Goal: Task Accomplishment & Management: Manage account settings

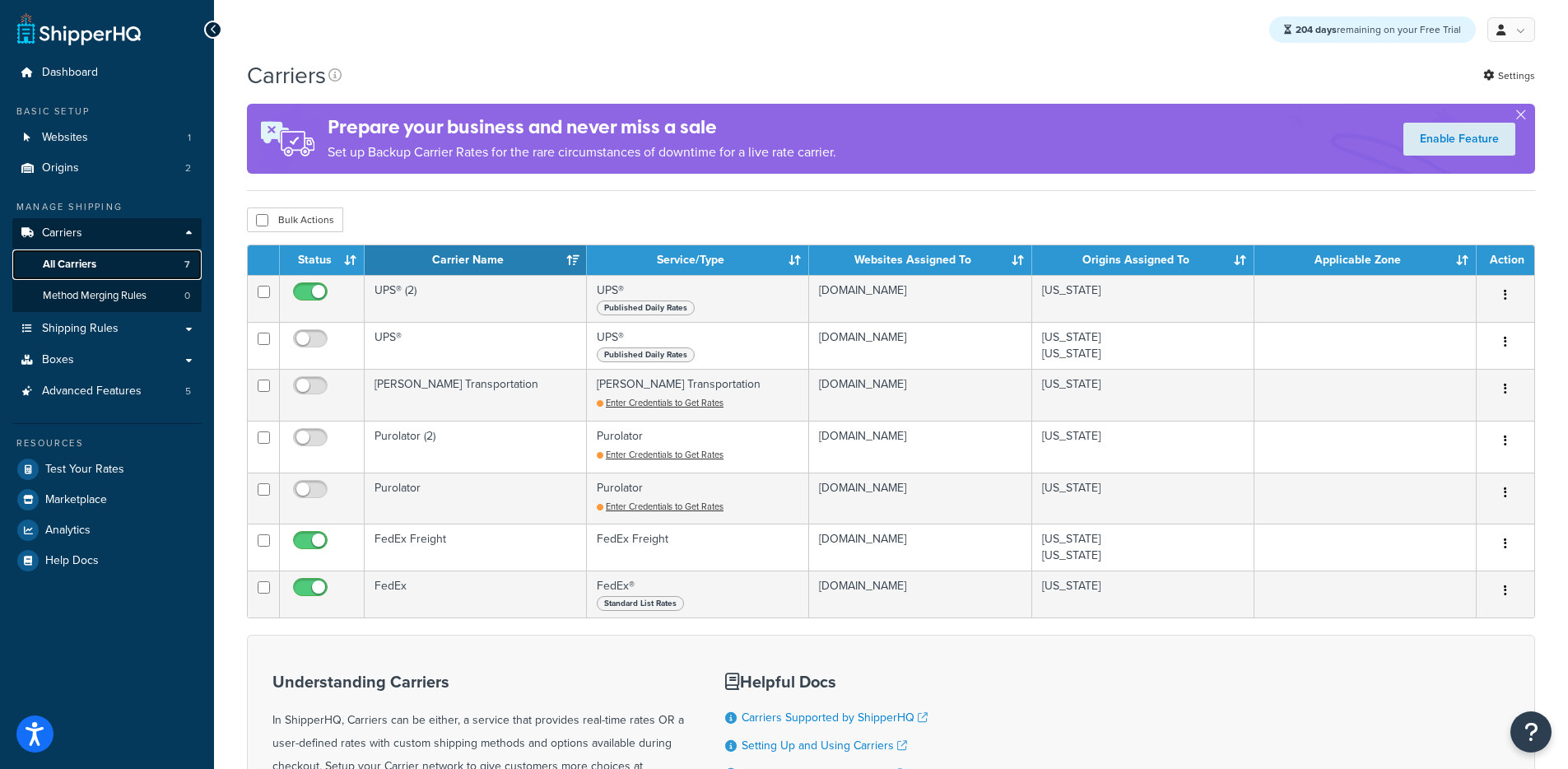
click at [125, 264] on link "All Carriers 7" at bounding box center [107, 265] width 189 height 31
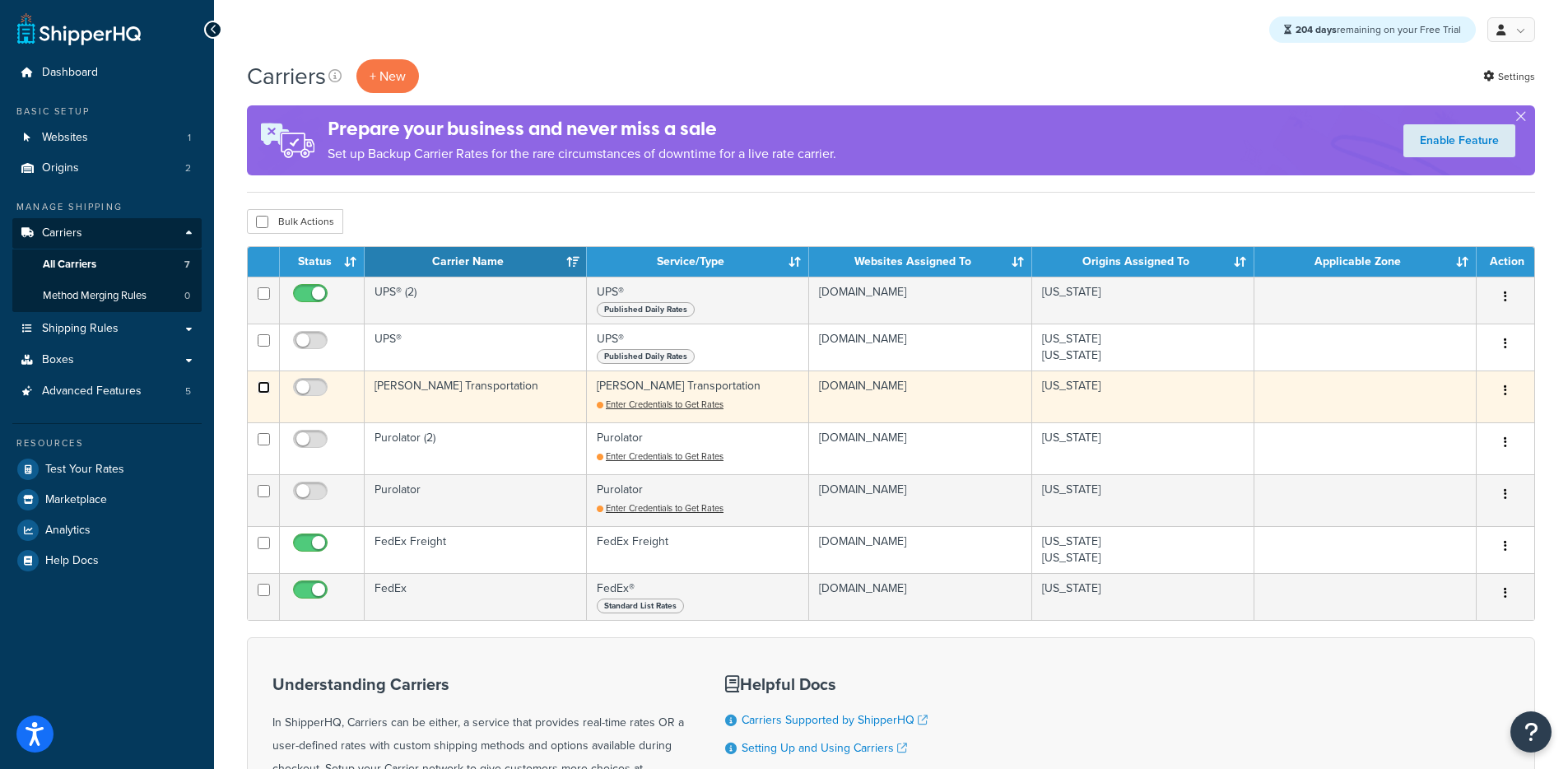
click at [263, 388] on input "checkbox" at bounding box center [264, 387] width 13 height 13
checkbox input "true"
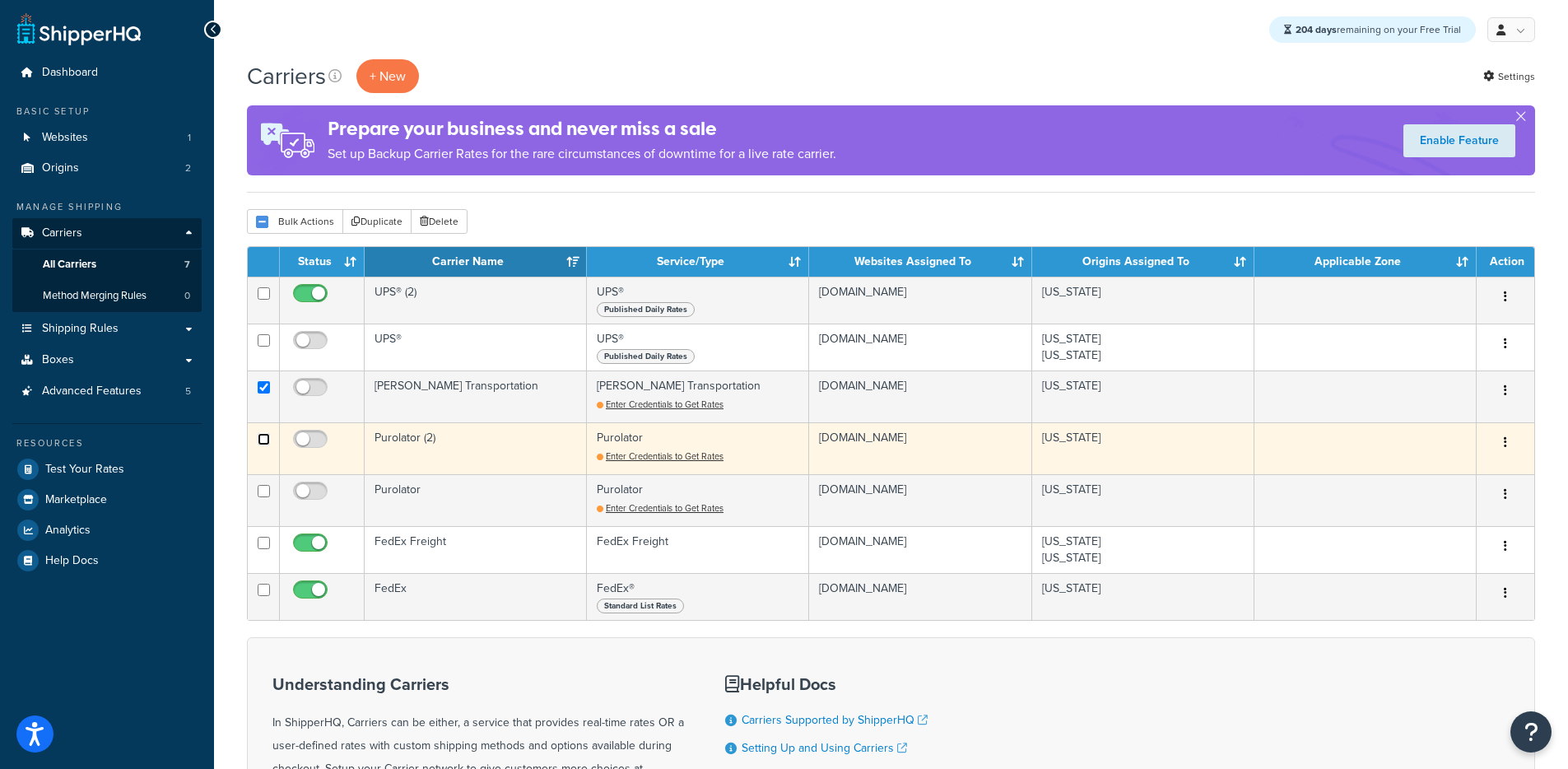
click at [264, 440] on input "checkbox" at bounding box center [264, 439] width 13 height 13
checkbox input "true"
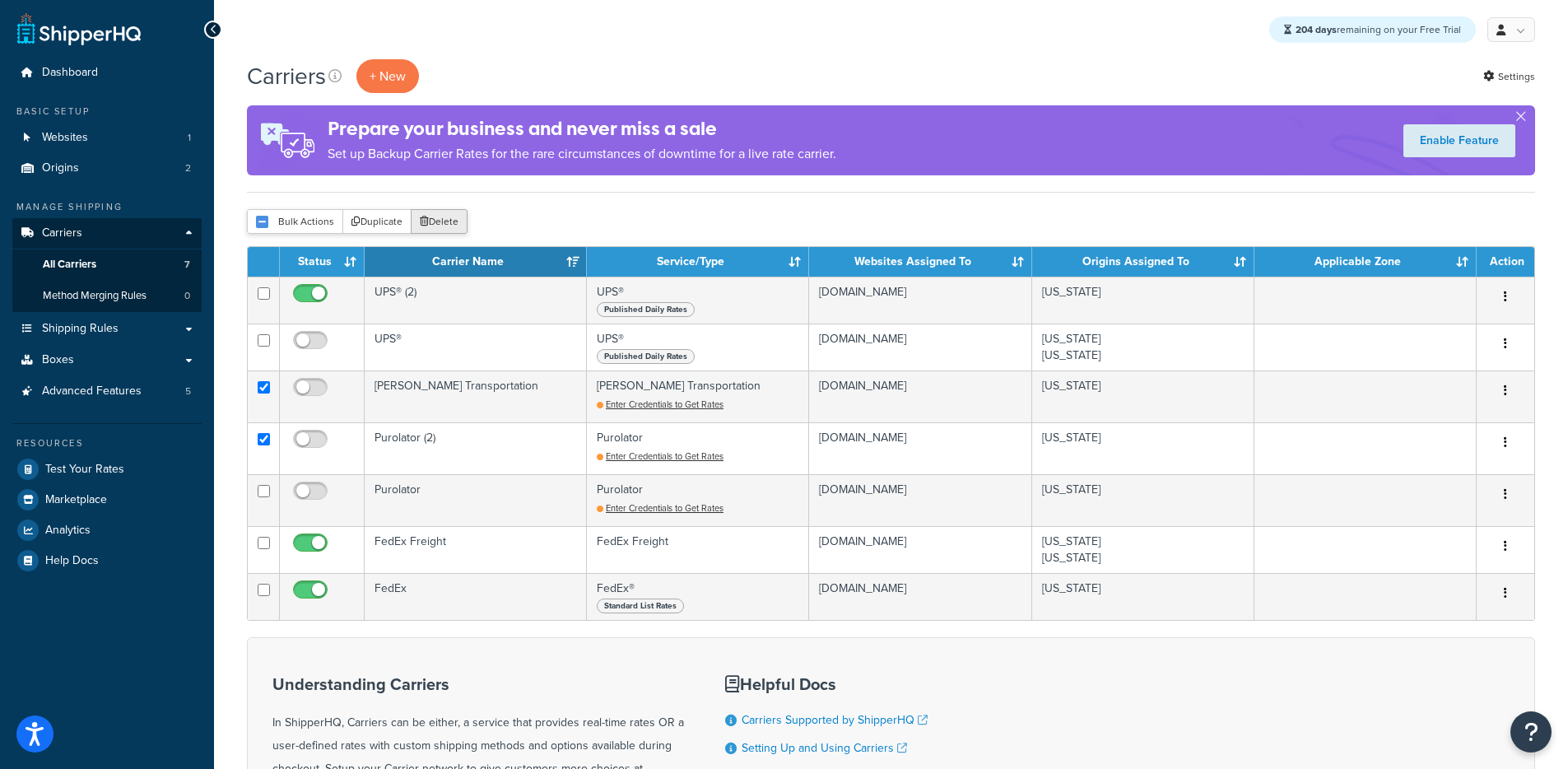
click at [435, 222] on button "Delete" at bounding box center [438, 221] width 57 height 25
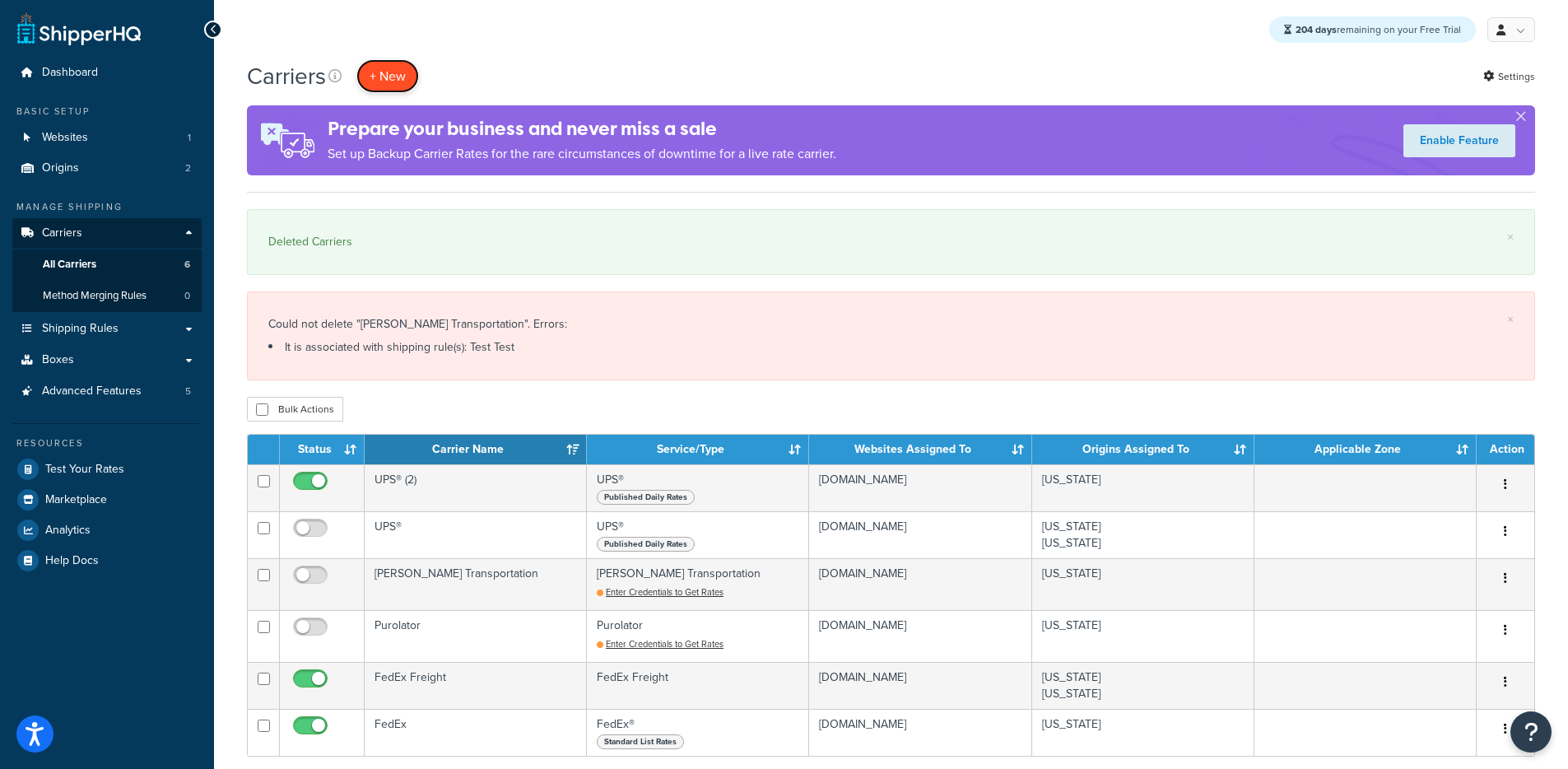
click at [399, 75] on button "+ New" at bounding box center [387, 76] width 63 height 34
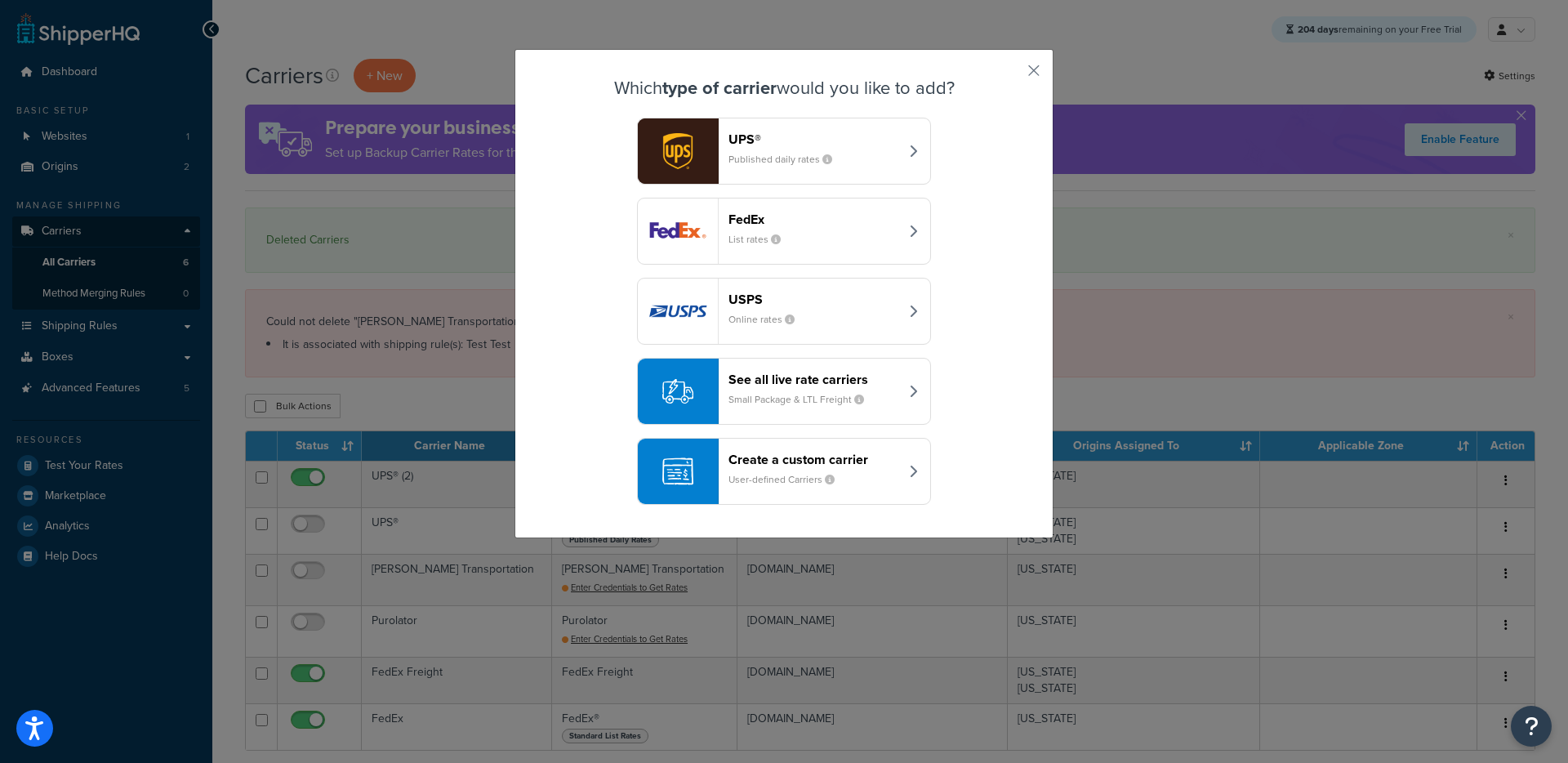
click at [771, 391] on div "See all live rate carriers Small Package & LTL Freight" at bounding box center [813, 391] width 171 height 40
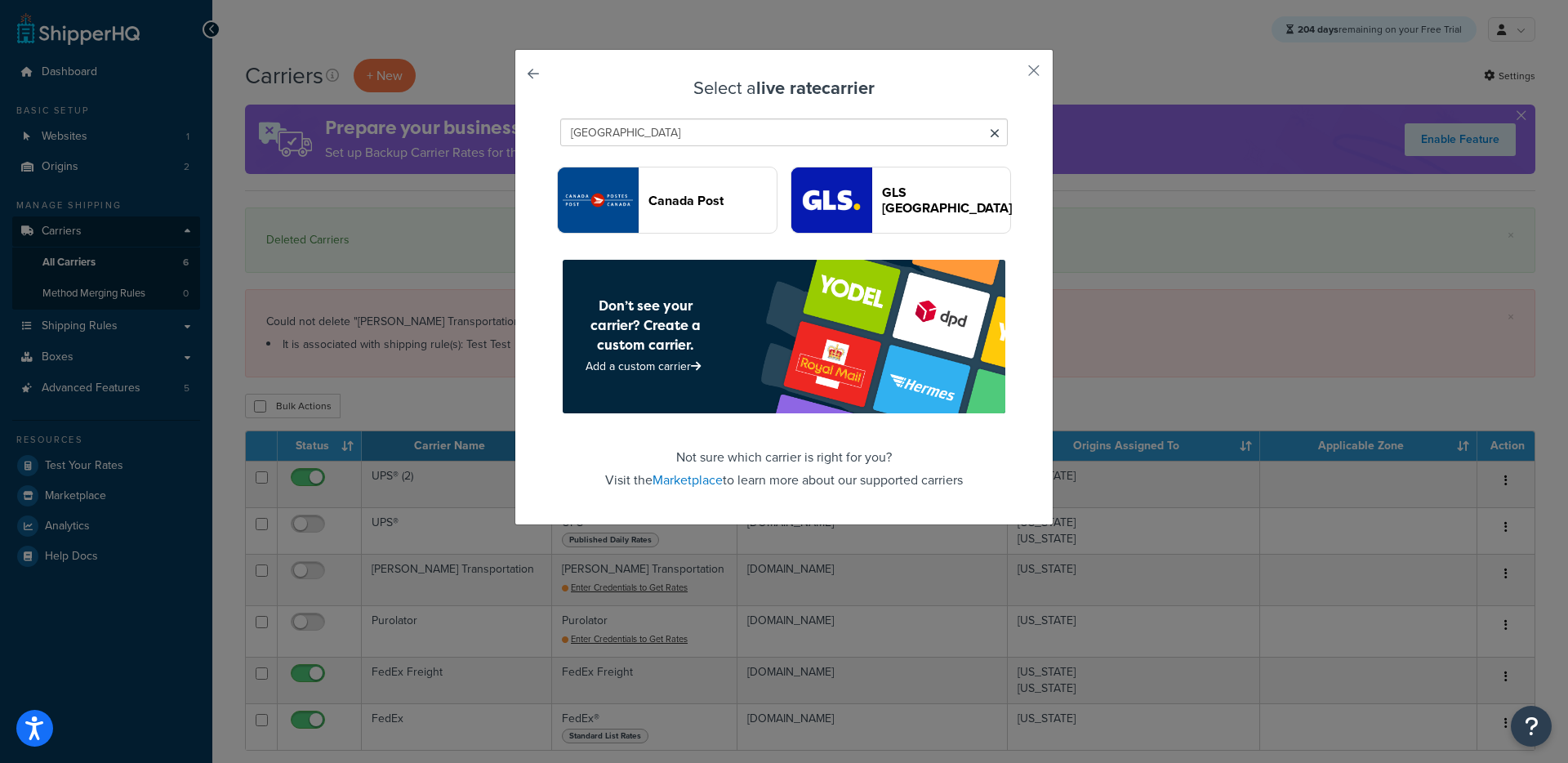
type input "Canada"
click at [703, 209] on header "Canada Post" at bounding box center [712, 200] width 128 height 15
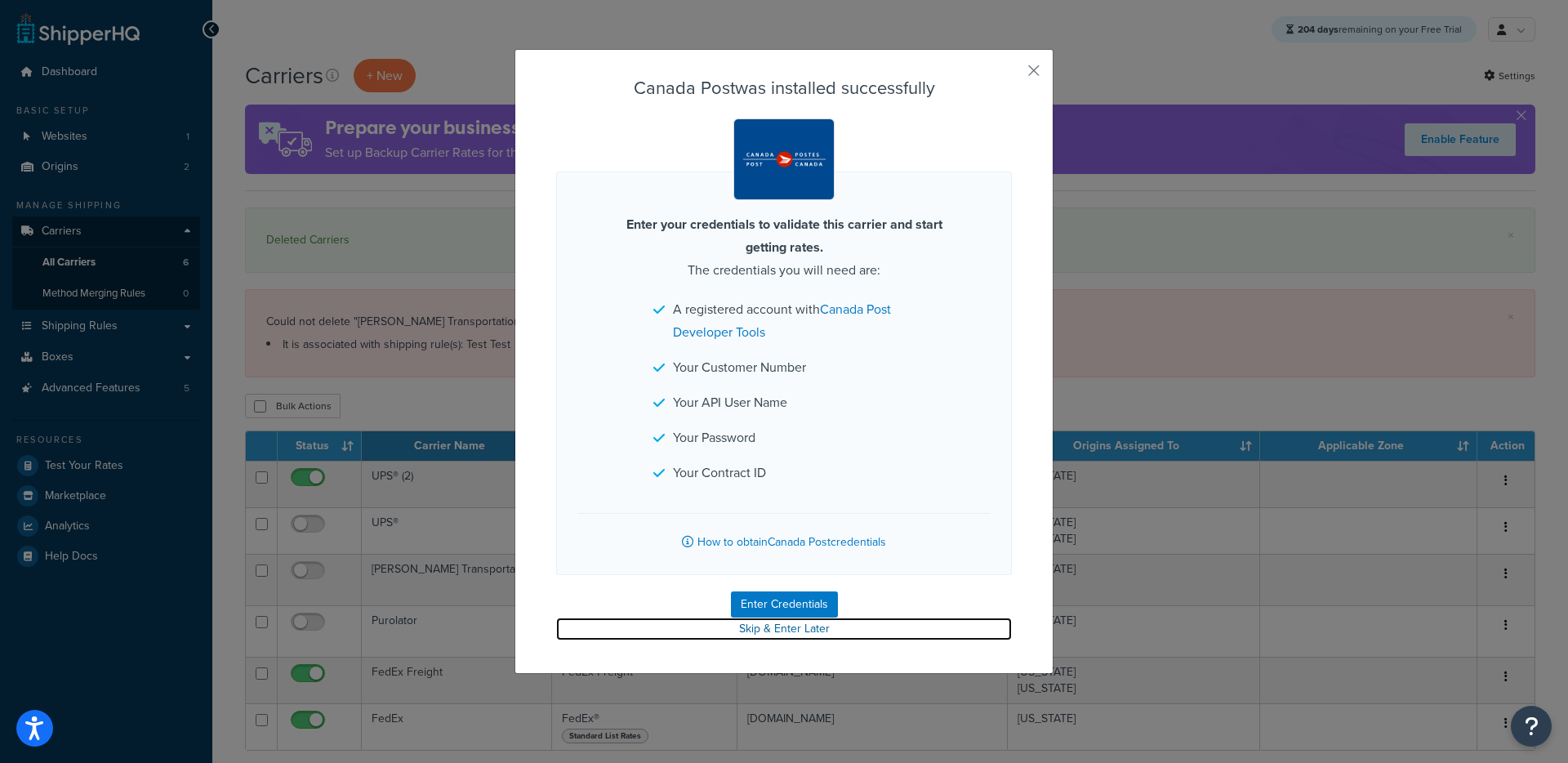
click at [733, 630] on link "Skip & Enter Later" at bounding box center [784, 628] width 456 height 23
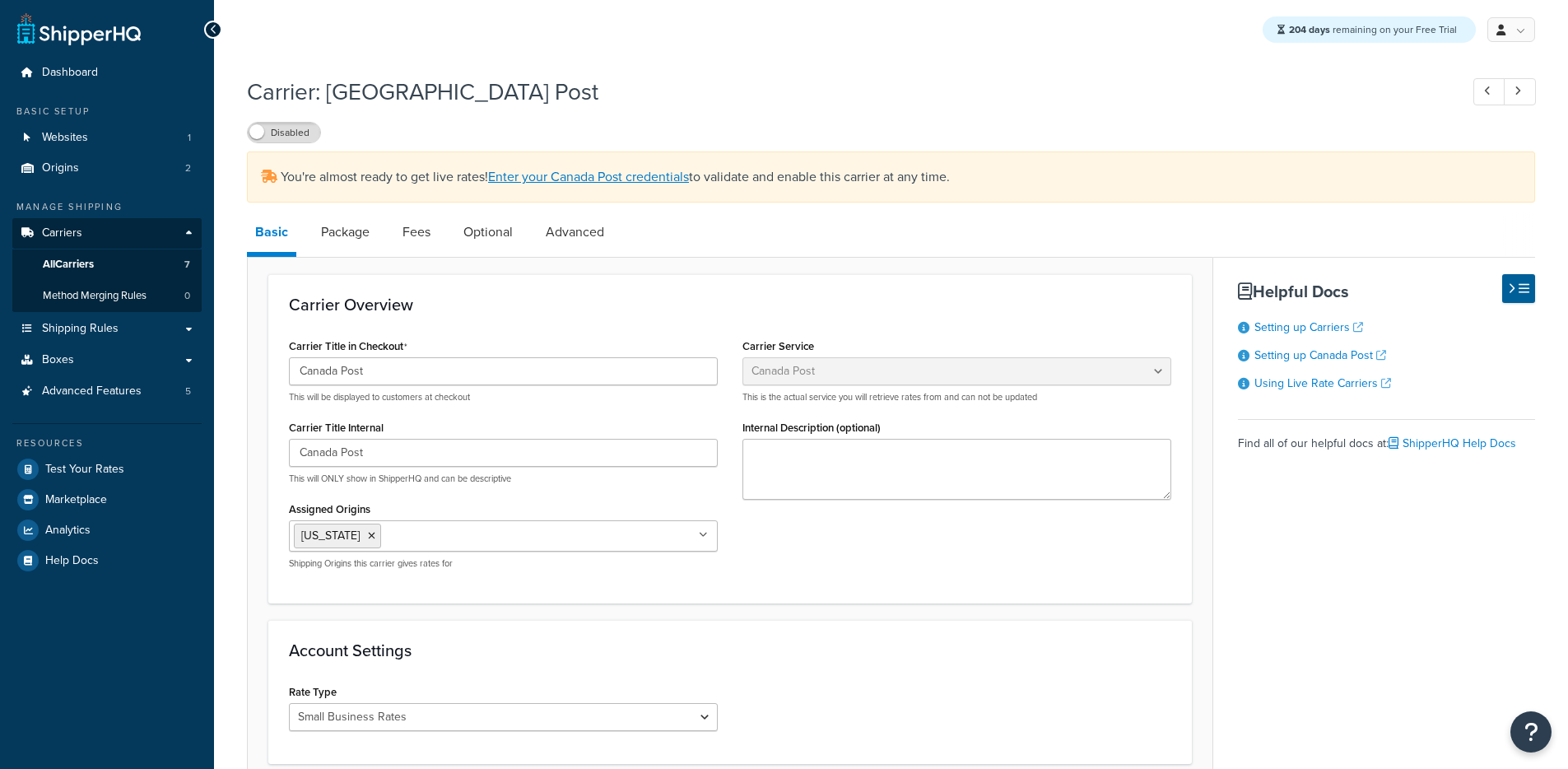
select select "canadaPost"
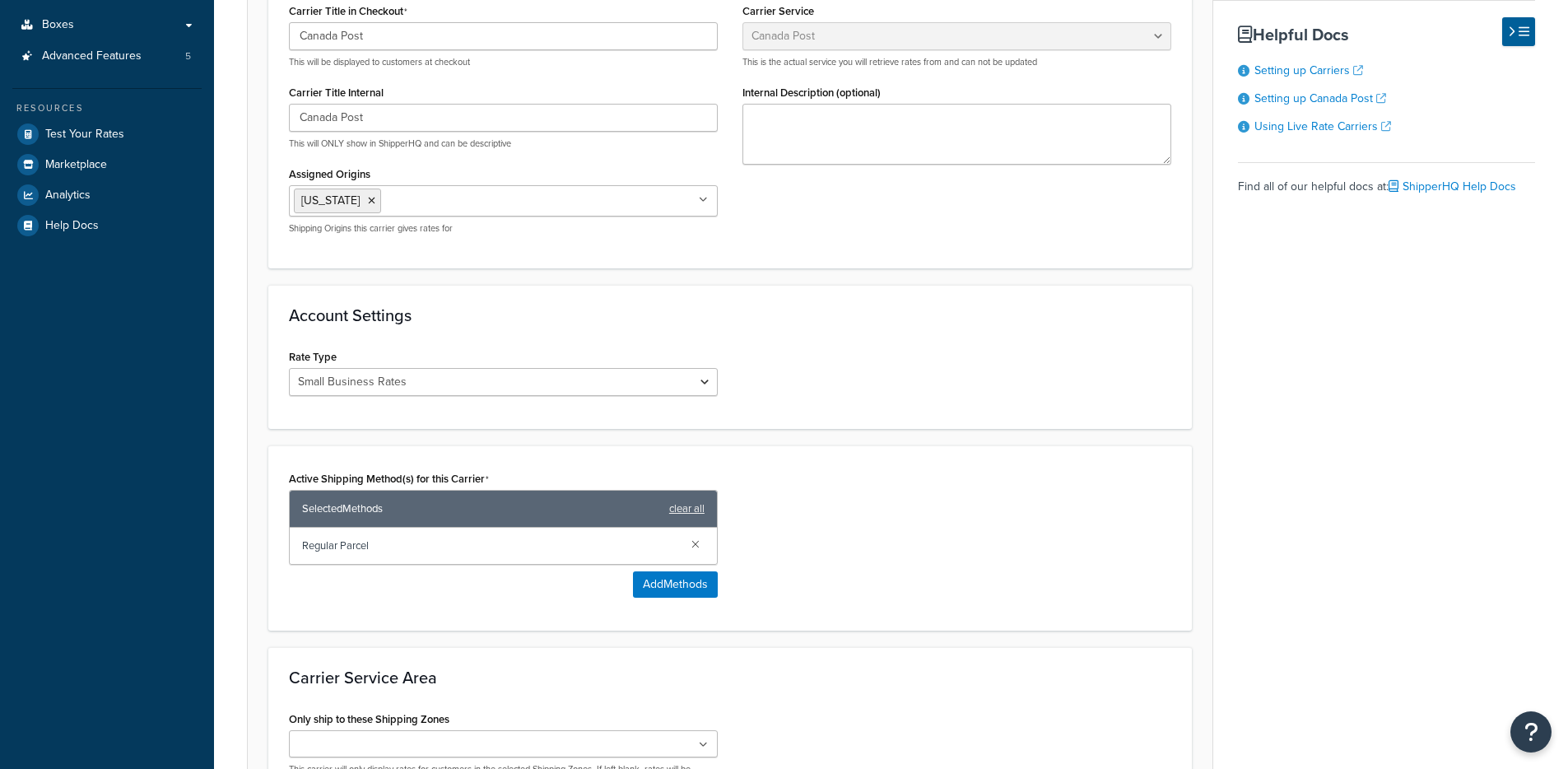
scroll to position [540, 0]
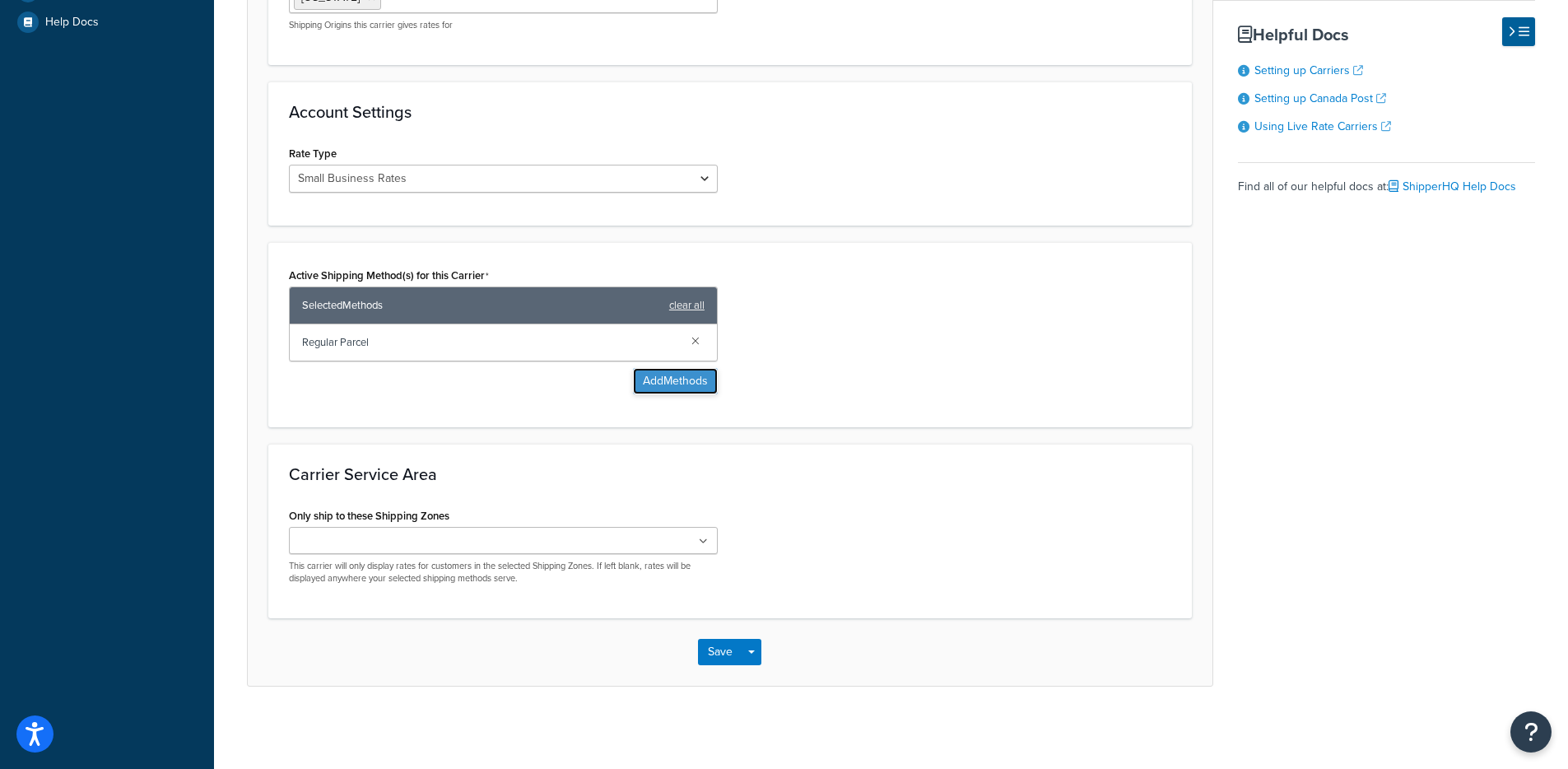
click at [657, 379] on button "Add Methods" at bounding box center [676, 381] width 85 height 26
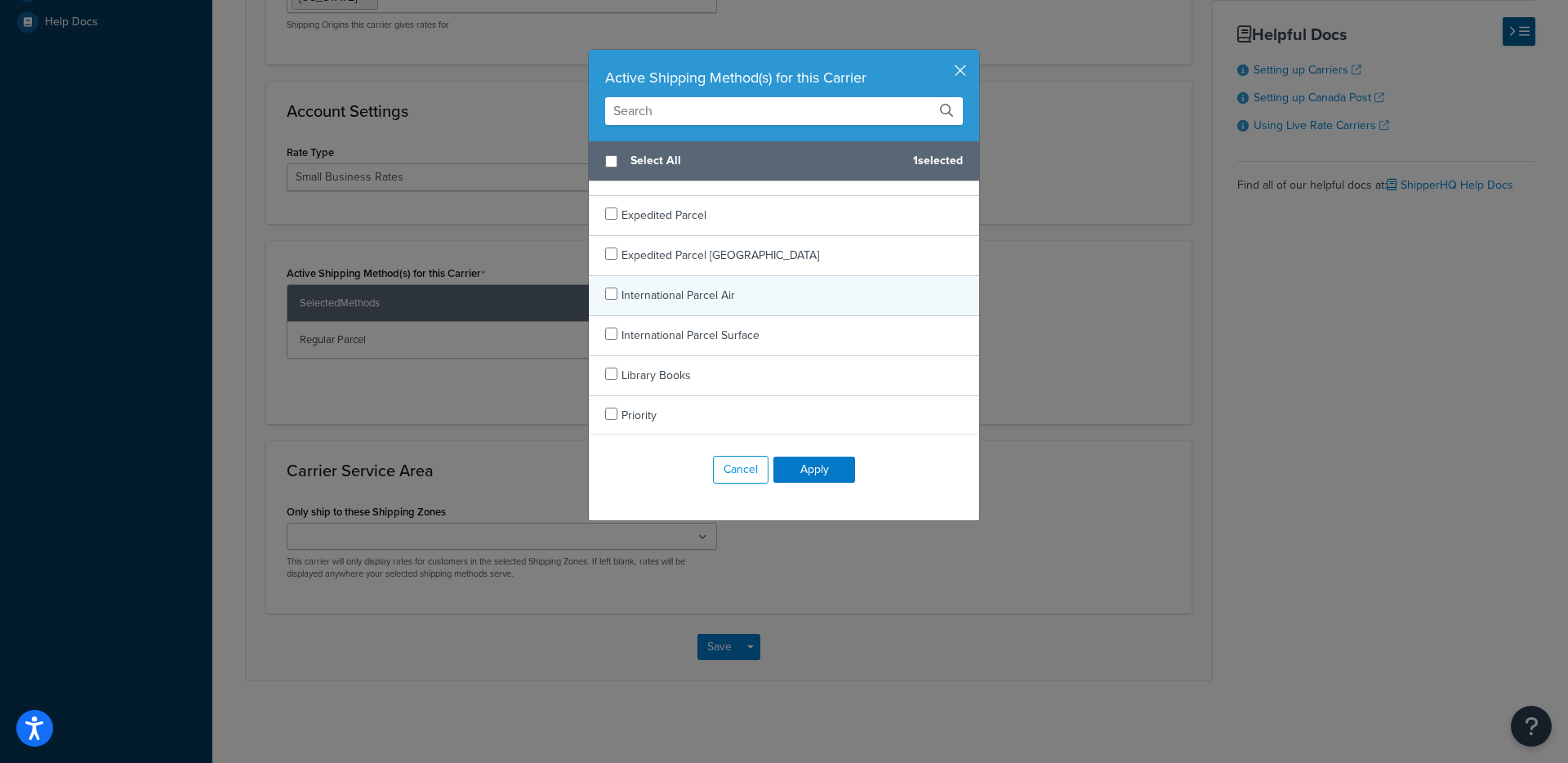
scroll to position [0, 0]
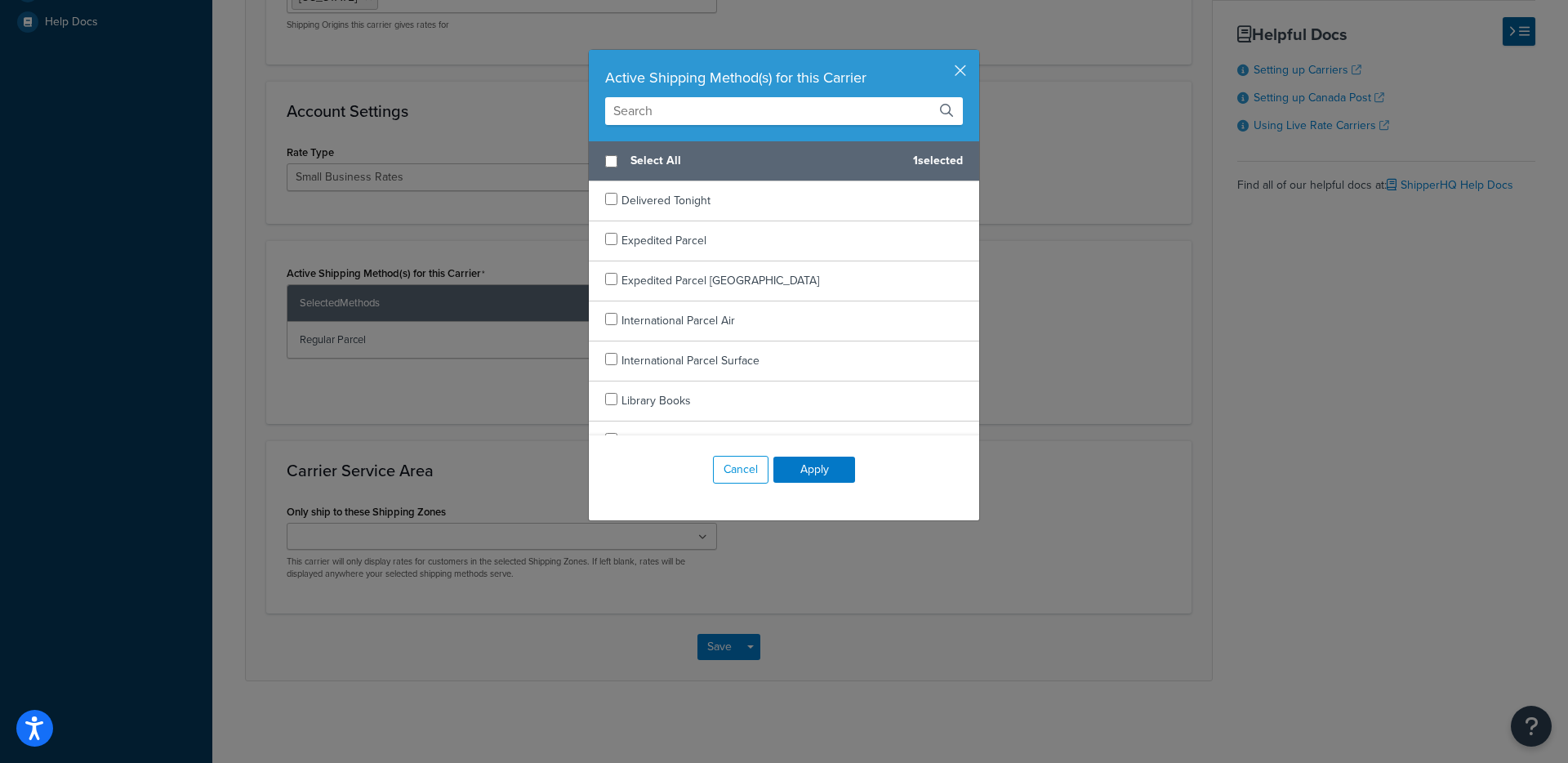
click at [946, 73] on div "Active Shipping Method(s) for this Carrier" at bounding box center [783, 77] width 358 height 23
drag, startPoint x: 961, startPoint y: 66, endPoint x: 969, endPoint y: 50, distance: 17.9
click at [961, 66] on div "Active Shipping Method(s) for this Carrier" at bounding box center [784, 95] width 390 height 92
click at [975, 54] on button "button" at bounding box center [977, 51] width 4 height 4
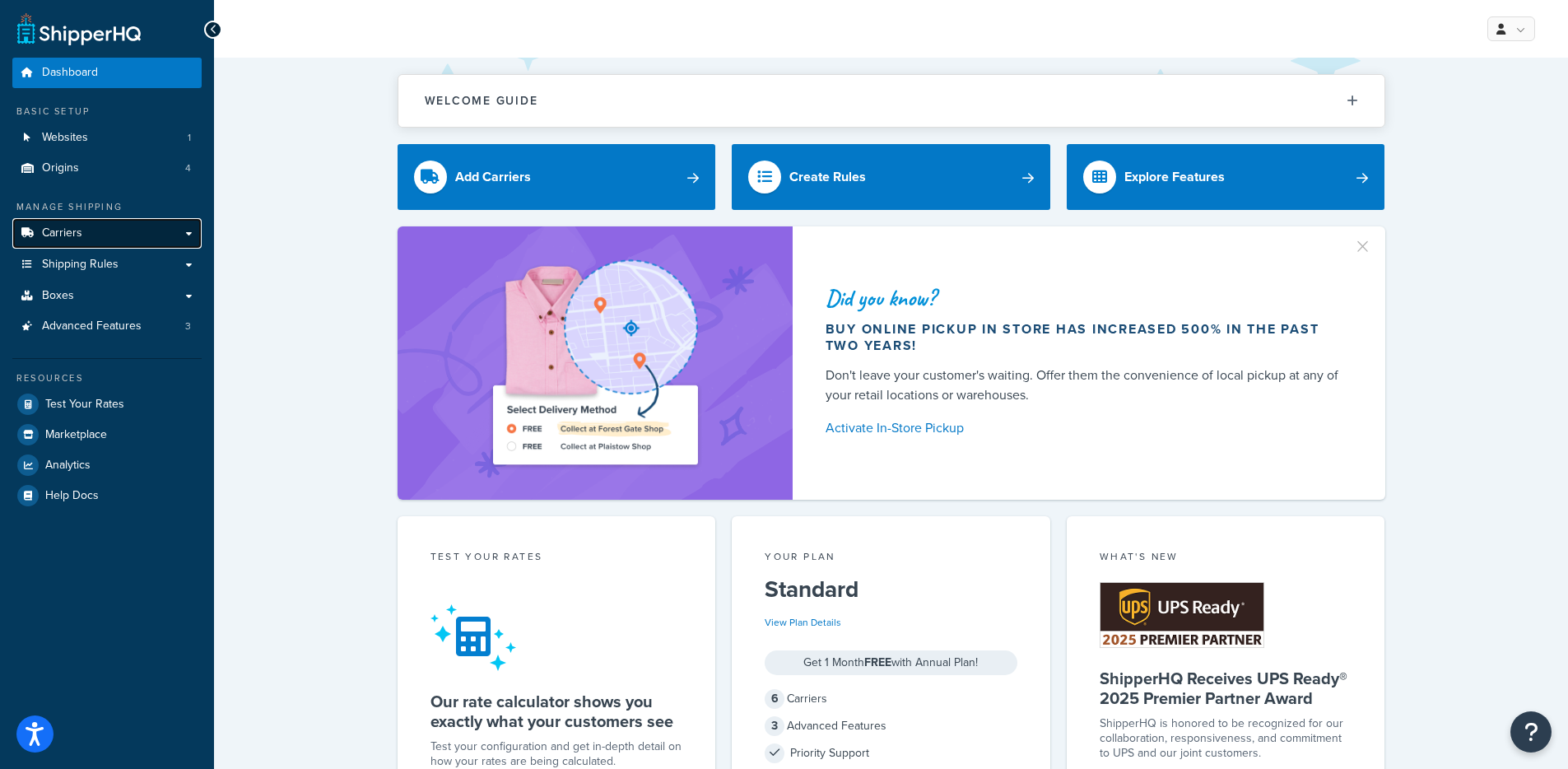
click at [68, 235] on span "Carriers" at bounding box center [63, 233] width 41 height 14
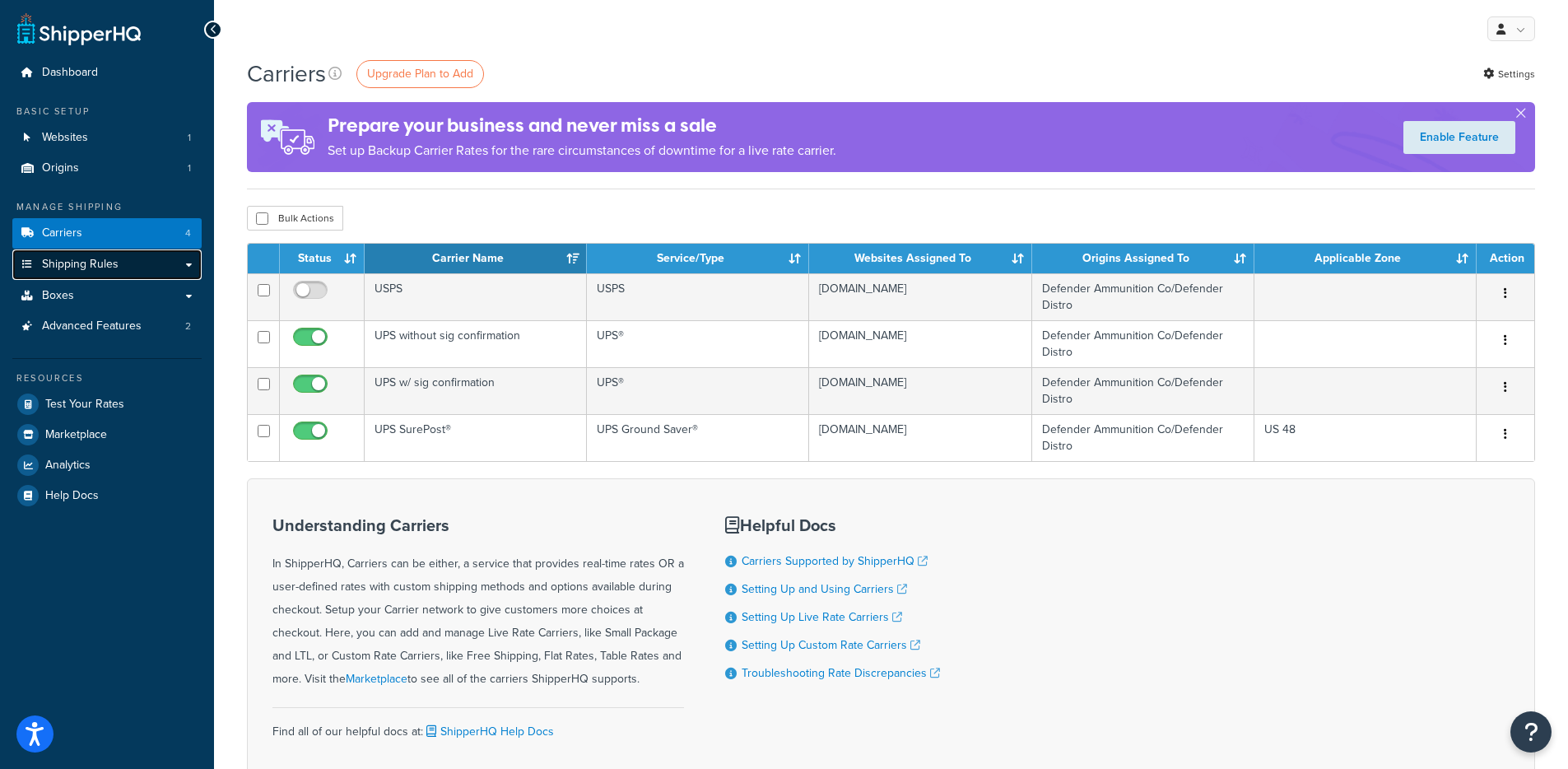
click at [164, 273] on link "Shipping Rules" at bounding box center [107, 265] width 189 height 31
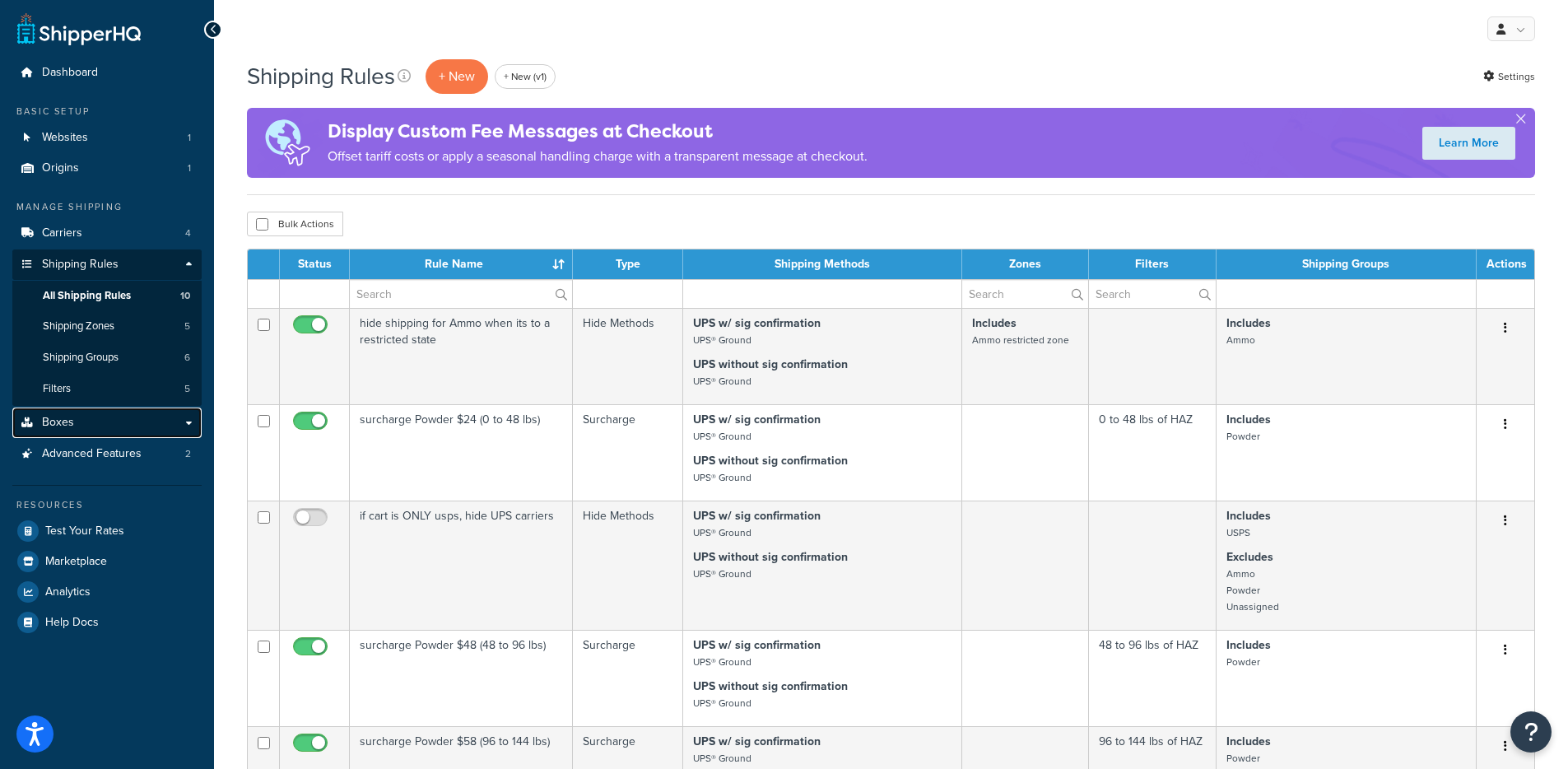
click at [130, 417] on link "Boxes" at bounding box center [107, 423] width 189 height 31
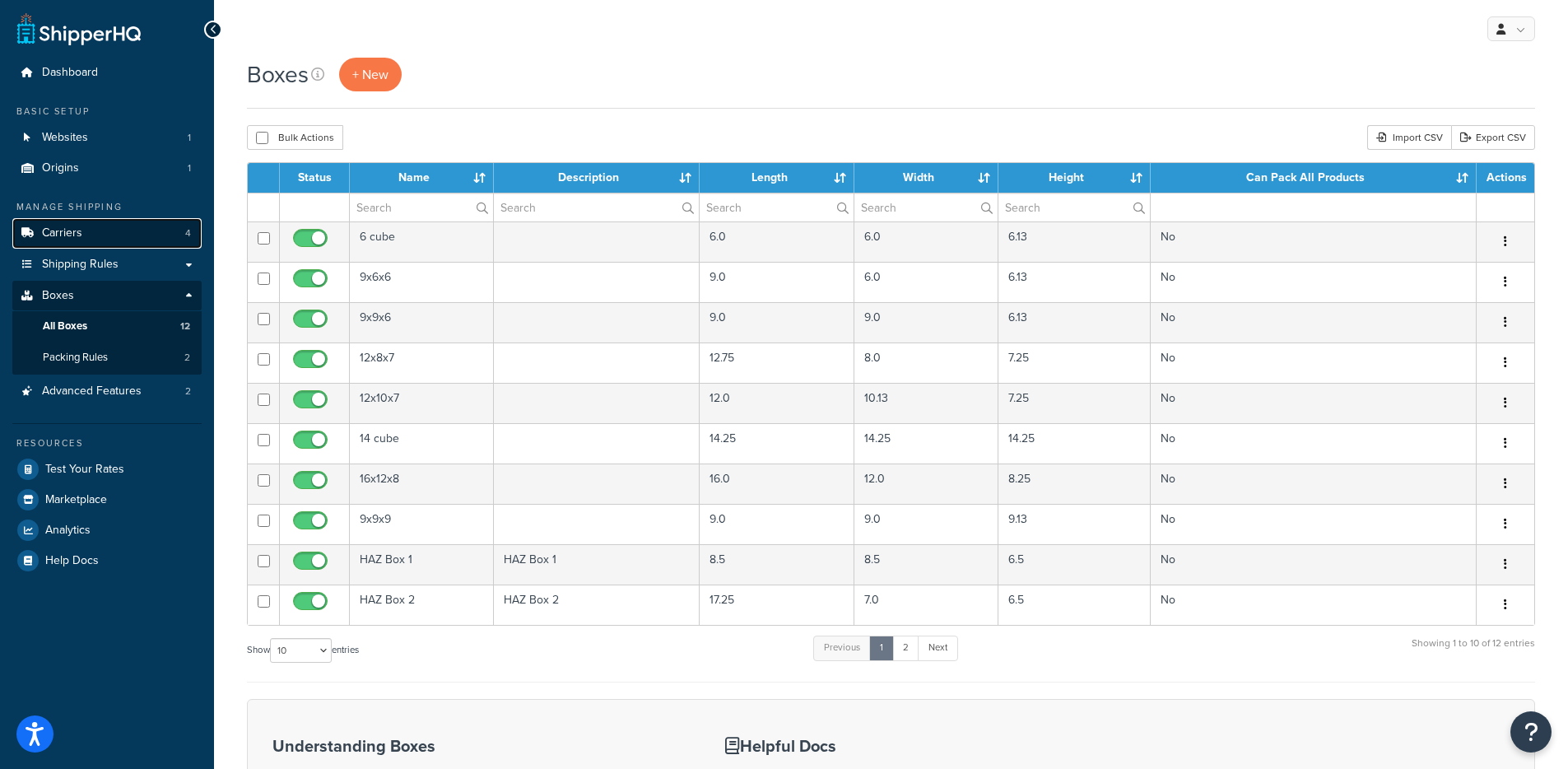
click at [129, 237] on link "Carriers 4" at bounding box center [107, 233] width 189 height 31
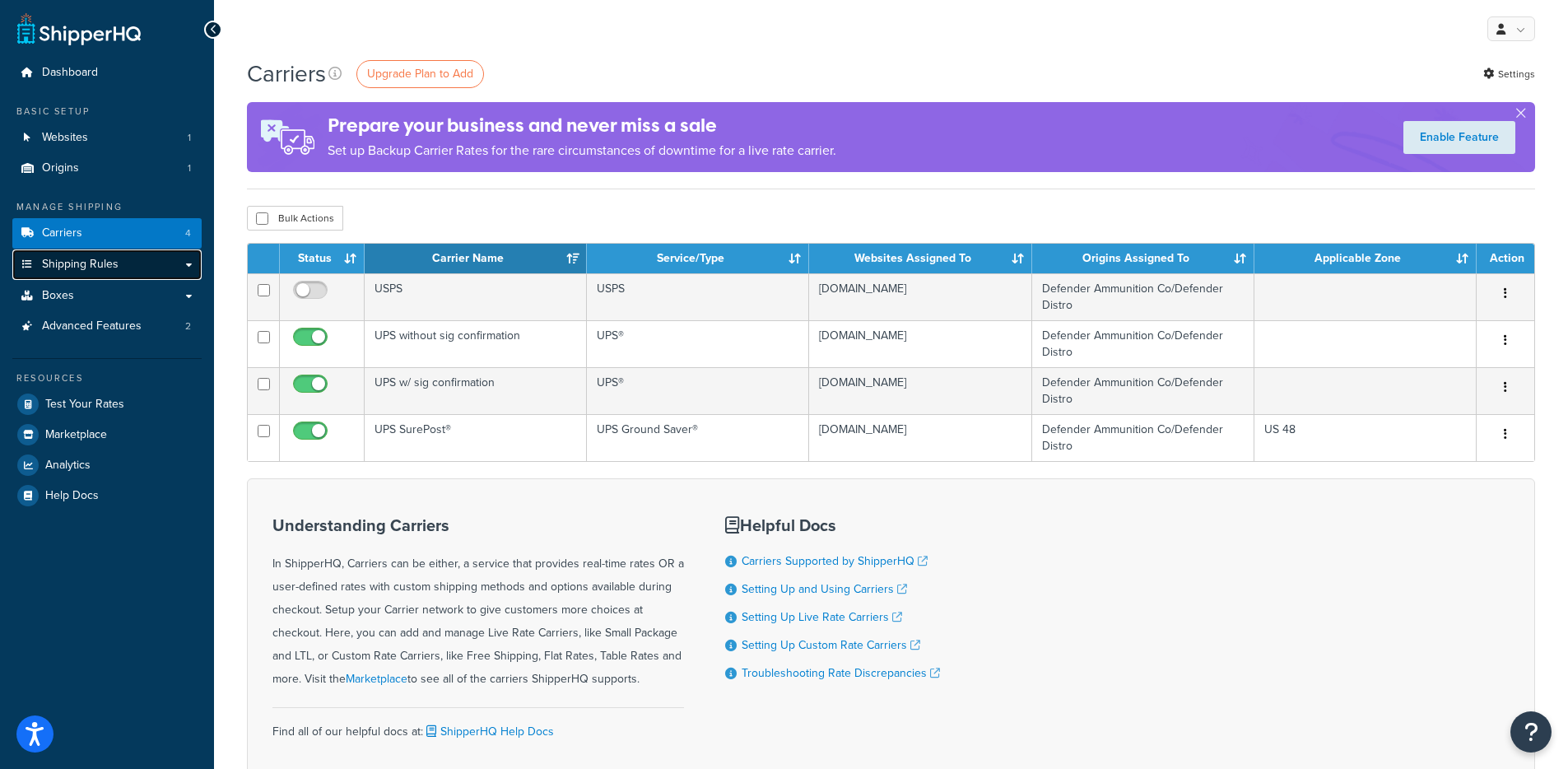
click at [147, 253] on link "Shipping Rules" at bounding box center [107, 265] width 189 height 31
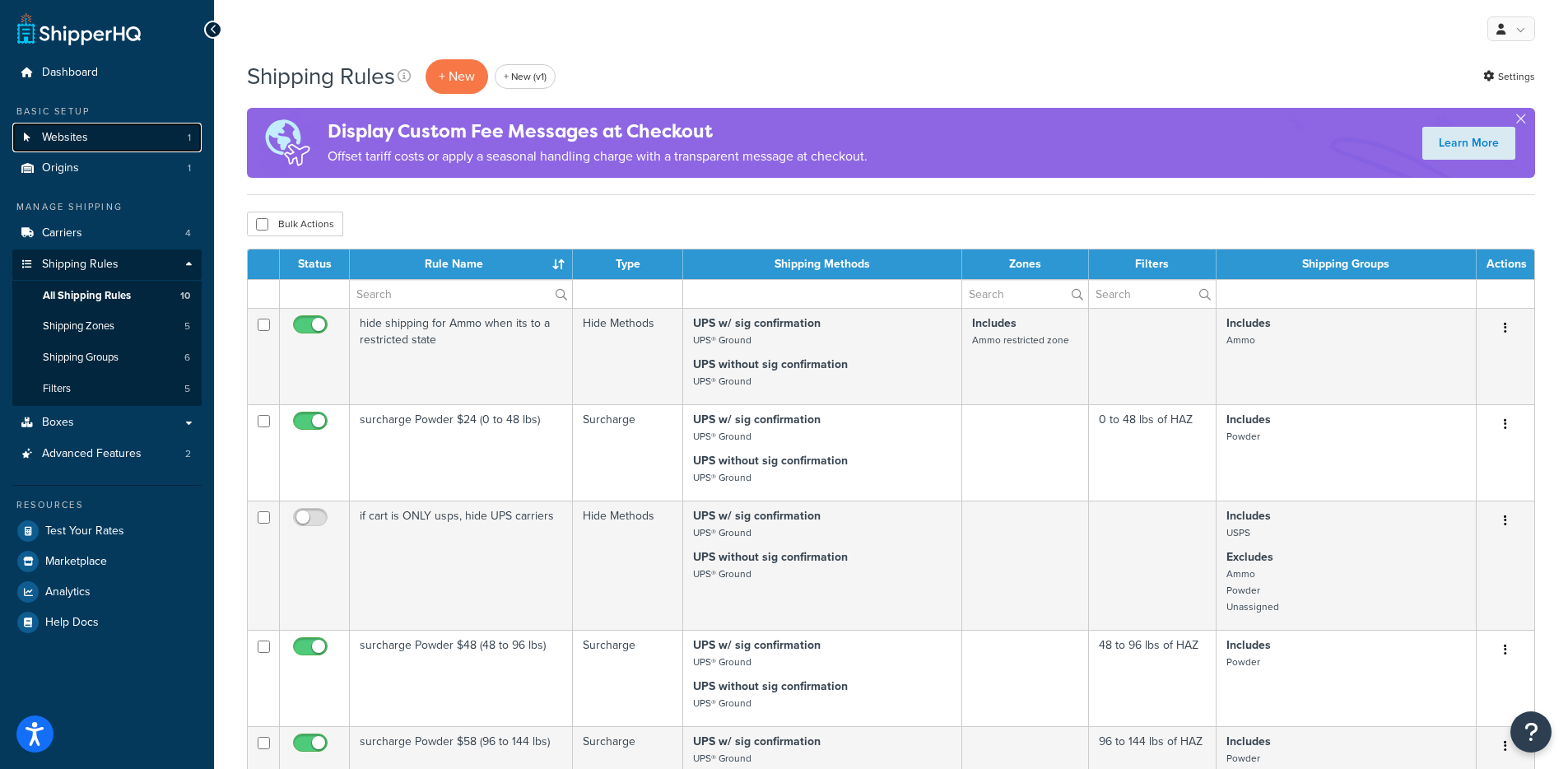
click at [128, 124] on link "Websites 1" at bounding box center [107, 138] width 189 height 31
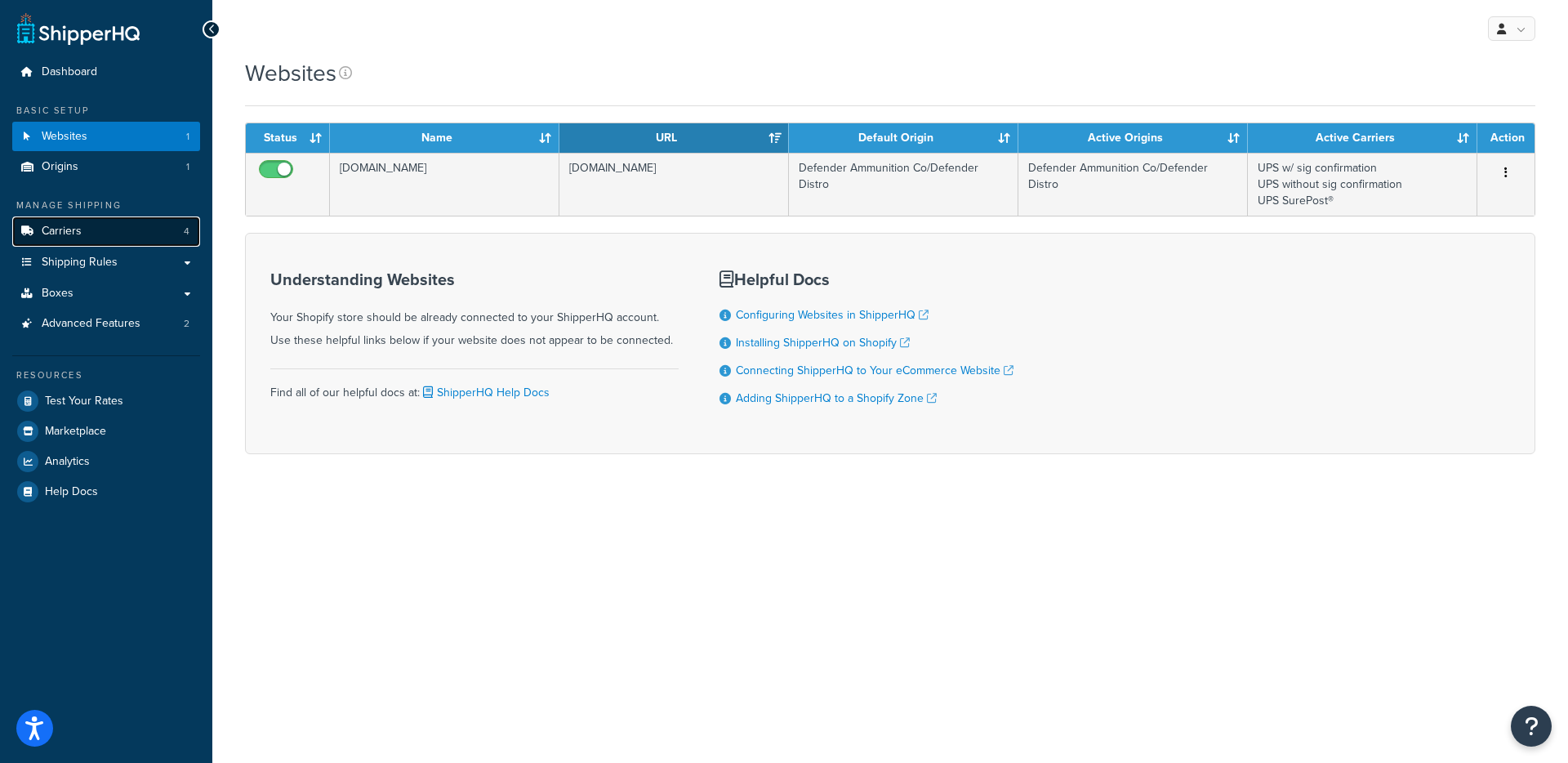
click at [104, 241] on link "Carriers 4" at bounding box center [106, 231] width 188 height 30
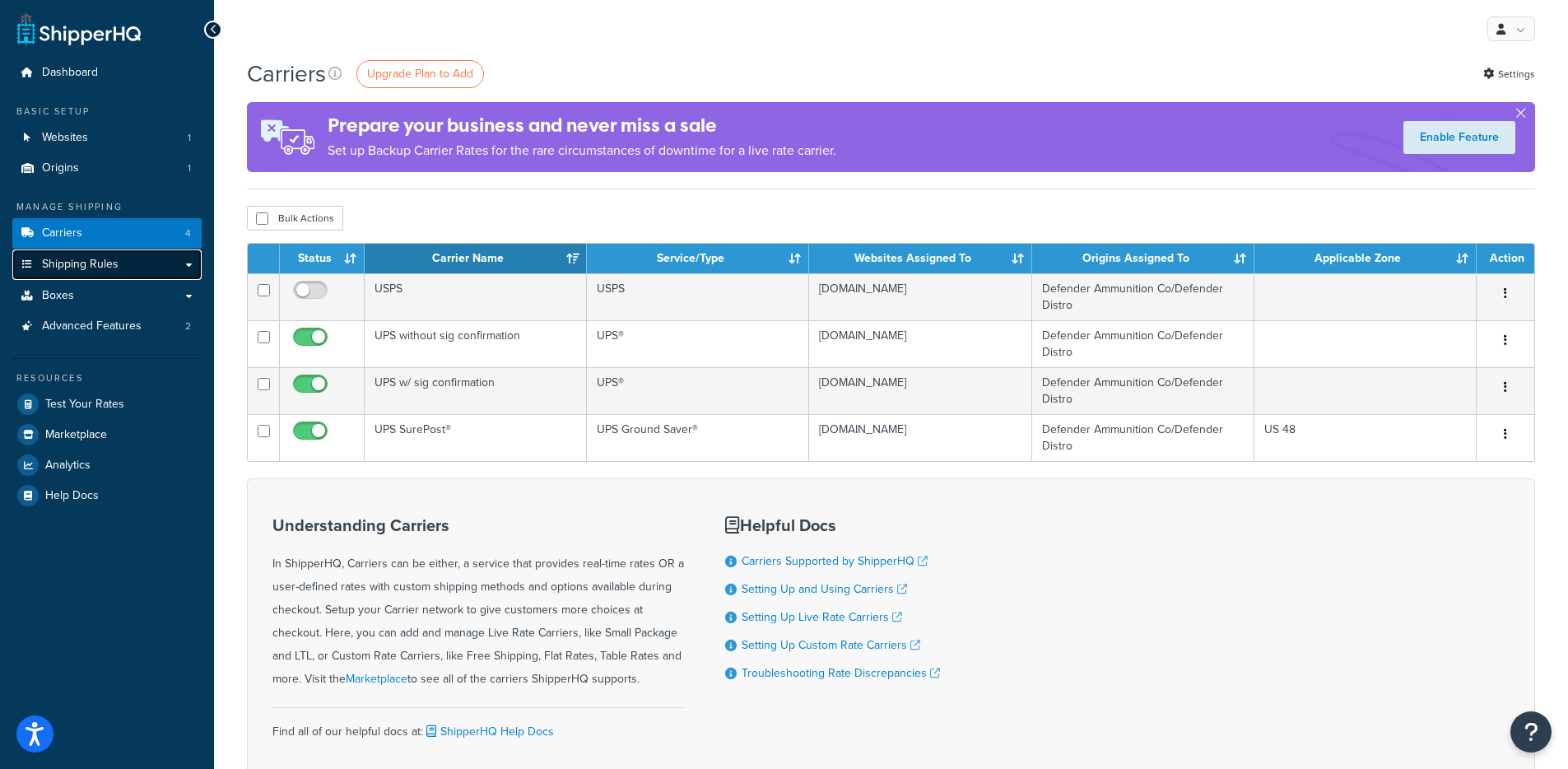
click at [108, 260] on span "Shipping Rules" at bounding box center [81, 265] width 76 height 14
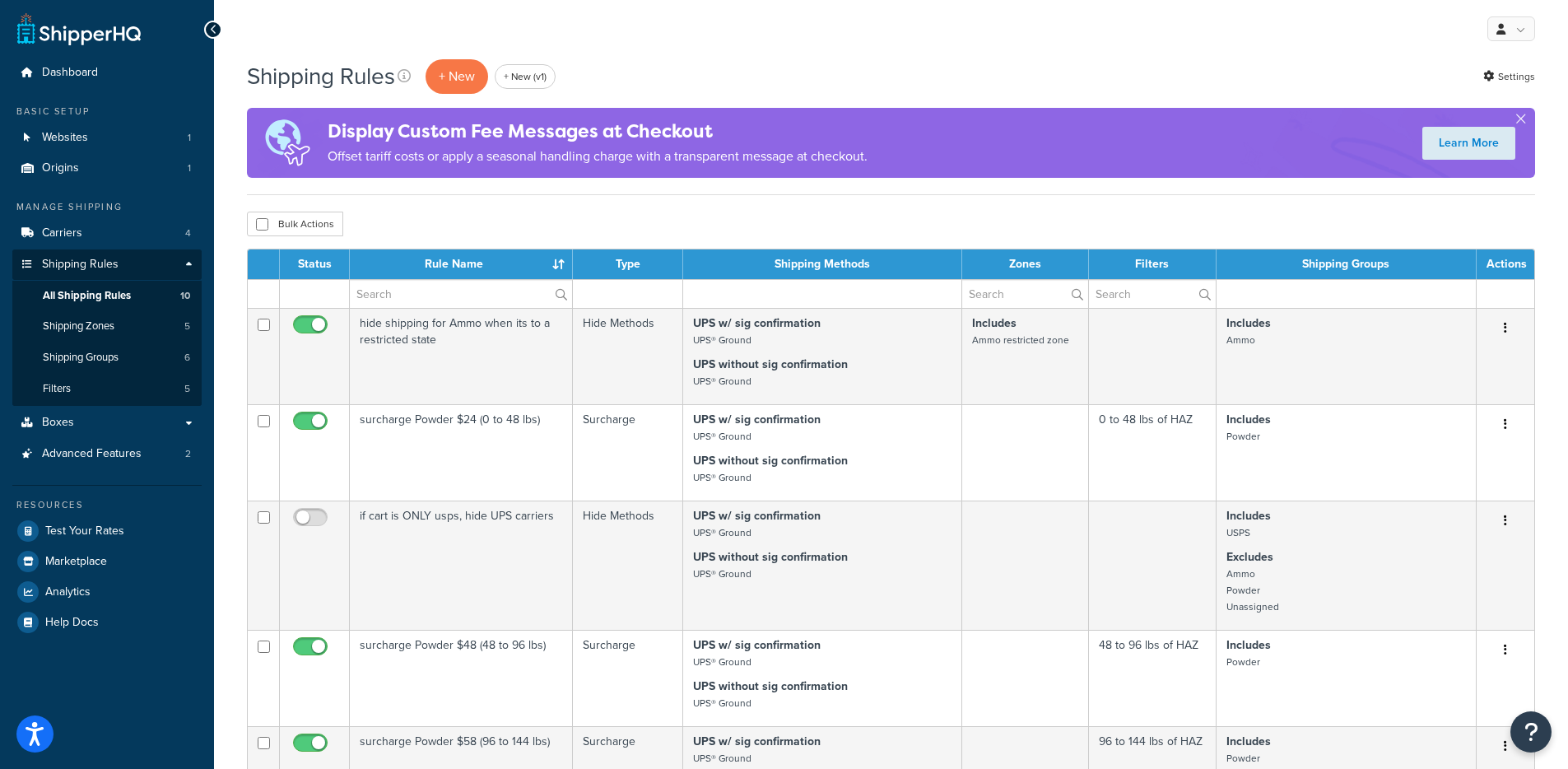
click at [664, 212] on div "Bulk Actions Duplicate Delete" at bounding box center [890, 224] width 1287 height 25
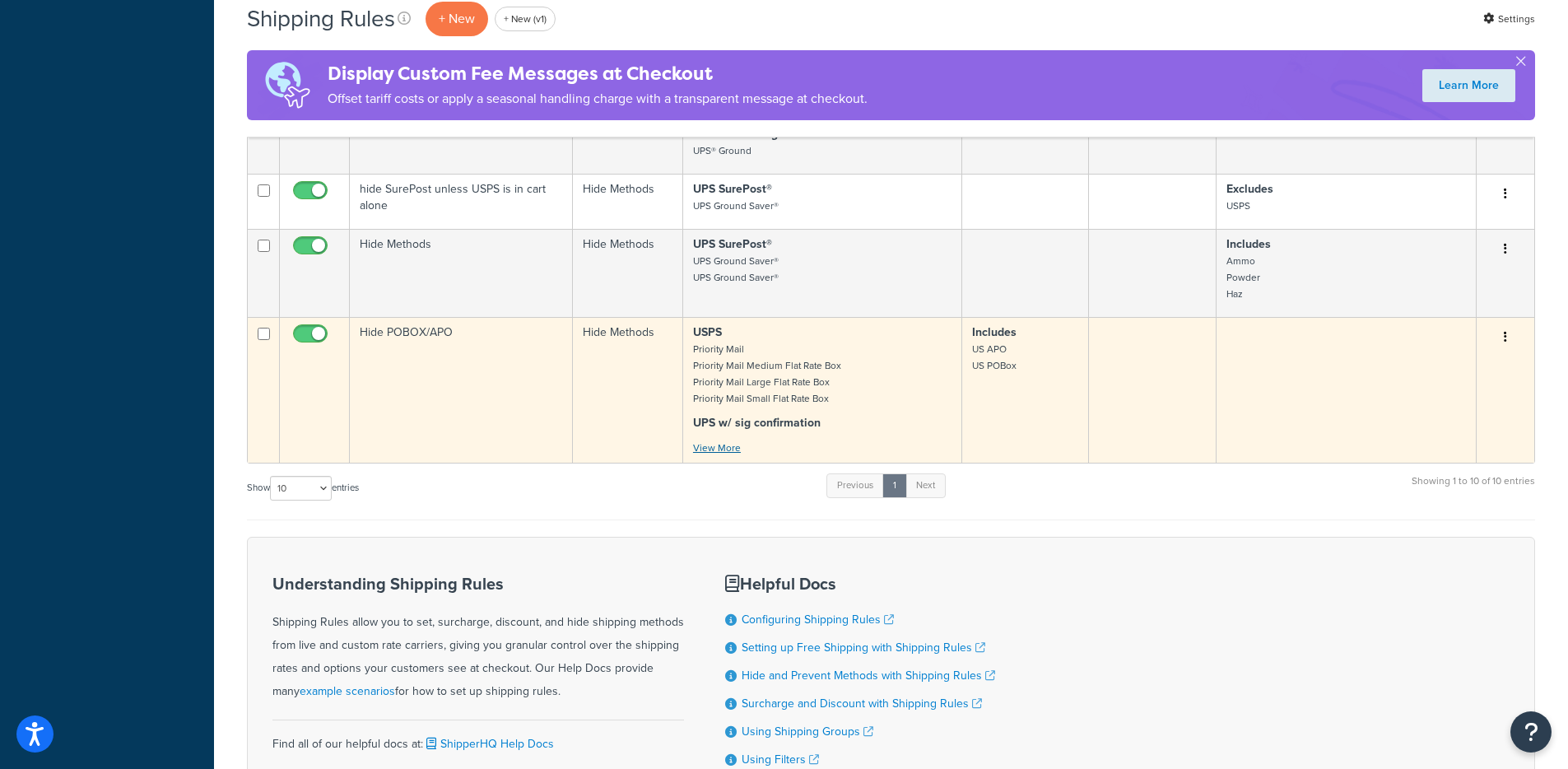
scroll to position [843, 0]
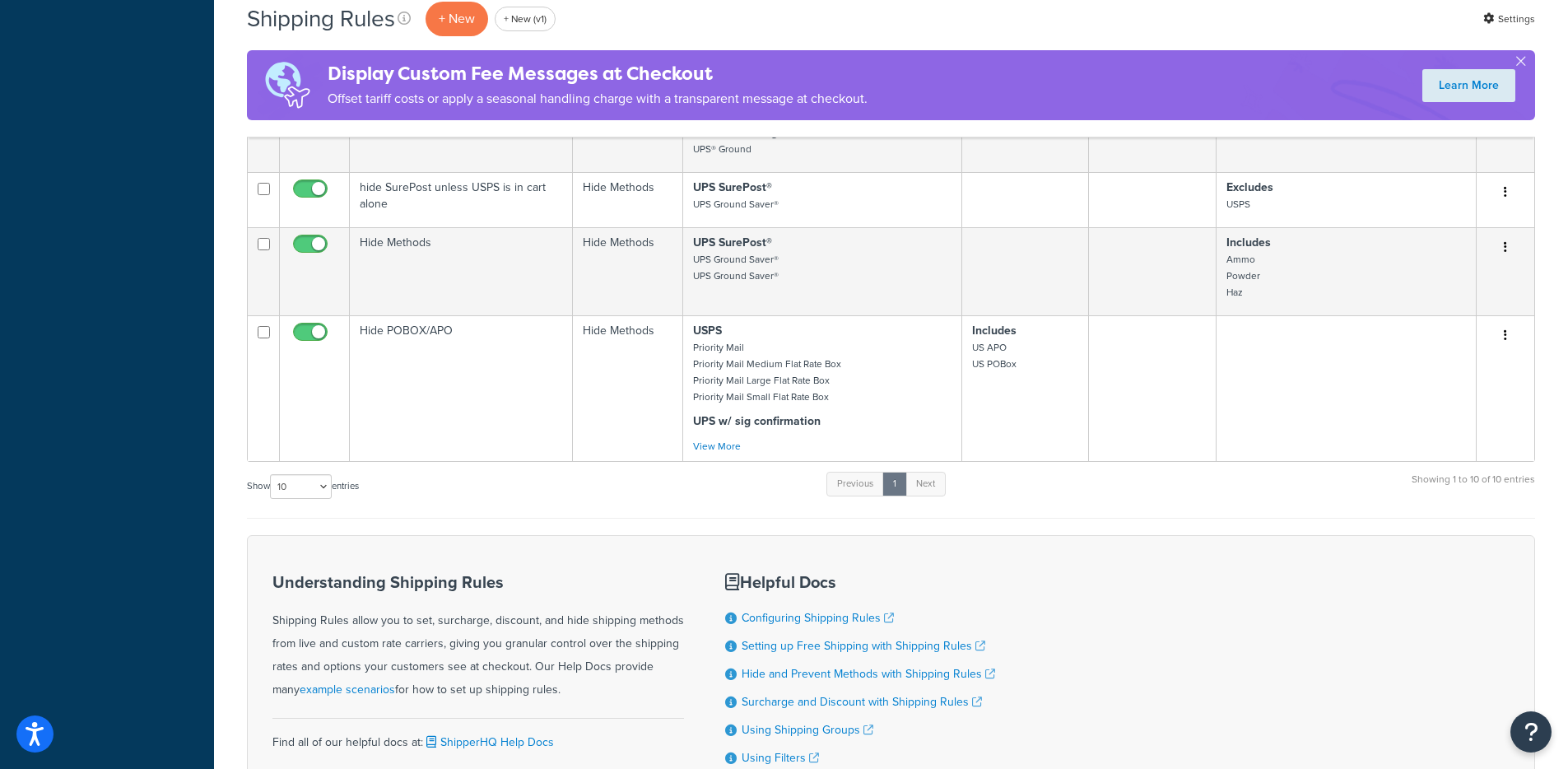
click at [948, 483] on div "Show 10 15 25 50 100 1000 entries Previous 1 Next Showing 1 to 10 of 10 entries" at bounding box center [890, 493] width 1287 height 48
click at [943, 484] on link "Next" at bounding box center [926, 483] width 41 height 25
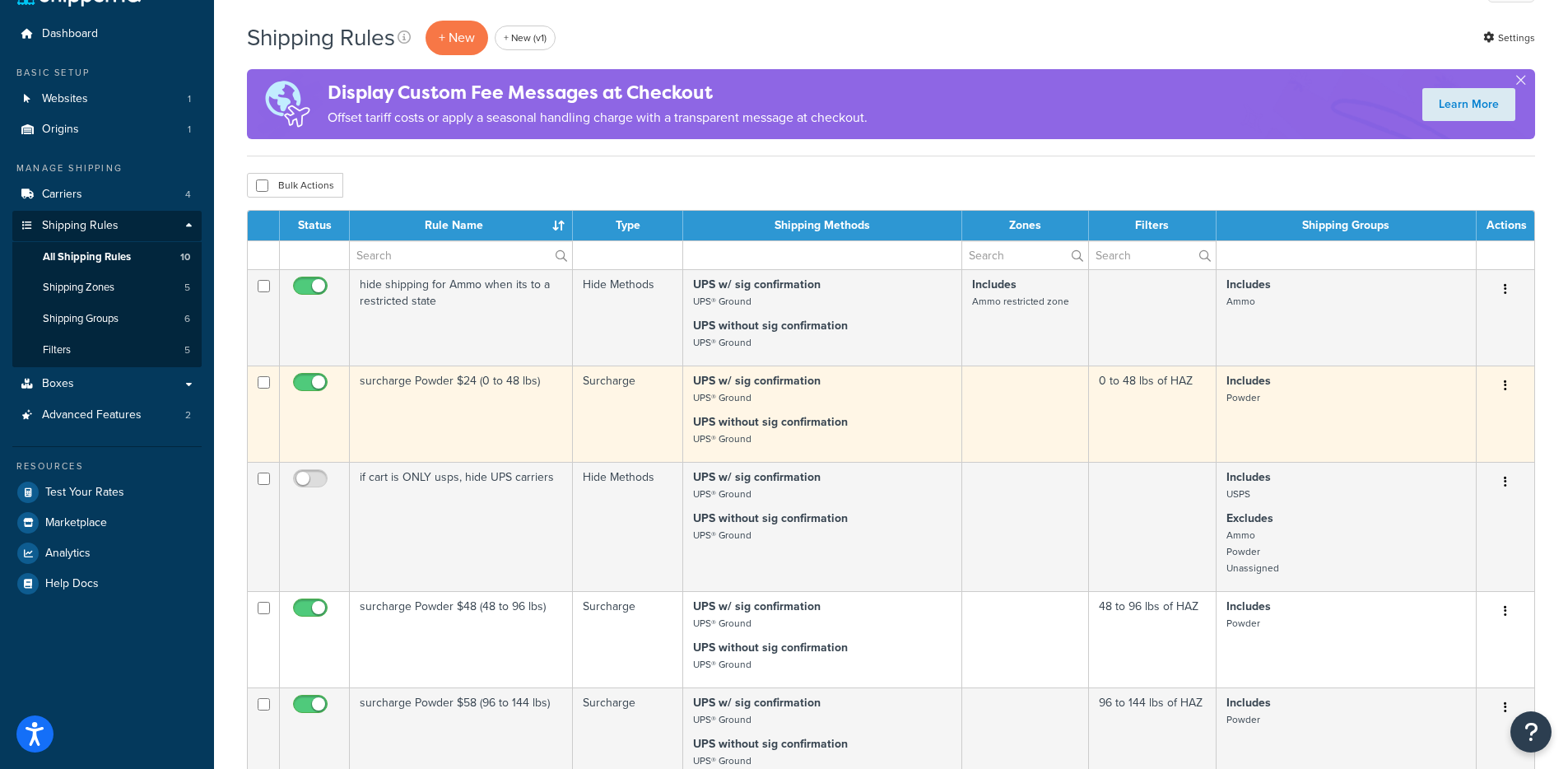
scroll to position [31, 0]
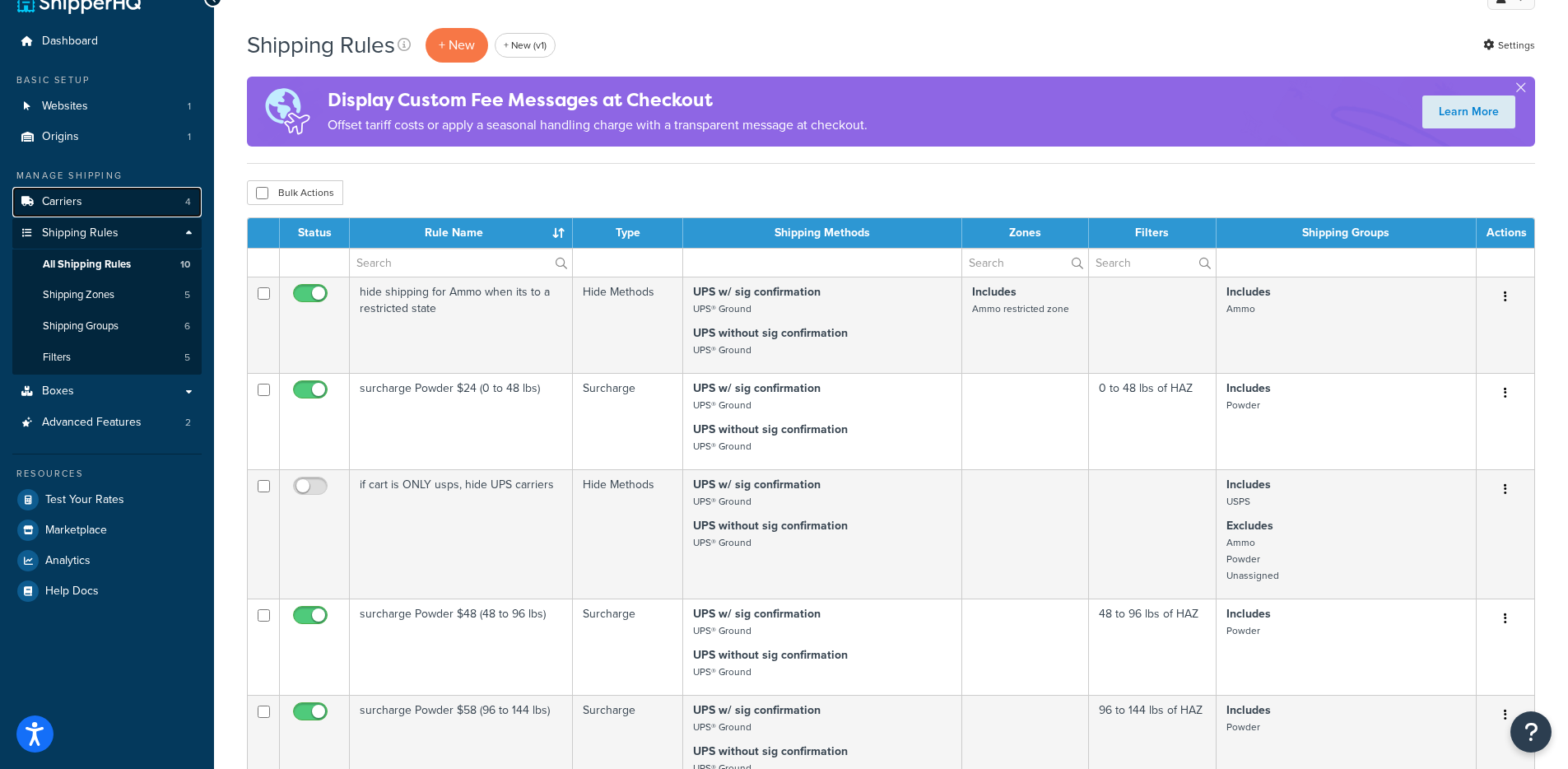
click at [165, 194] on link "Carriers 4" at bounding box center [107, 202] width 189 height 31
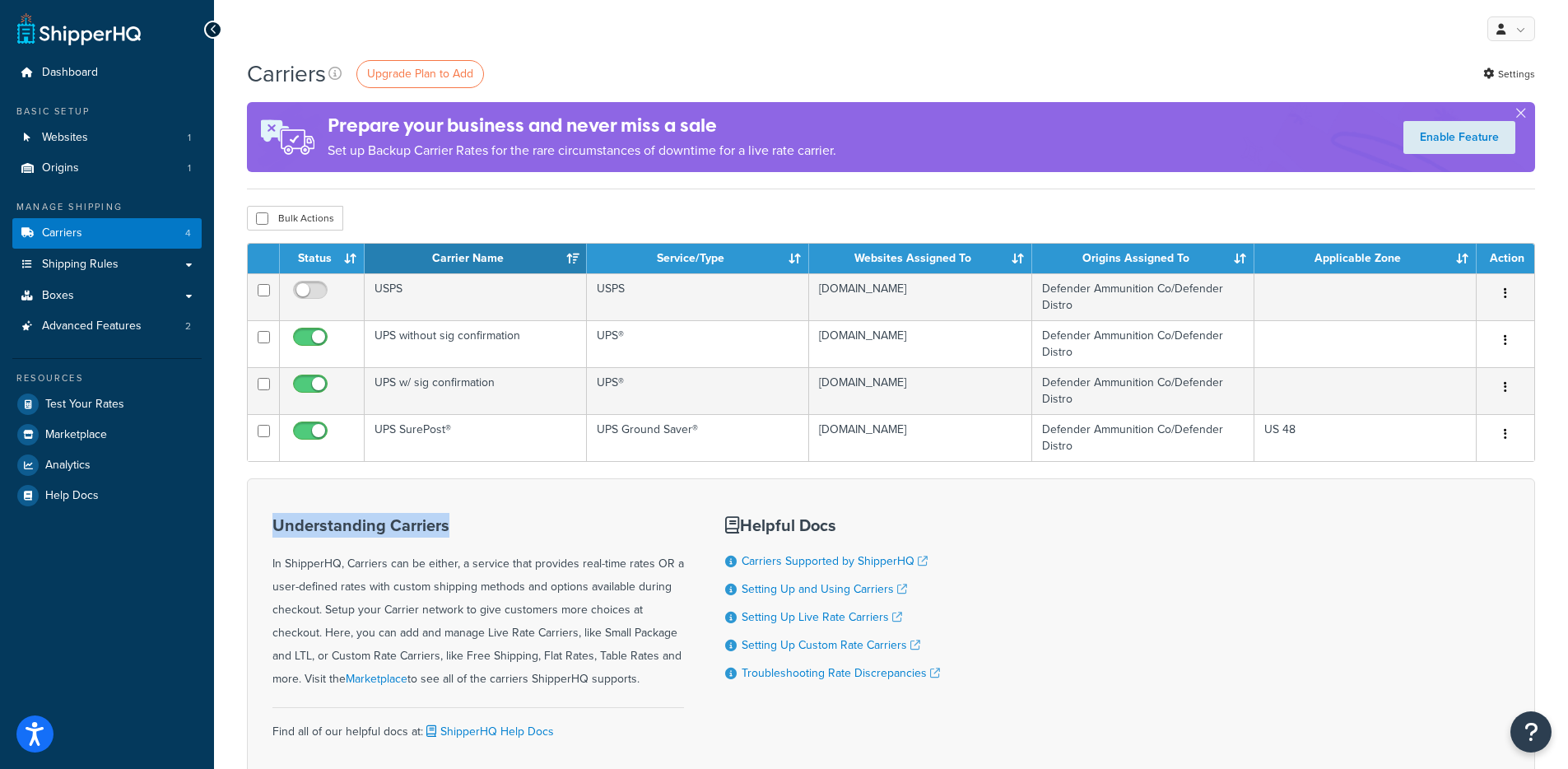
drag, startPoint x: 508, startPoint y: 527, endPoint x: 264, endPoint y: 519, distance: 244.1
click at [264, 519] on div "Understanding Carriers In ShipperHQ, Carriers can be either, a service that pro…" at bounding box center [890, 636] width 1287 height 315
click at [264, 520] on div "Understanding Carriers In ShipperHQ, Carriers can be either, a service that pro…" at bounding box center [890, 636] width 1287 height 315
drag, startPoint x: 264, startPoint y: 521, endPoint x: 459, endPoint y: 538, distance: 195.7
click at [457, 538] on div "Understanding Carriers In ShipperHQ, Carriers can be either, a service that pro…" at bounding box center [890, 636] width 1287 height 315
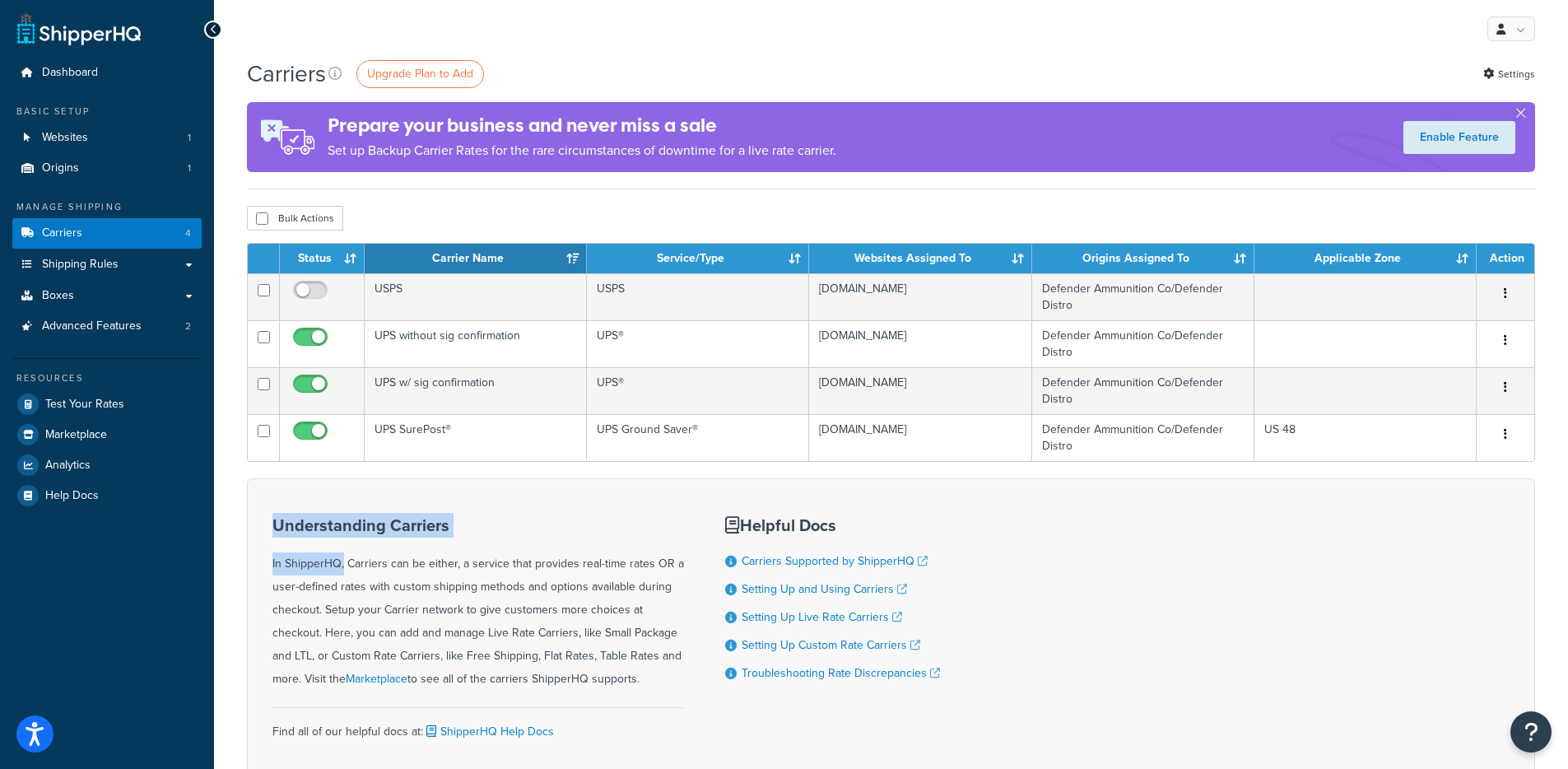
click at [459, 538] on div "Understanding Carriers In ShipperHQ, Carriers can be either, a service that pro…" at bounding box center [477, 604] width 411 height 175
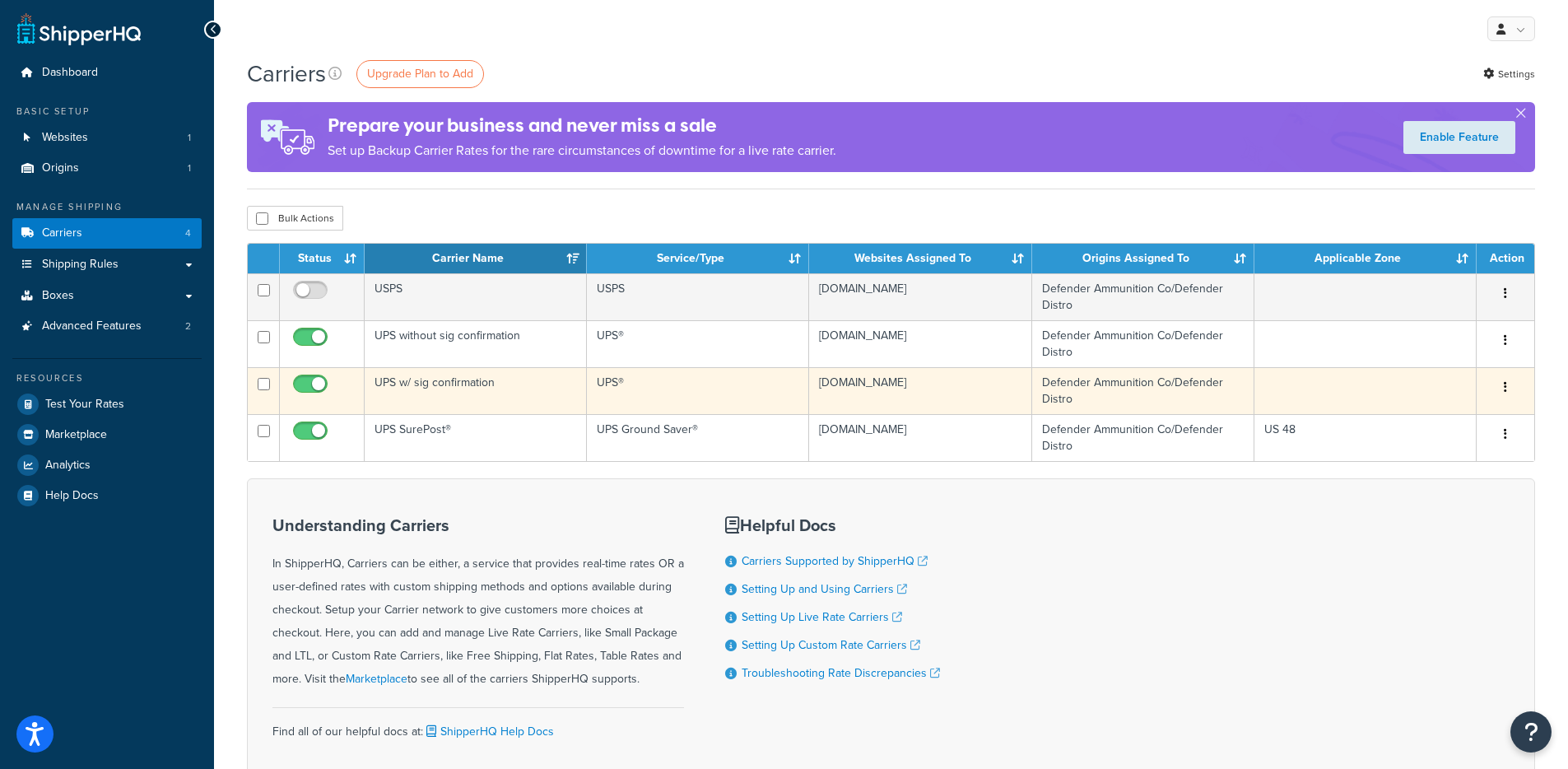
click at [618, 394] on td "UPS®" at bounding box center [698, 390] width 222 height 47
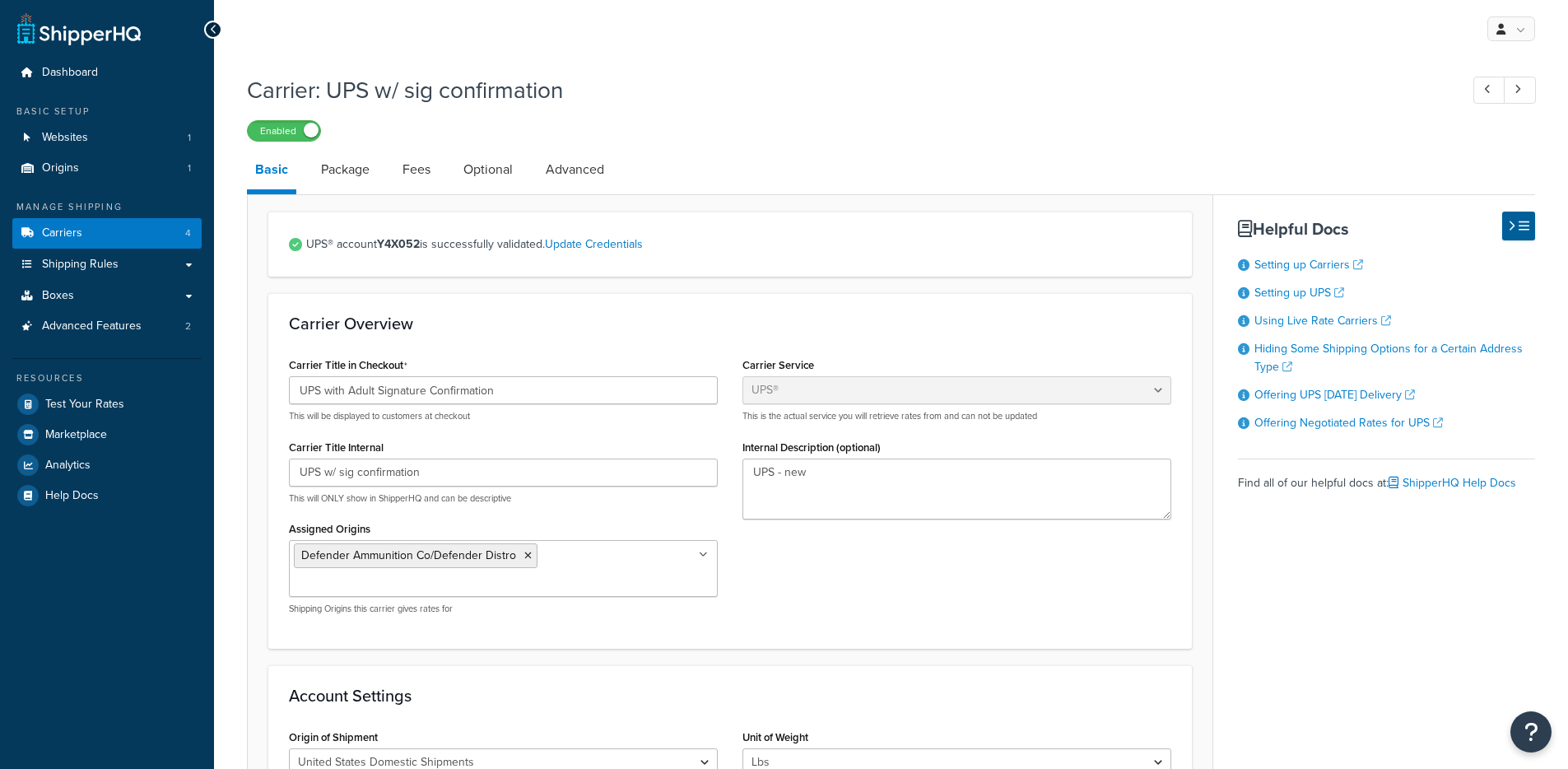
select select "ups"
select select "3"
click at [405, 168] on link "Fees" at bounding box center [416, 170] width 44 height 40
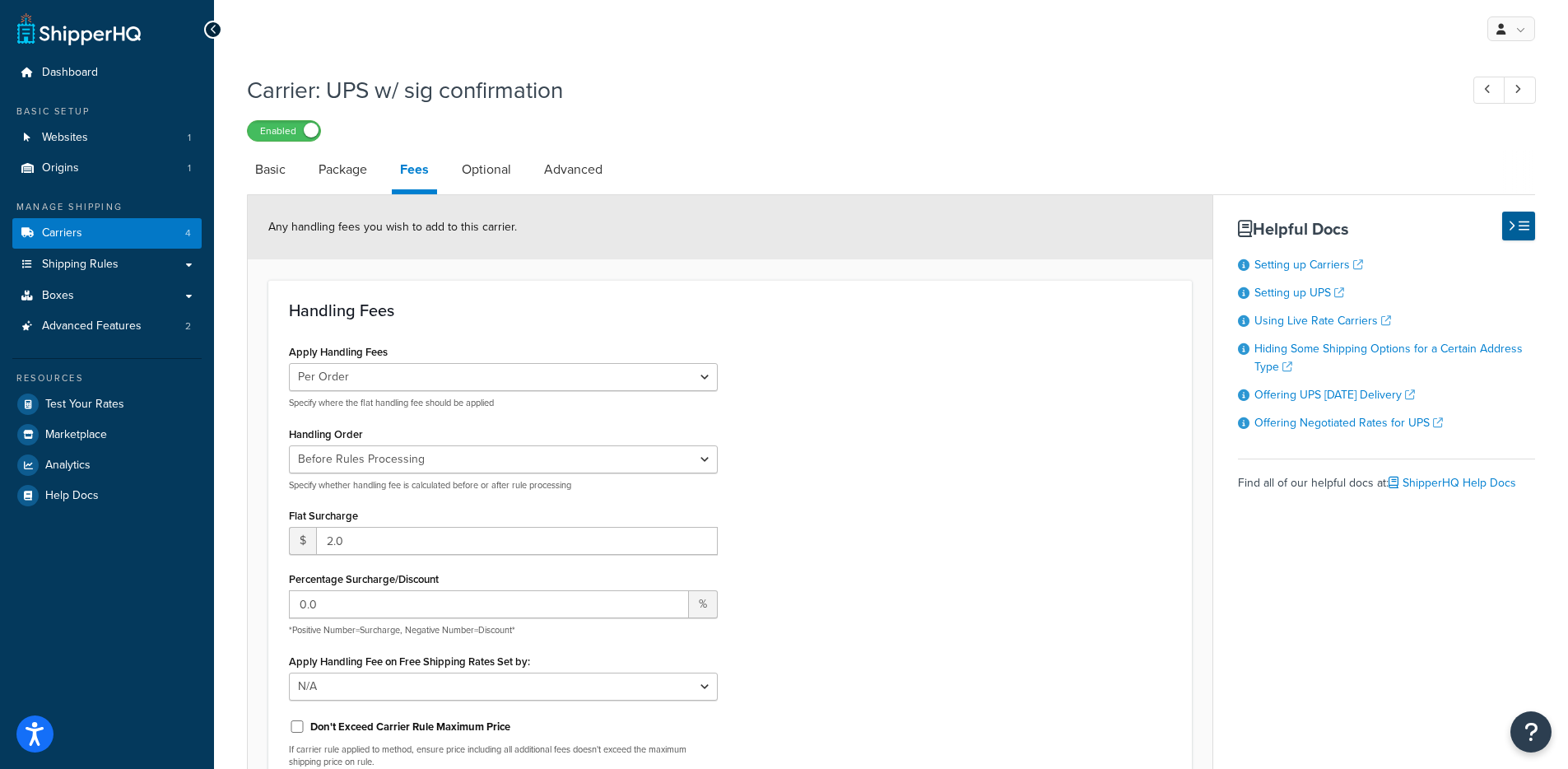
scroll to position [3, 0]
select select "ups"
select select "3"
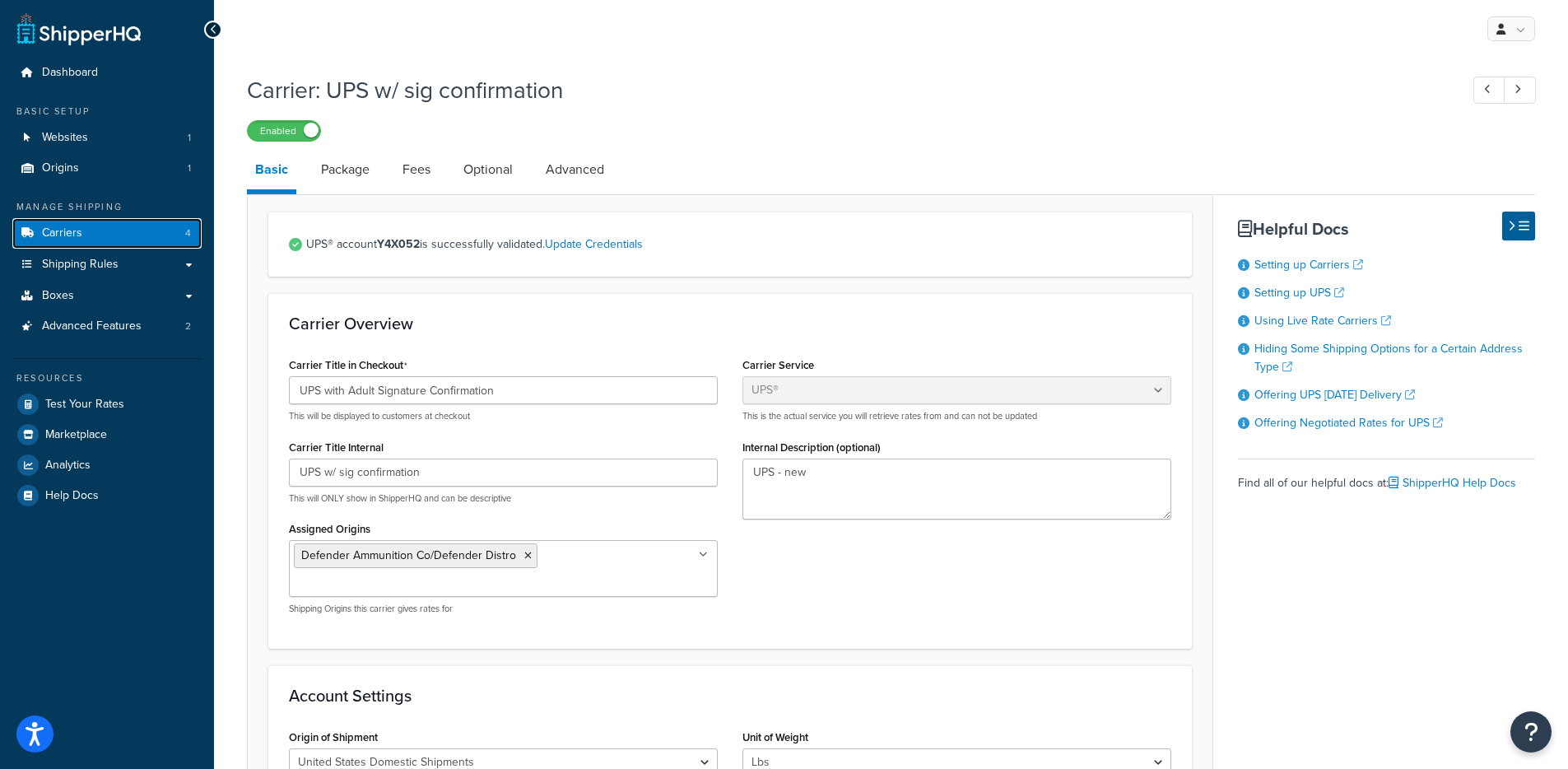
click at [100, 240] on link "Carriers 4" at bounding box center [107, 233] width 189 height 31
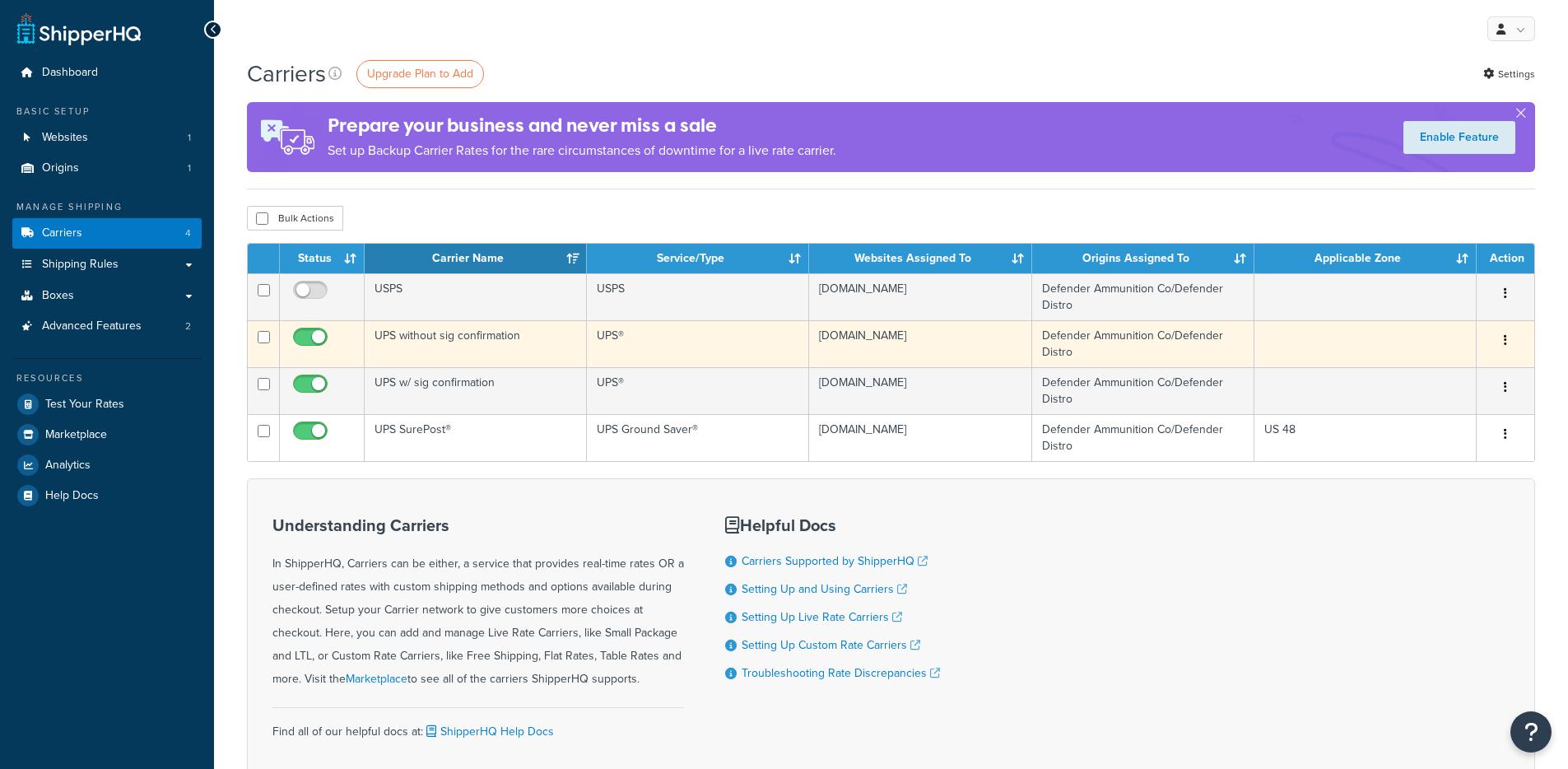
click at [555, 354] on td "UPS without sig confirmation" at bounding box center [475, 343] width 222 height 47
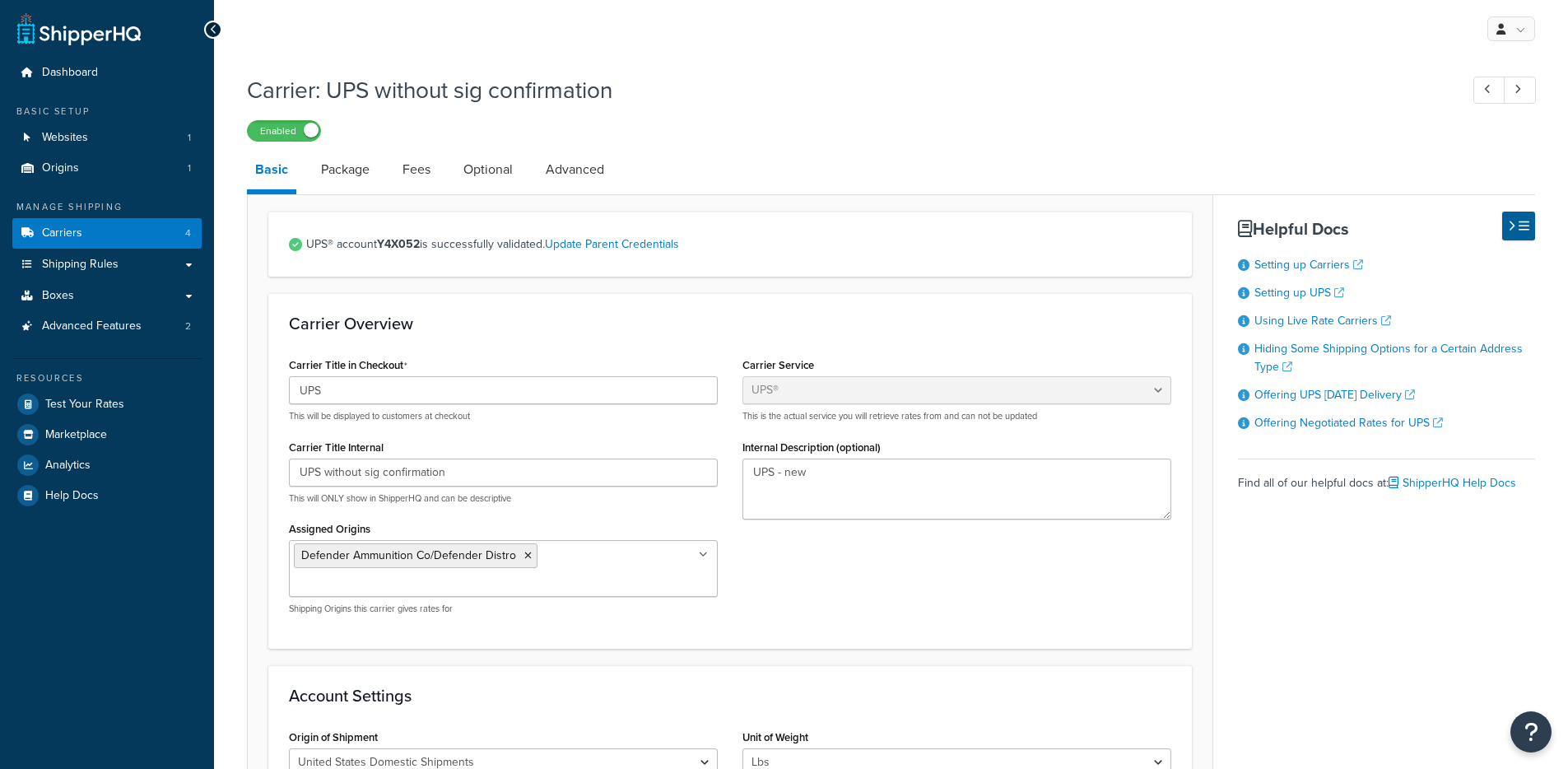
select select "ups"
click at [417, 176] on link "Fees" at bounding box center [416, 170] width 44 height 40
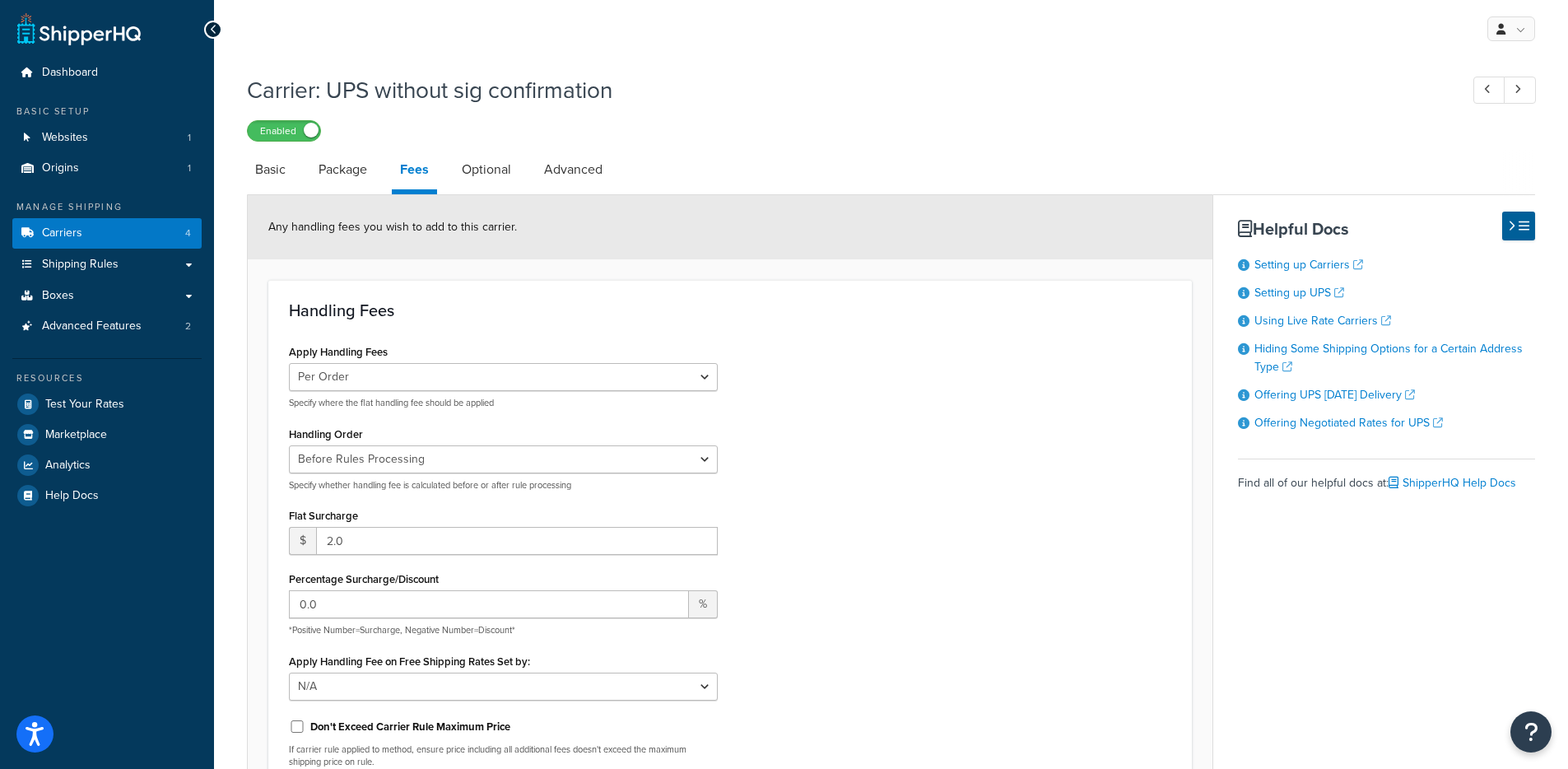
click at [295, 176] on li "Basic" at bounding box center [278, 170] width 64 height 40
click at [270, 179] on link "Basic" at bounding box center [270, 170] width 47 height 40
select select "ups"
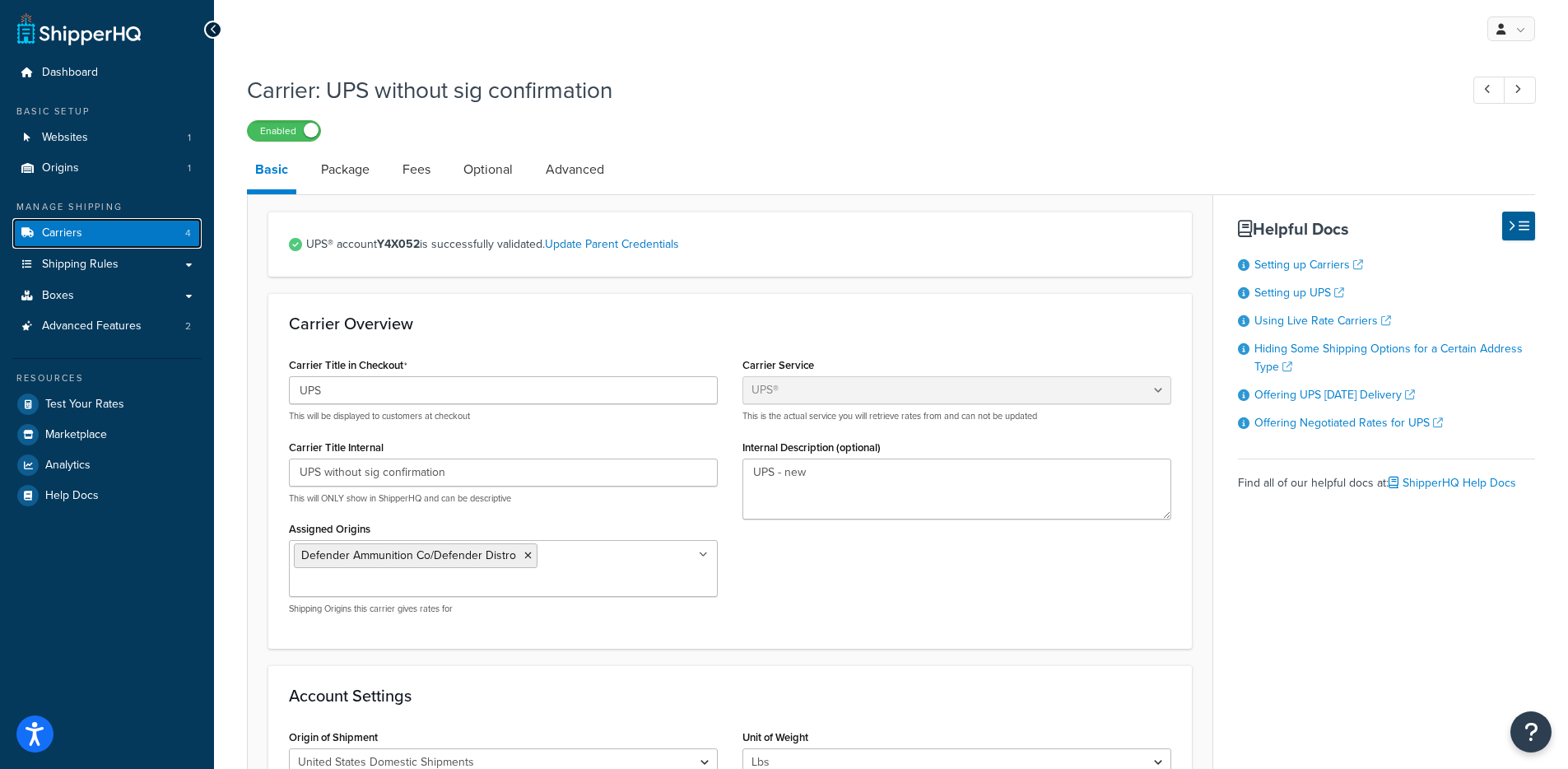
click at [137, 226] on link "Carriers 4" at bounding box center [107, 233] width 189 height 31
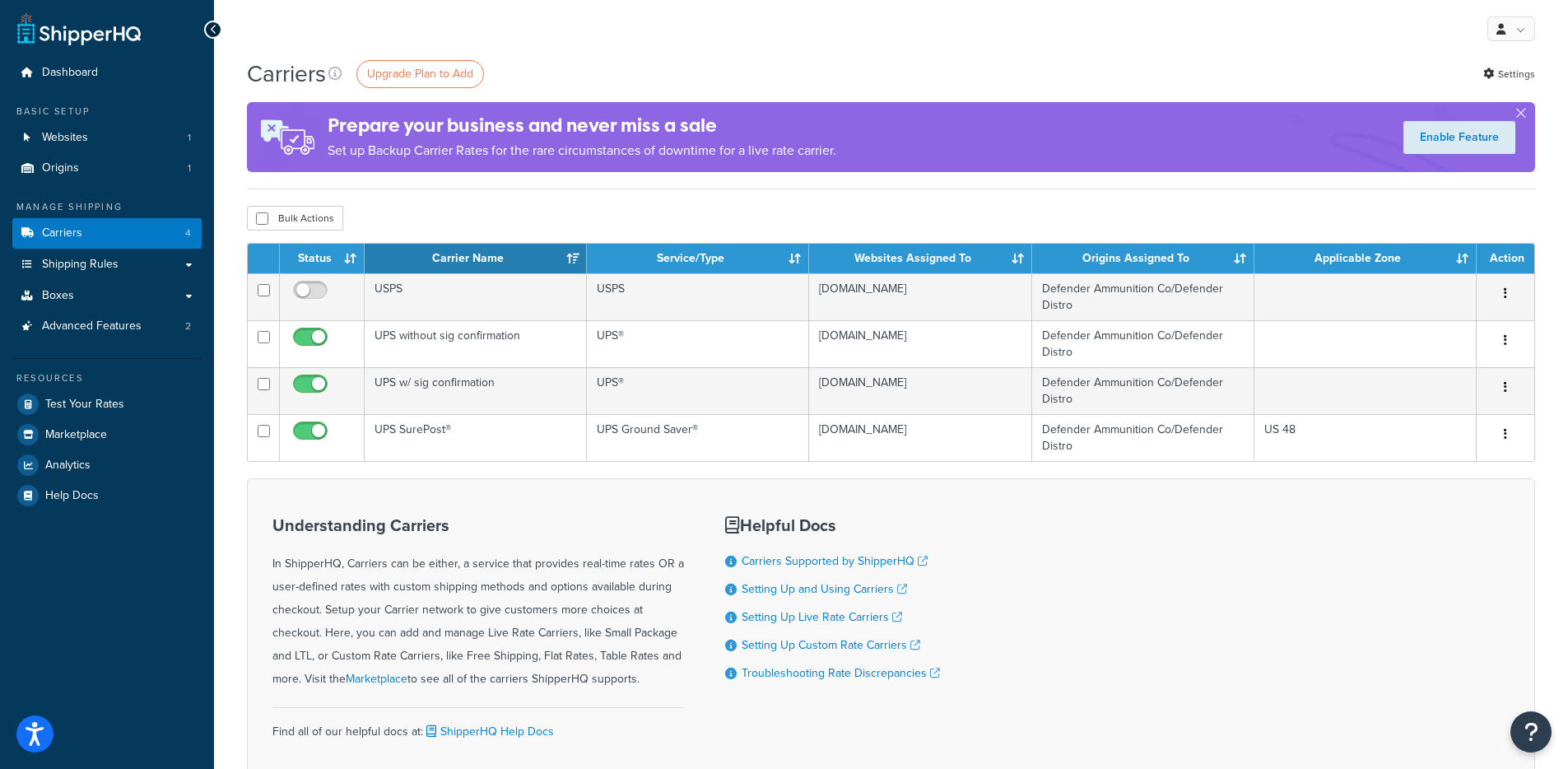
click at [572, 167] on div "Prepare your business and never miss a sale Set up Backup Carrier Rates for the…" at bounding box center [581, 137] width 509 height 67
click at [176, 261] on link "Shipping Rules" at bounding box center [107, 265] width 189 height 31
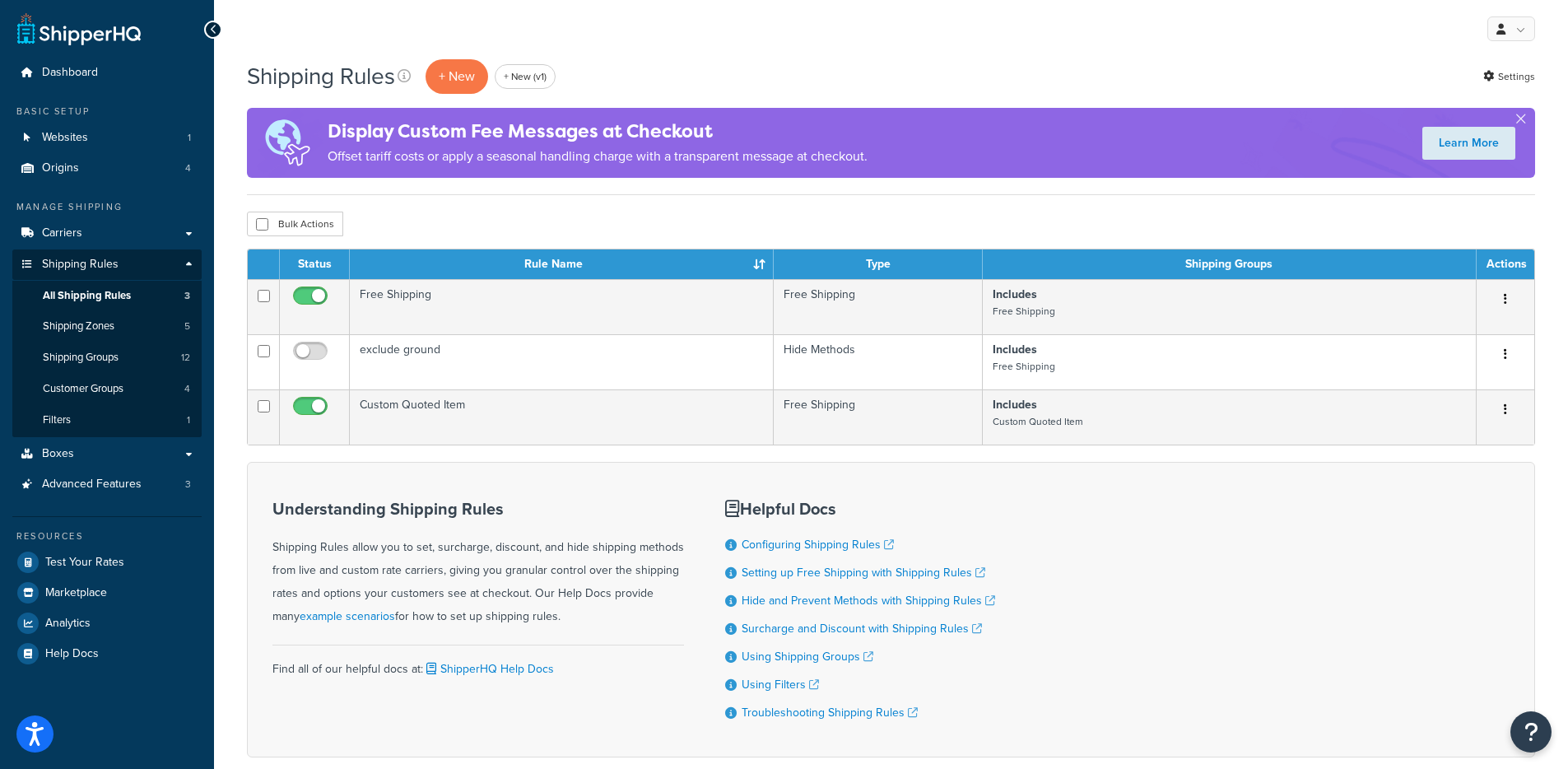
click at [538, 226] on div "Bulk Actions Duplicate Delete" at bounding box center [890, 224] width 1287 height 25
click at [464, 189] on div "Shipping Rules + New + New (v1) Settings Display Custom Fee Messages at Checkou…" at bounding box center [890, 126] width 1287 height 137
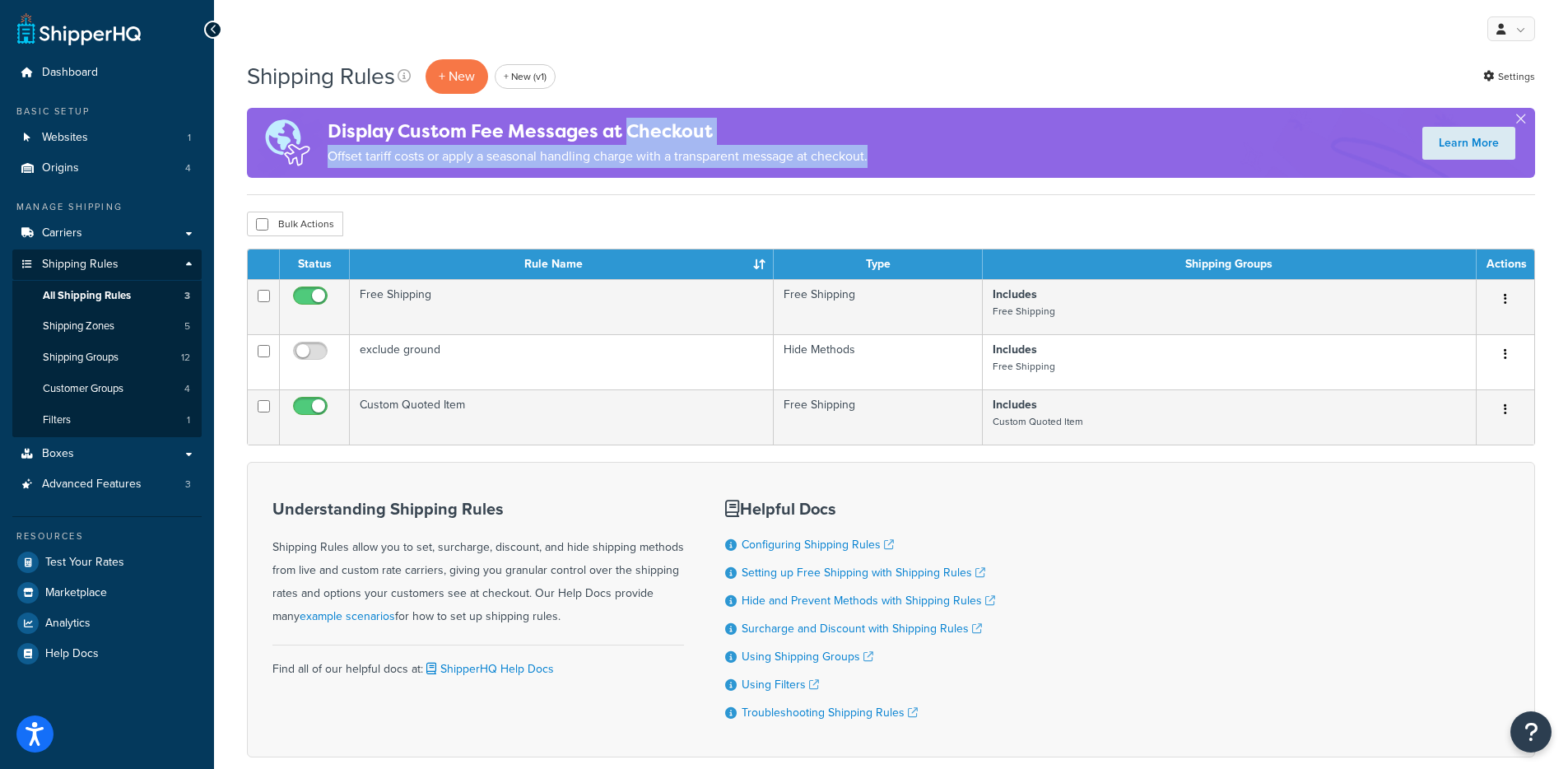
drag, startPoint x: 865, startPoint y: 169, endPoint x: 632, endPoint y: 120, distance: 238.1
click at [632, 120] on div "Display Custom Fee Messages at Checkout Offset tariff costs or apply a seasonal…" at bounding box center [597, 142] width 540 height 67
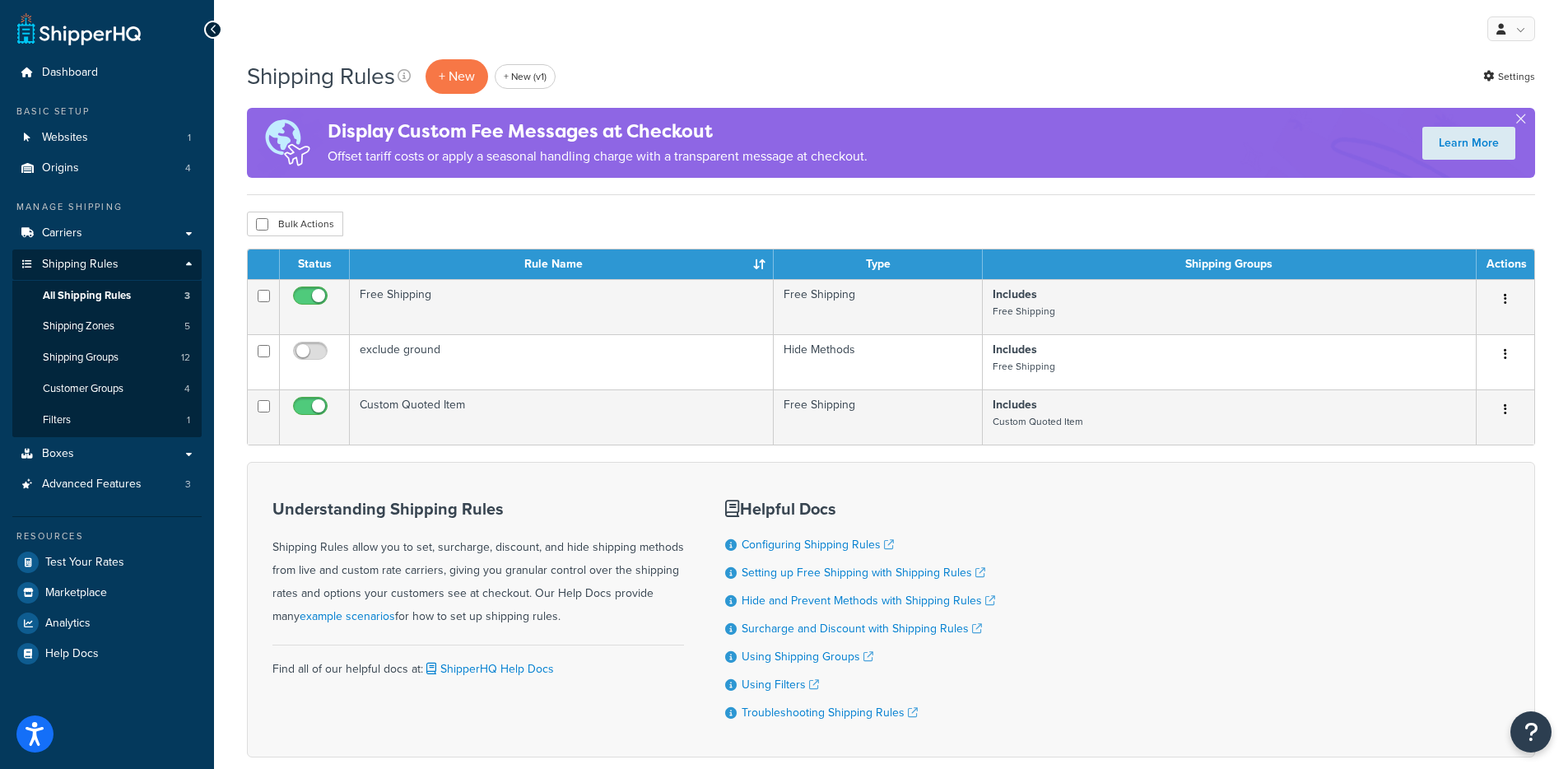
click at [849, 8] on div "My Profile Billing Global Settings Contact Us Logout" at bounding box center [890, 29] width 1354 height 58
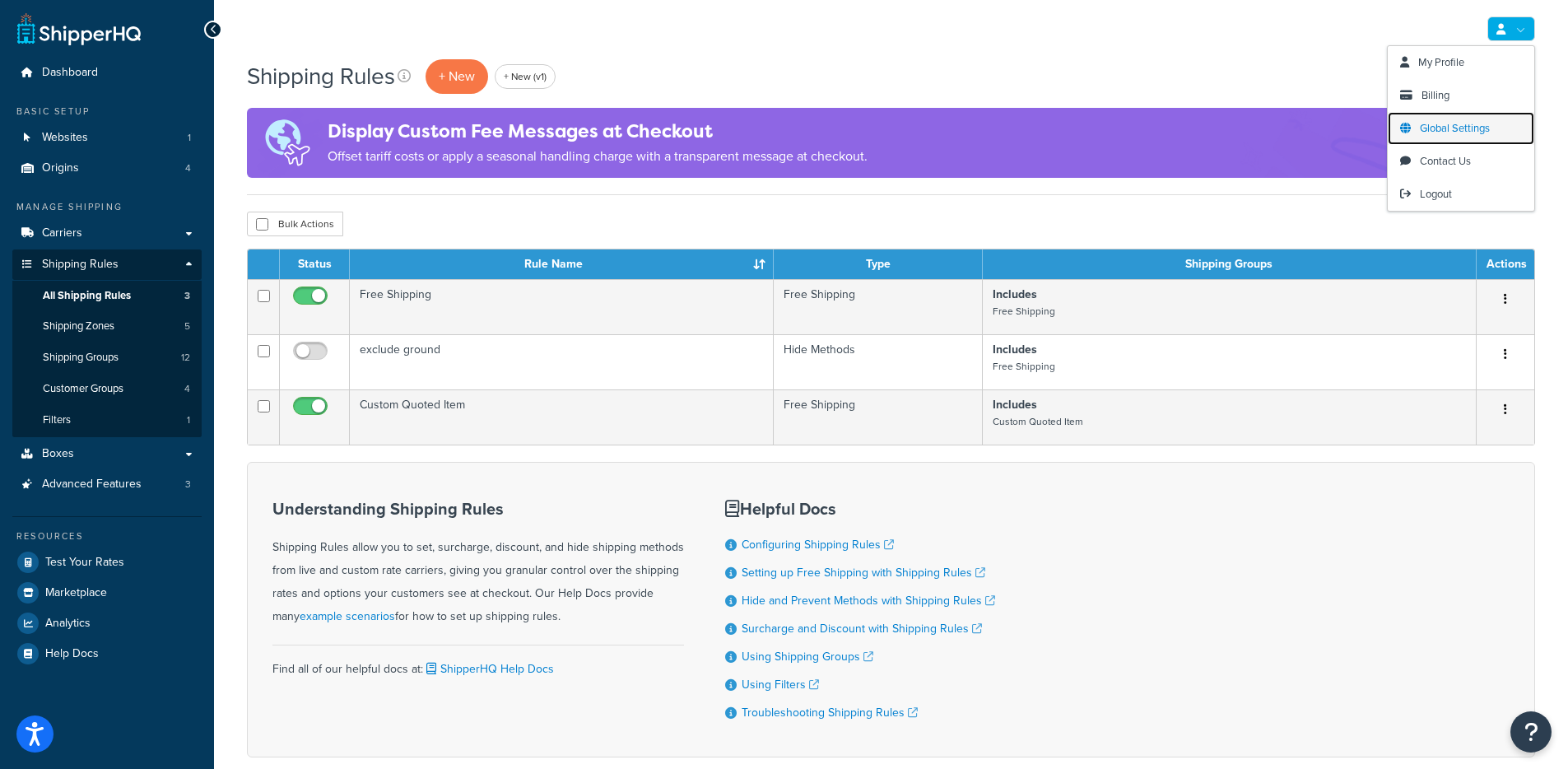
click at [1456, 133] on span "Global Settings" at bounding box center [1454, 128] width 70 height 15
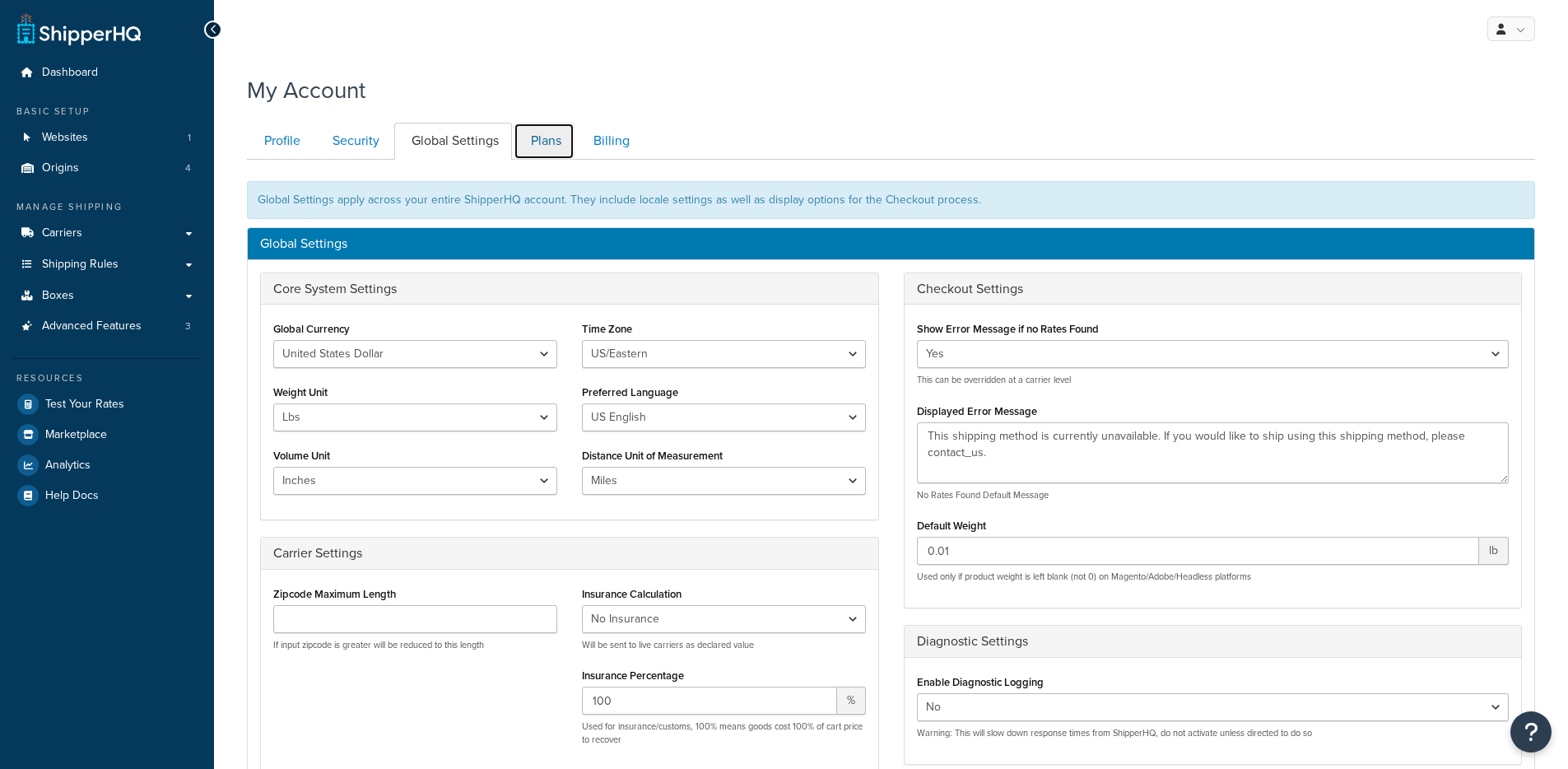
click at [559, 139] on link "Plans" at bounding box center [544, 142] width 61 height 37
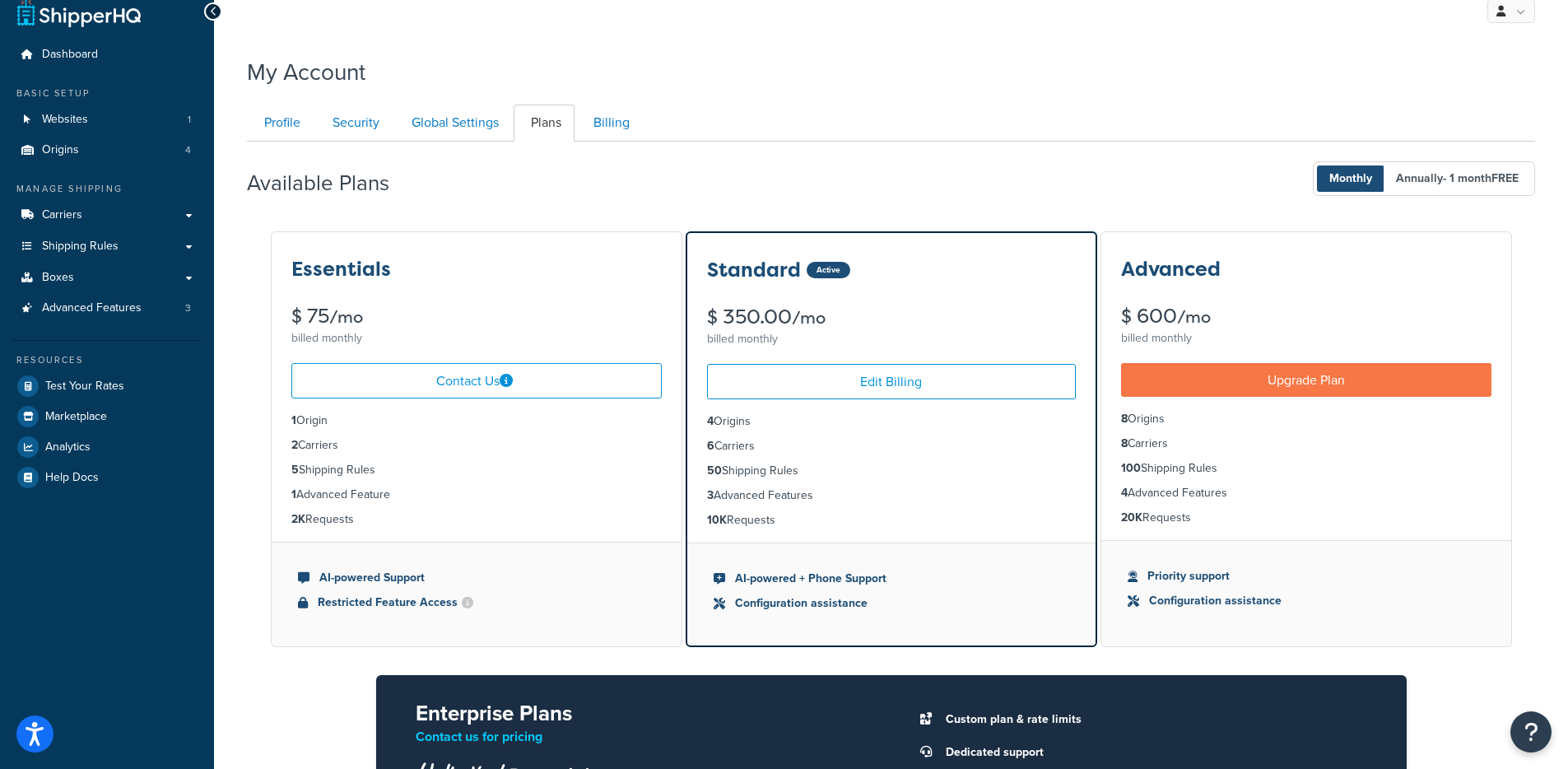
scroll to position [11, 0]
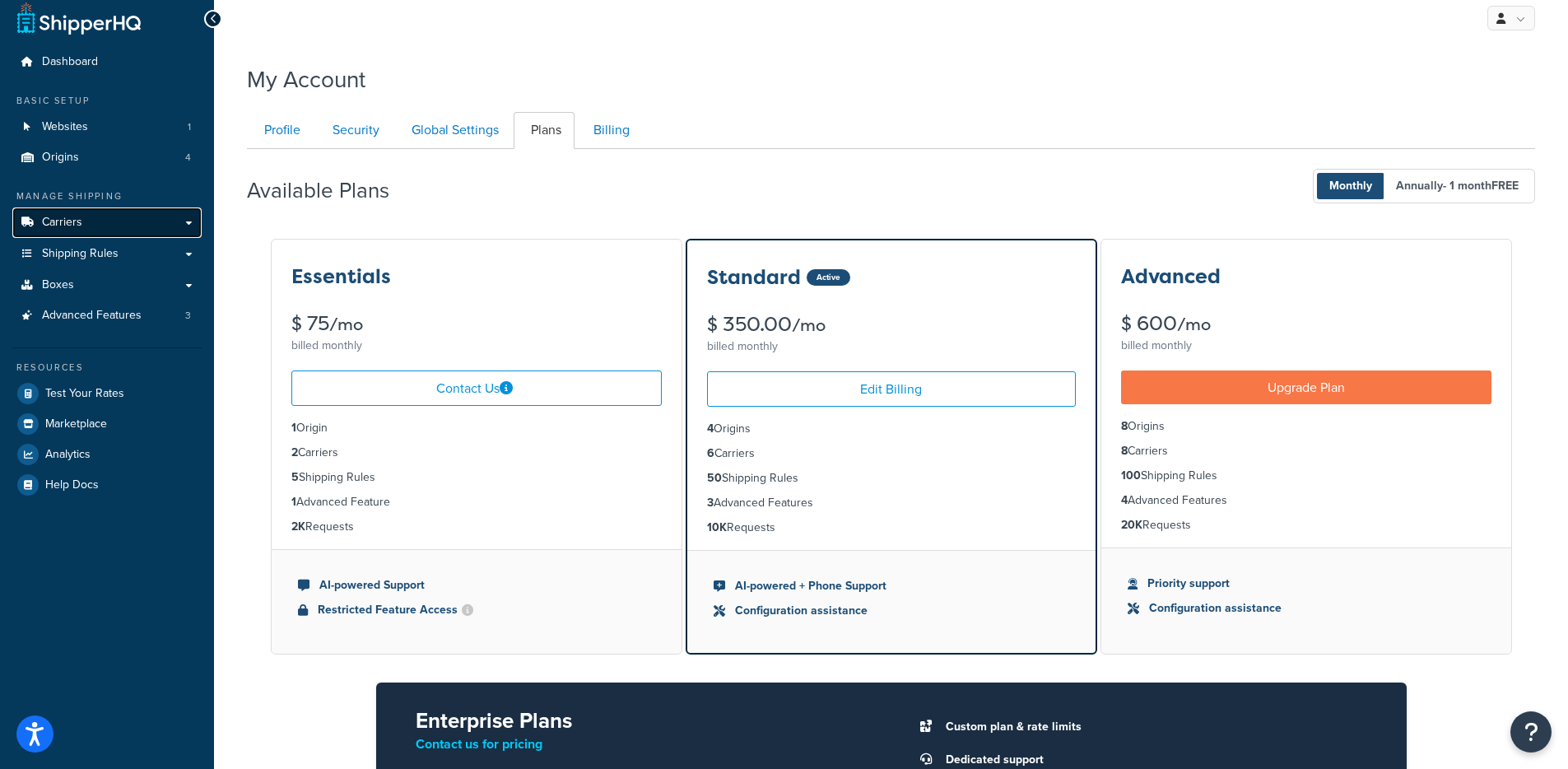
click at [82, 226] on link "Carriers" at bounding box center [107, 223] width 189 height 31
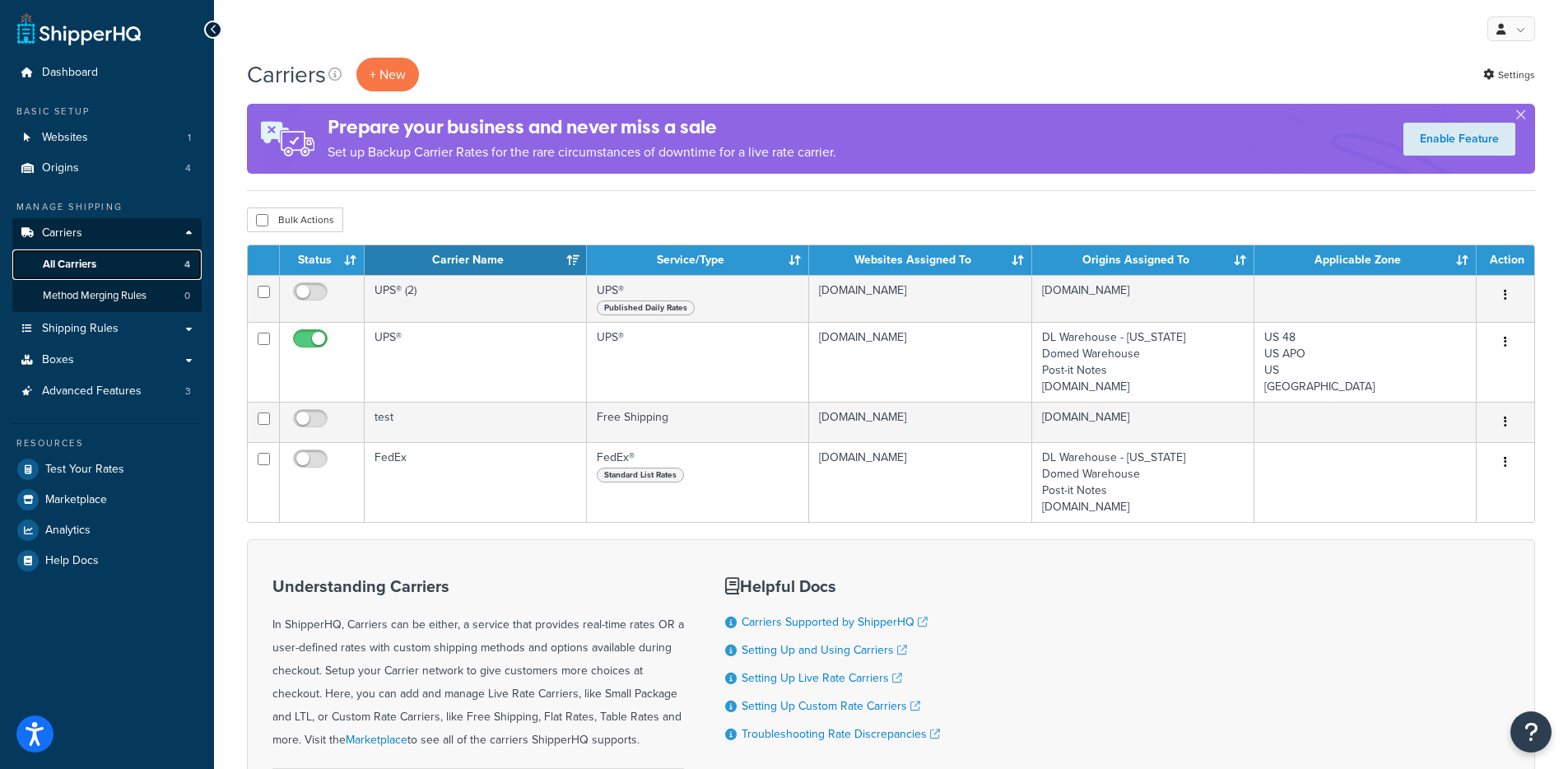
click at [143, 265] on link "All Carriers 4" at bounding box center [107, 265] width 189 height 31
click at [121, 322] on link "Shipping Rules" at bounding box center [107, 329] width 189 height 31
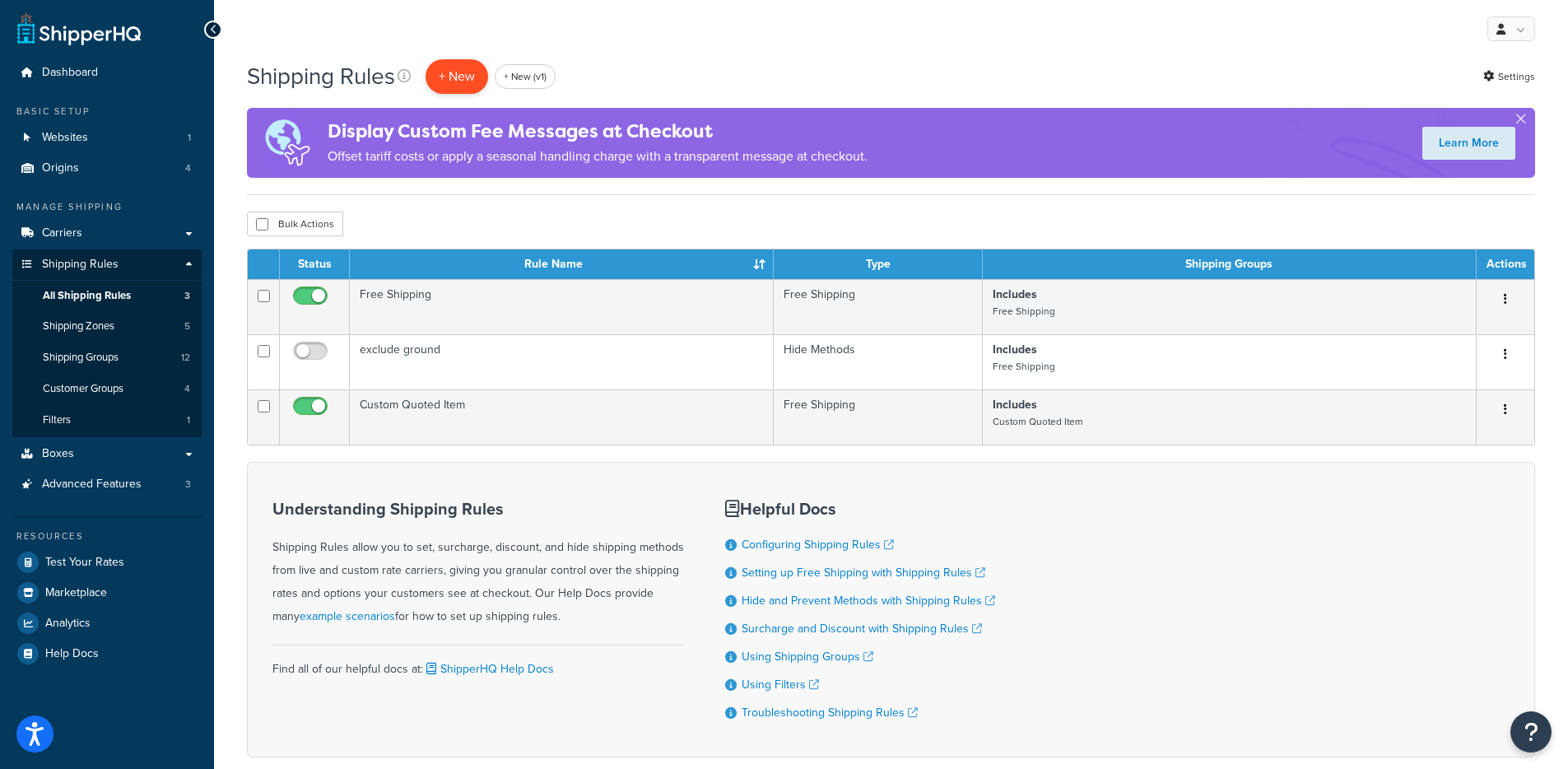
click at [463, 67] on p "+ New" at bounding box center [457, 76] width 63 height 34
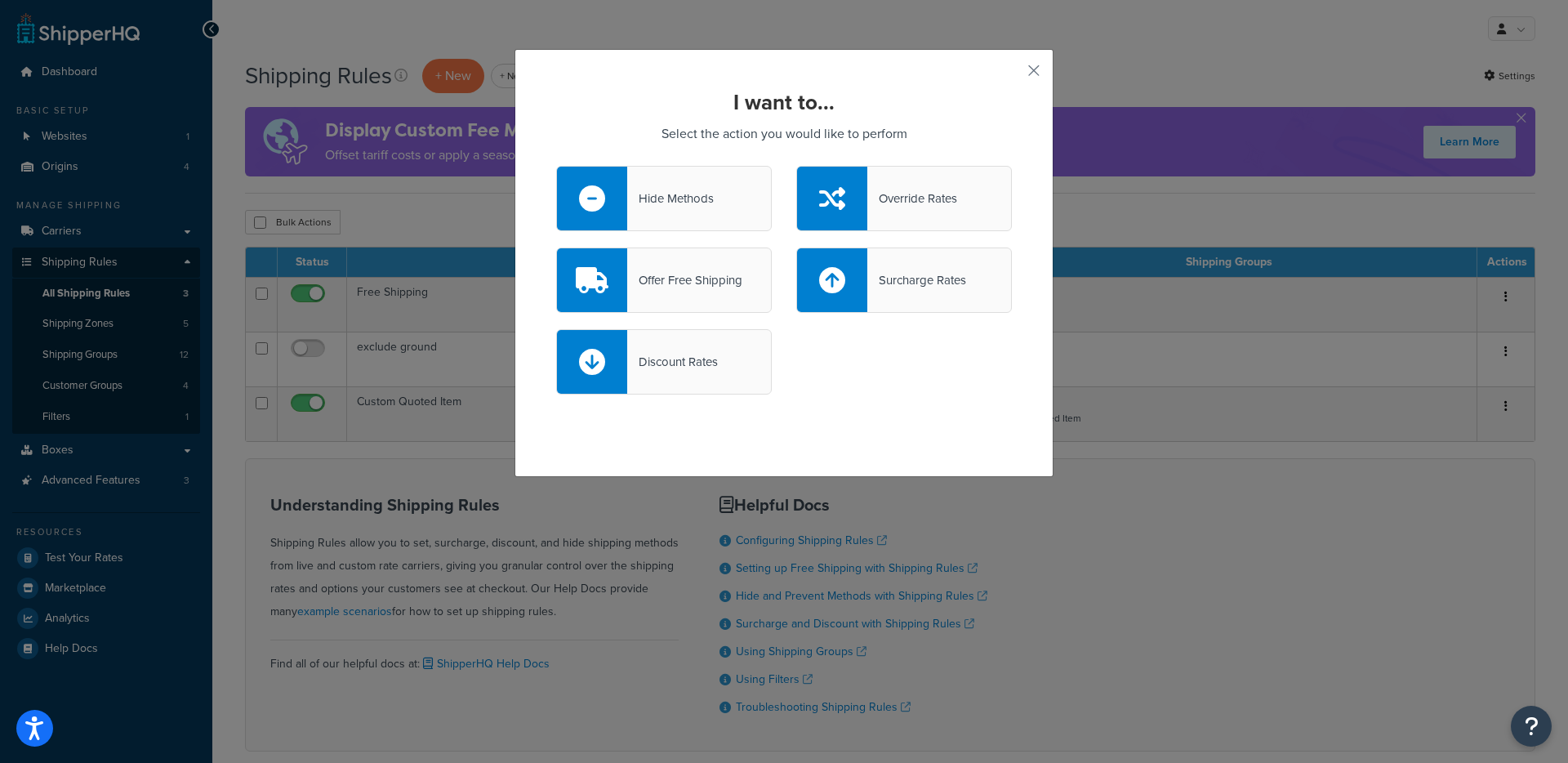
click at [1016, 64] on div "I want to... Select the action you would like to perform Hide Methods Override …" at bounding box center [784, 262] width 539 height 428
click at [1018, 64] on div "I want to... Select the action you would like to perform Hide Methods Override …" at bounding box center [784, 262] width 539 height 428
drag, startPoint x: 1025, startPoint y: 66, endPoint x: 1056, endPoint y: 66, distance: 31.0
click at [1012, 74] on button "button" at bounding box center [1009, 76] width 4 height 4
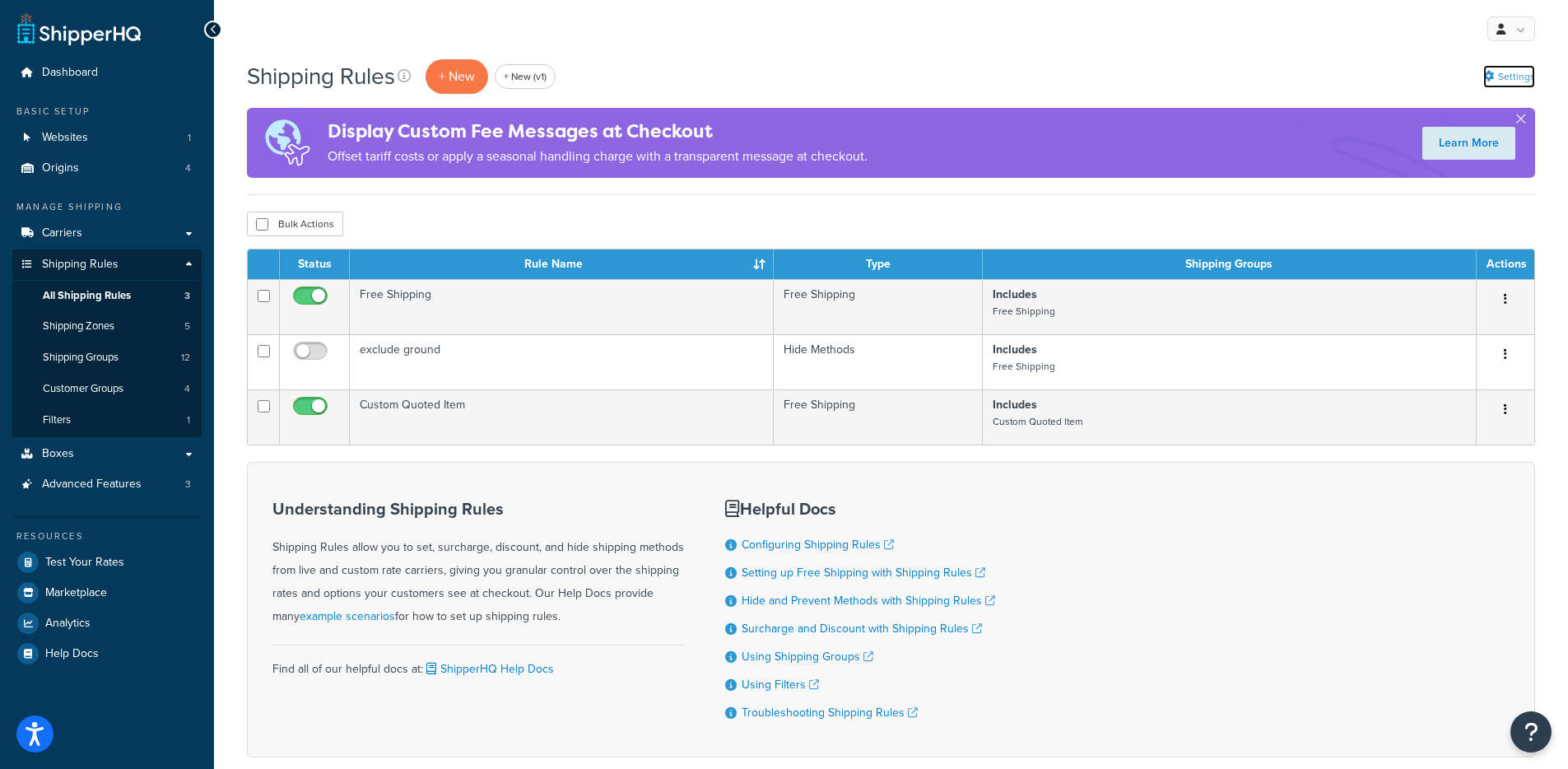
click at [1509, 68] on link "Settings" at bounding box center [1509, 76] width 52 height 23
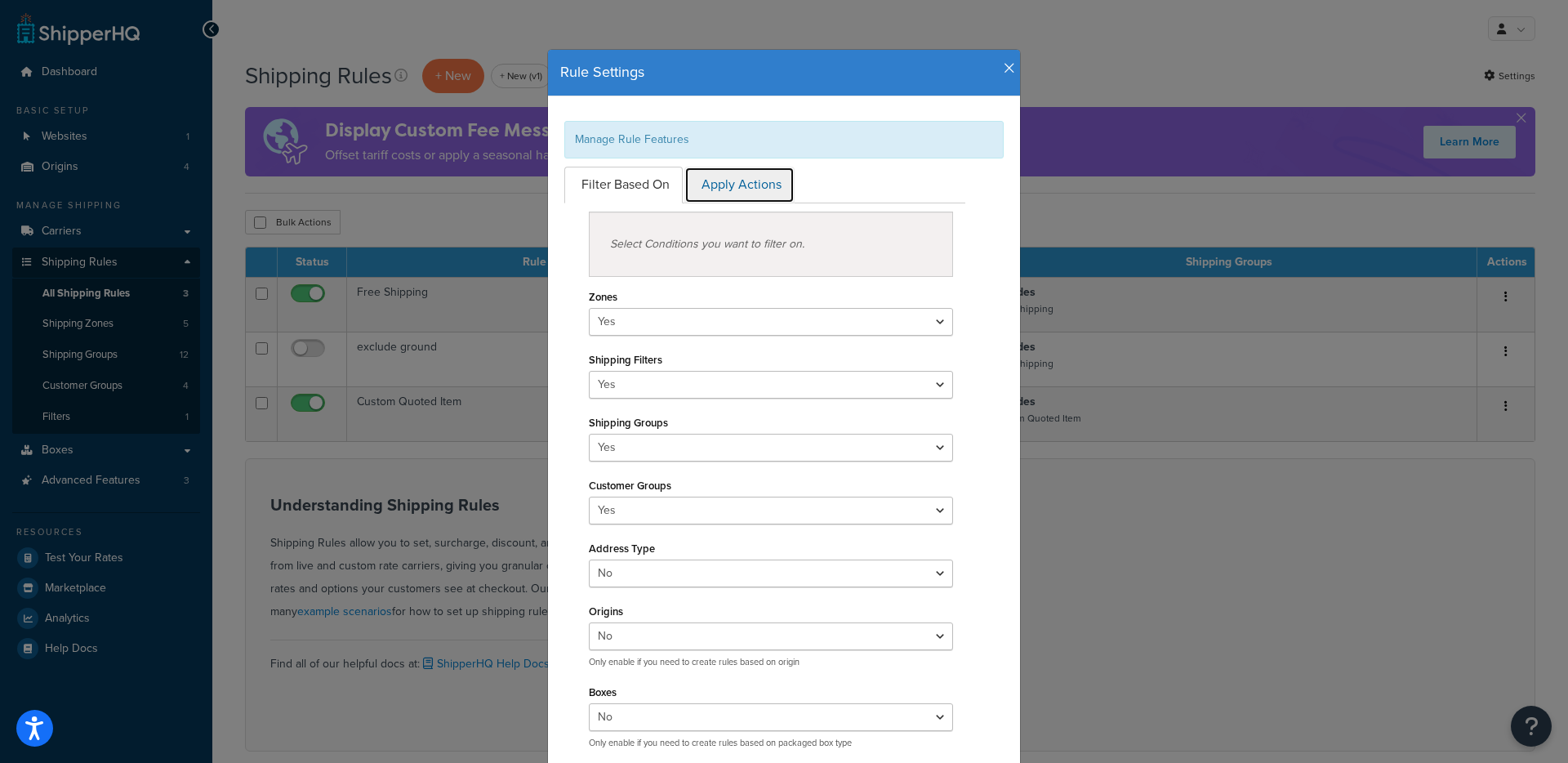
click at [749, 187] on link "Apply Actions" at bounding box center [739, 185] width 110 height 37
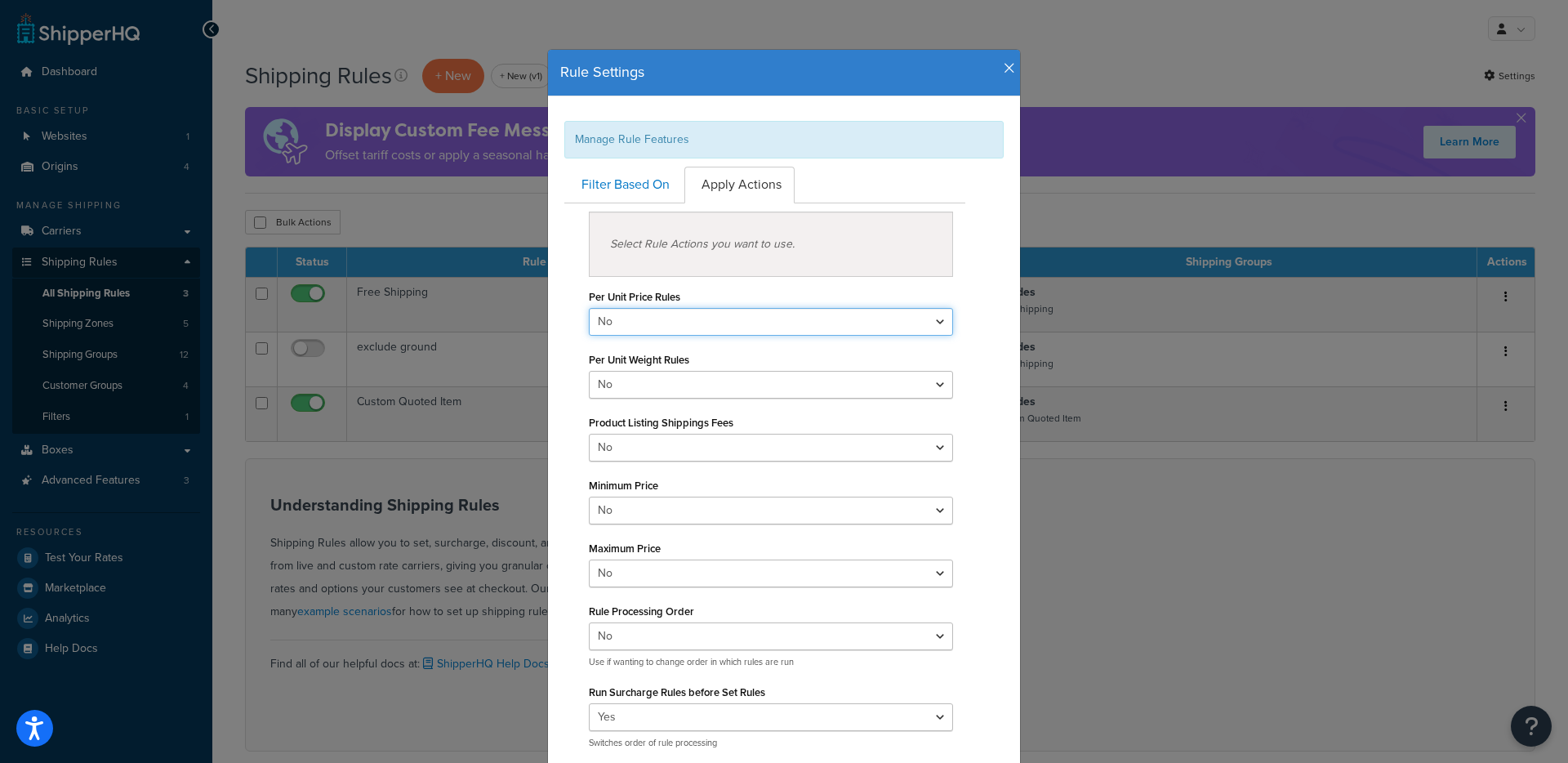
click at [596, 332] on select "Yes No" at bounding box center [771, 321] width 364 height 28
click at [653, 323] on select "Yes No" at bounding box center [771, 321] width 364 height 28
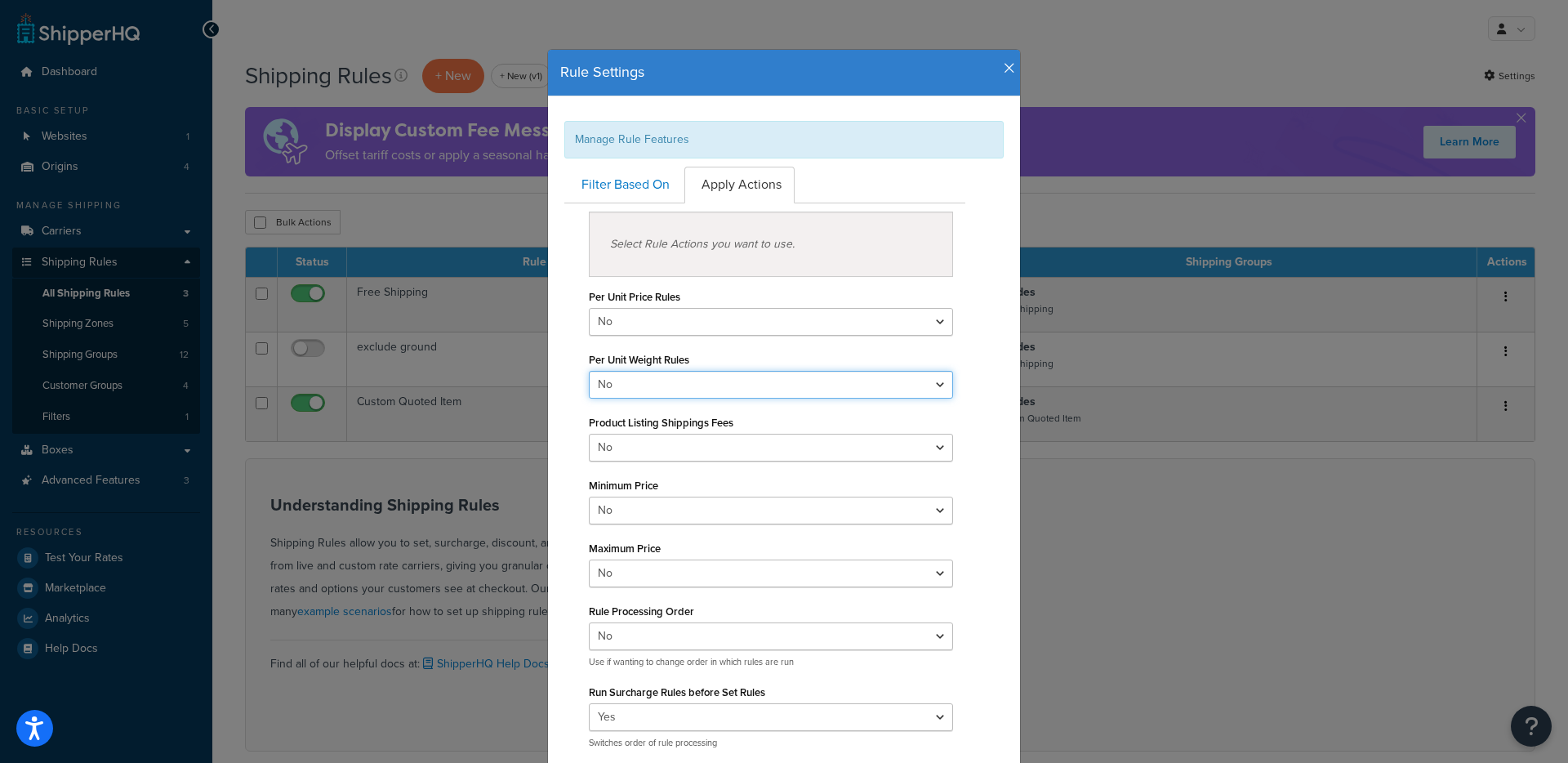
click at [658, 378] on select "Yes No" at bounding box center [771, 384] width 364 height 28
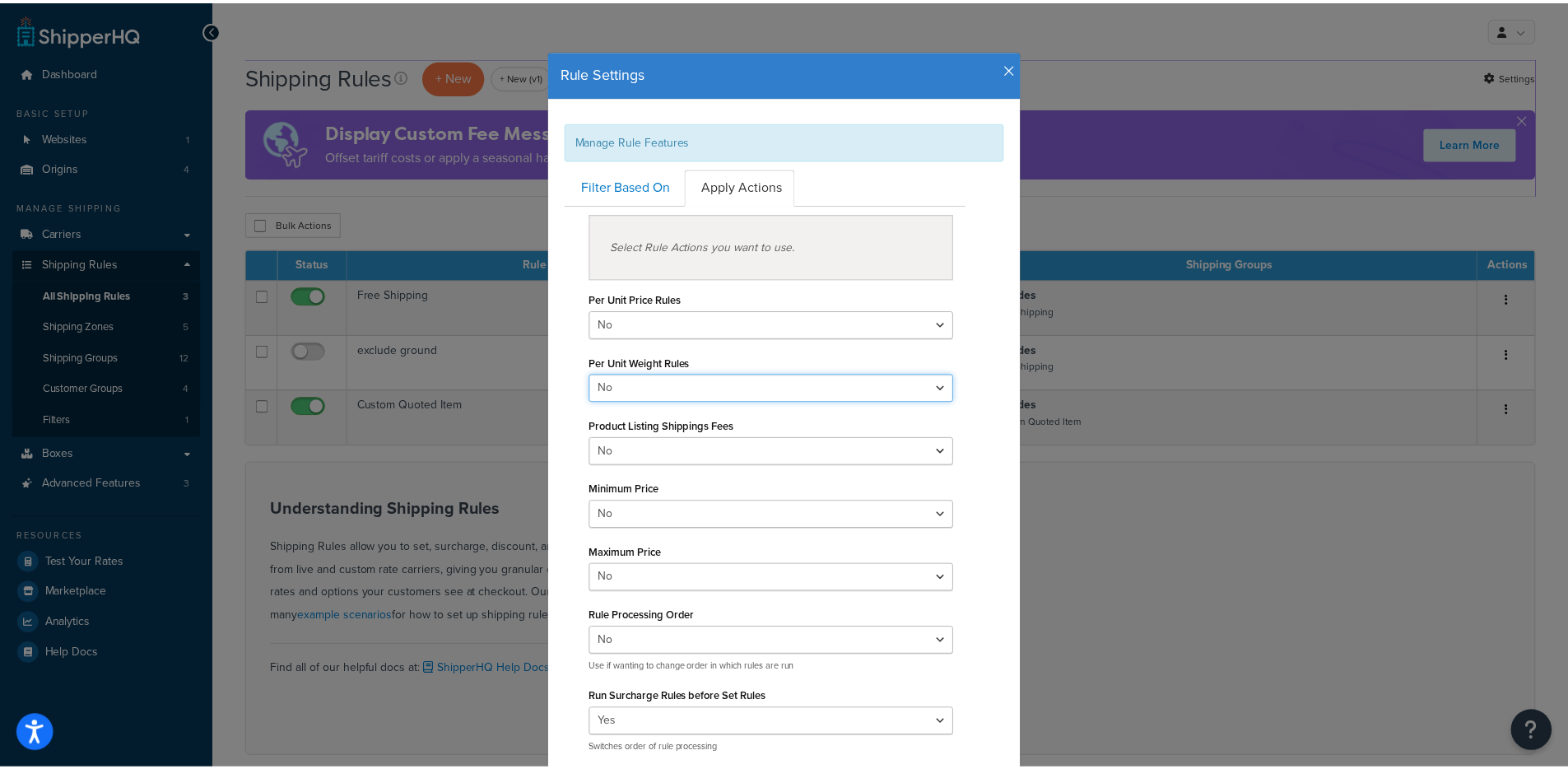
scroll to position [24, 0]
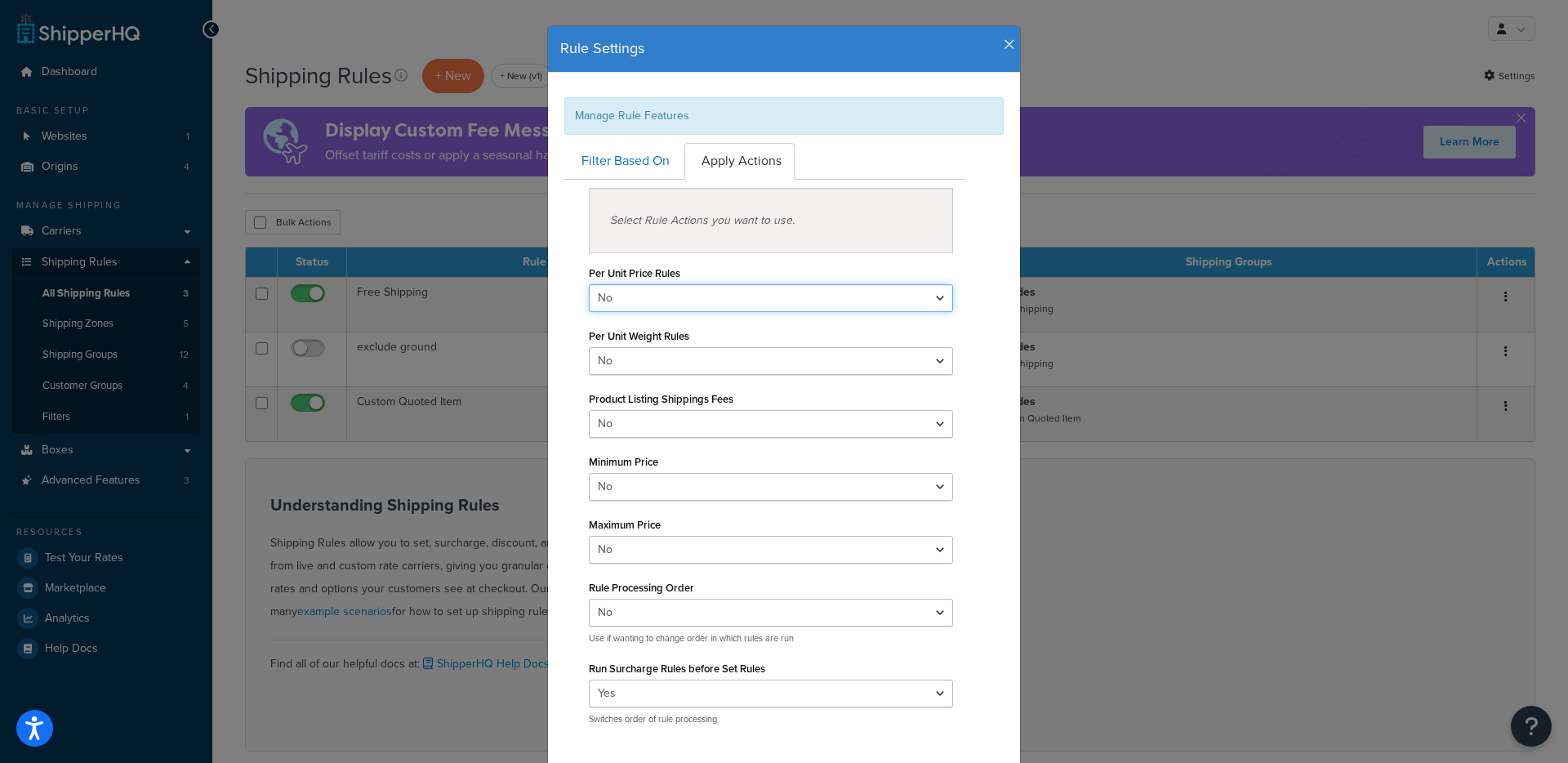
click at [669, 292] on select "Yes No" at bounding box center [771, 298] width 364 height 28
click at [676, 352] on select "Yes No" at bounding box center [771, 361] width 364 height 28
click at [720, 299] on select "Yes No" at bounding box center [771, 298] width 364 height 28
click at [658, 296] on select "Yes No" at bounding box center [771, 298] width 364 height 28
drag, startPoint x: 591, startPoint y: 268, endPoint x: 697, endPoint y: 275, distance: 106.2
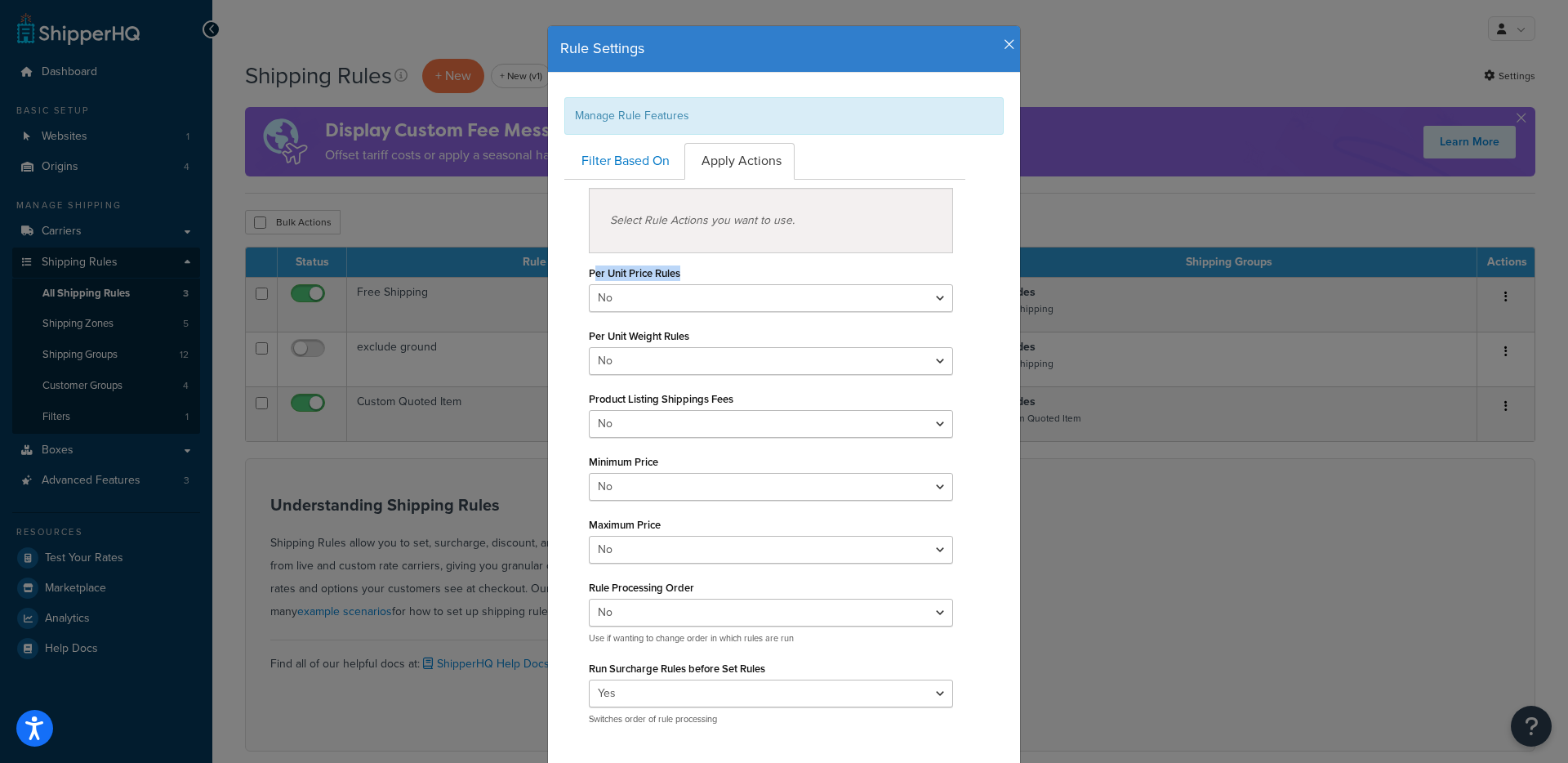
click at [697, 275] on div "Per Unit Price Rules Yes No" at bounding box center [771, 287] width 364 height 50
click at [690, 292] on select "Yes No" at bounding box center [771, 298] width 364 height 28
click at [681, 363] on select "Yes No" at bounding box center [771, 361] width 364 height 28
click at [602, 340] on label "Per Unit Weight Rules" at bounding box center [638, 336] width 100 height 13
click at [602, 347] on select "Yes No" at bounding box center [771, 361] width 364 height 28
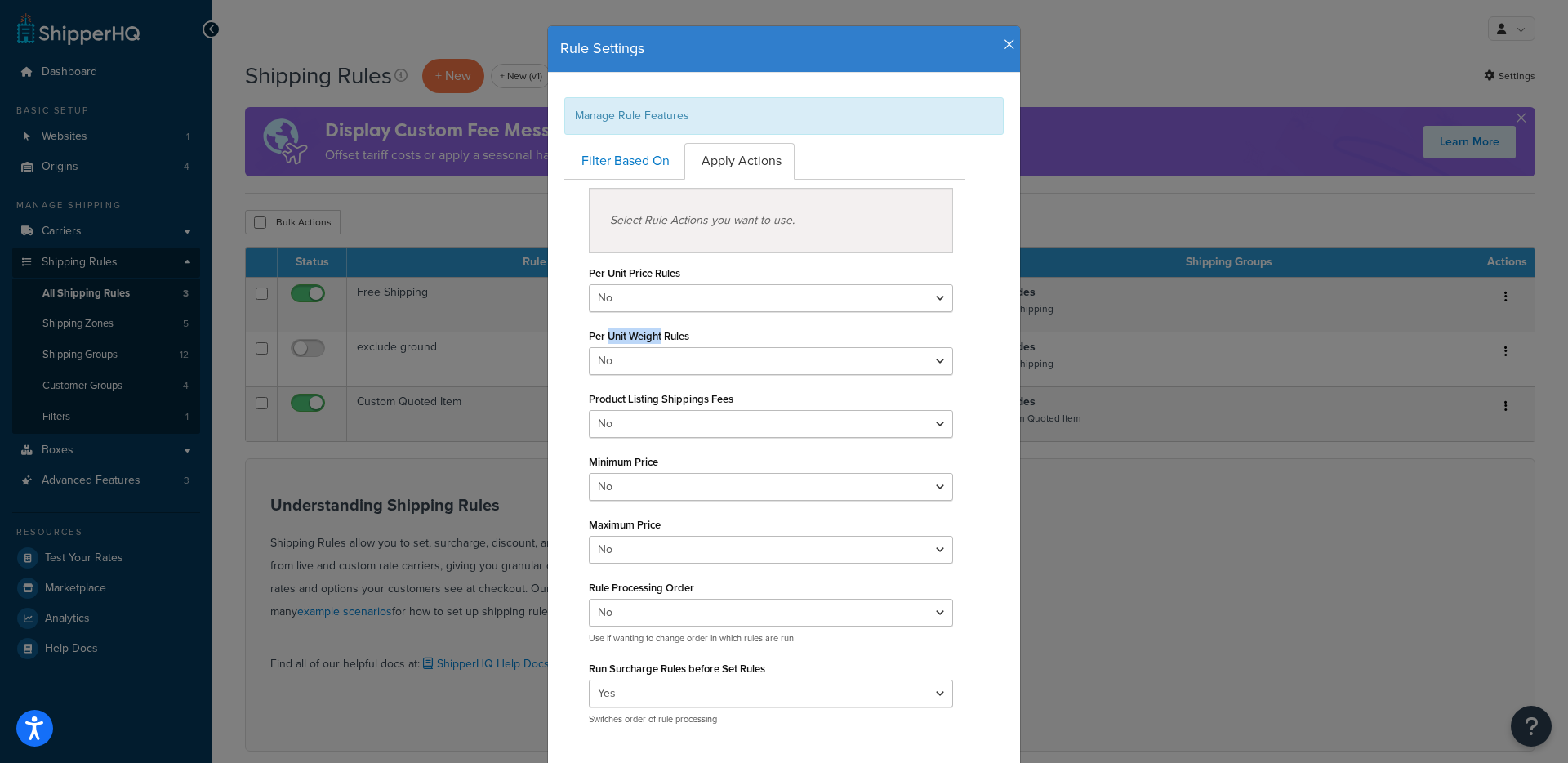
drag, startPoint x: 602, startPoint y: 340, endPoint x: 661, endPoint y: 336, distance: 59.1
click at [656, 338] on label "Per Unit Weight Rules" at bounding box center [638, 336] width 100 height 13
click at [656, 347] on select "Yes No" at bounding box center [771, 361] width 364 height 28
drag, startPoint x: 737, startPoint y: 219, endPoint x: 803, endPoint y: 126, distance: 114.0
click at [737, 219] on div "Select Rule Actions you want to use." at bounding box center [771, 220] width 364 height 66
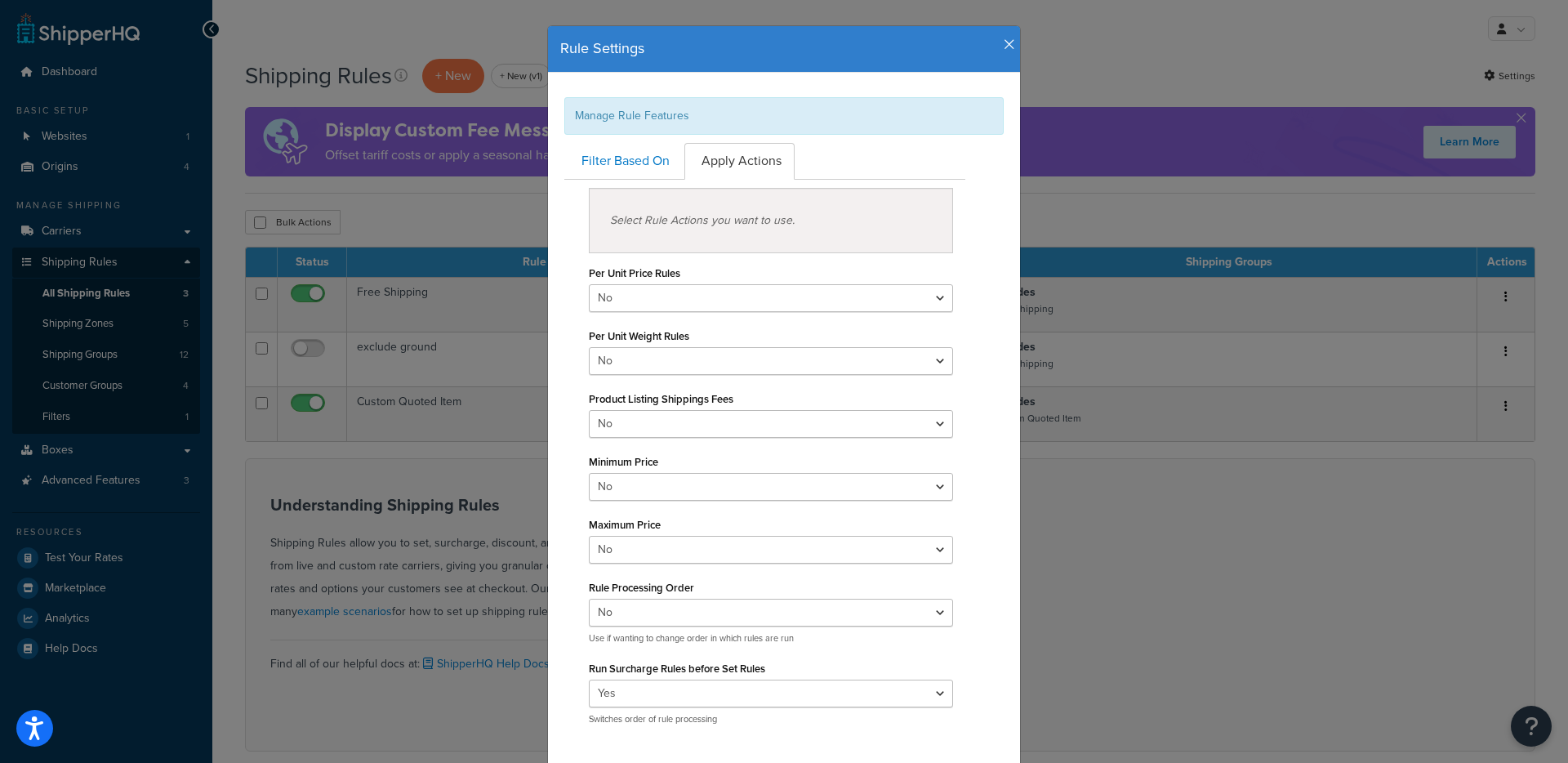
click at [1004, 47] on icon "button" at bounding box center [1009, 45] width 12 height 14
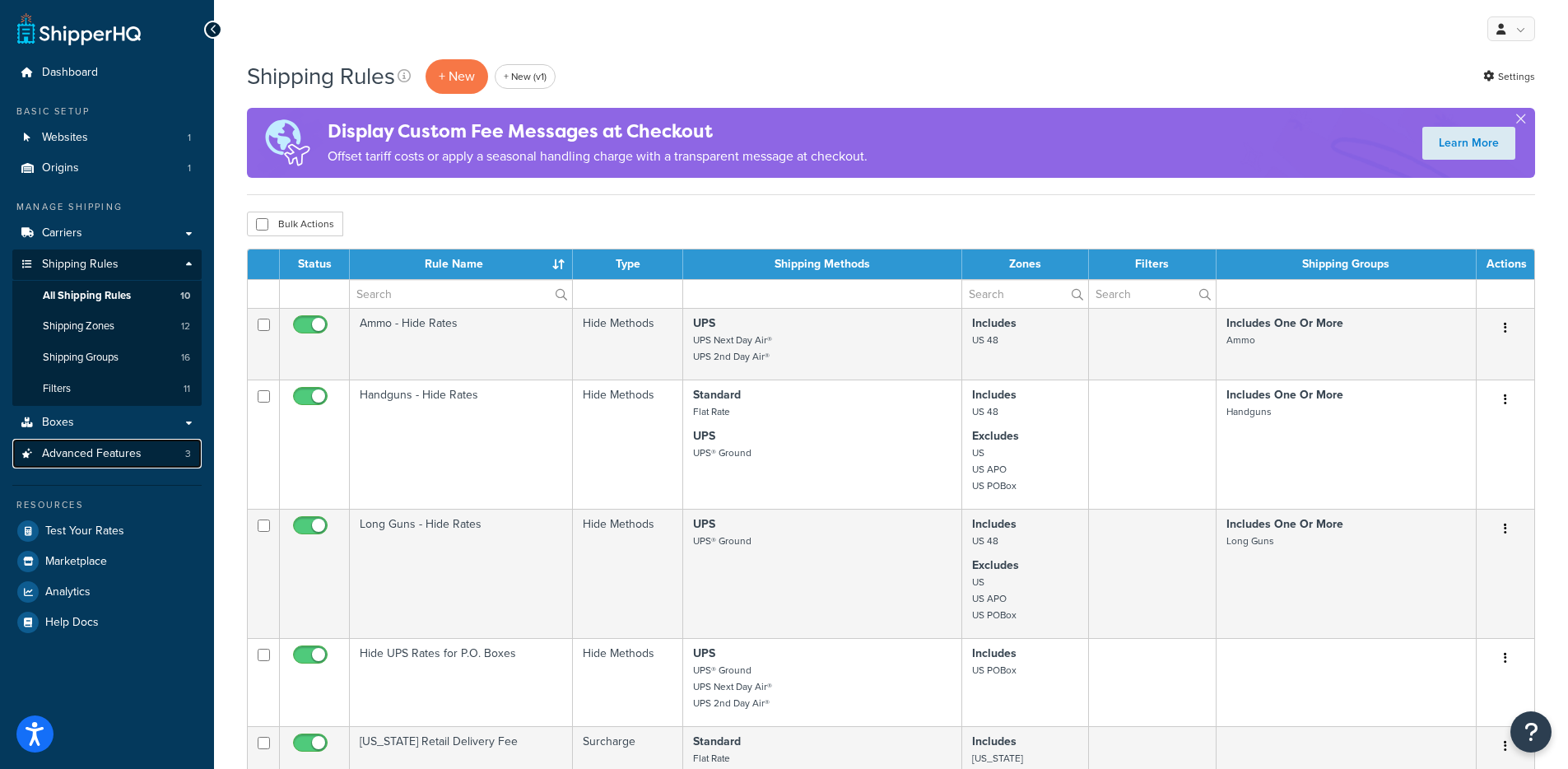
click at [121, 443] on link "Advanced Features 3" at bounding box center [107, 454] width 189 height 31
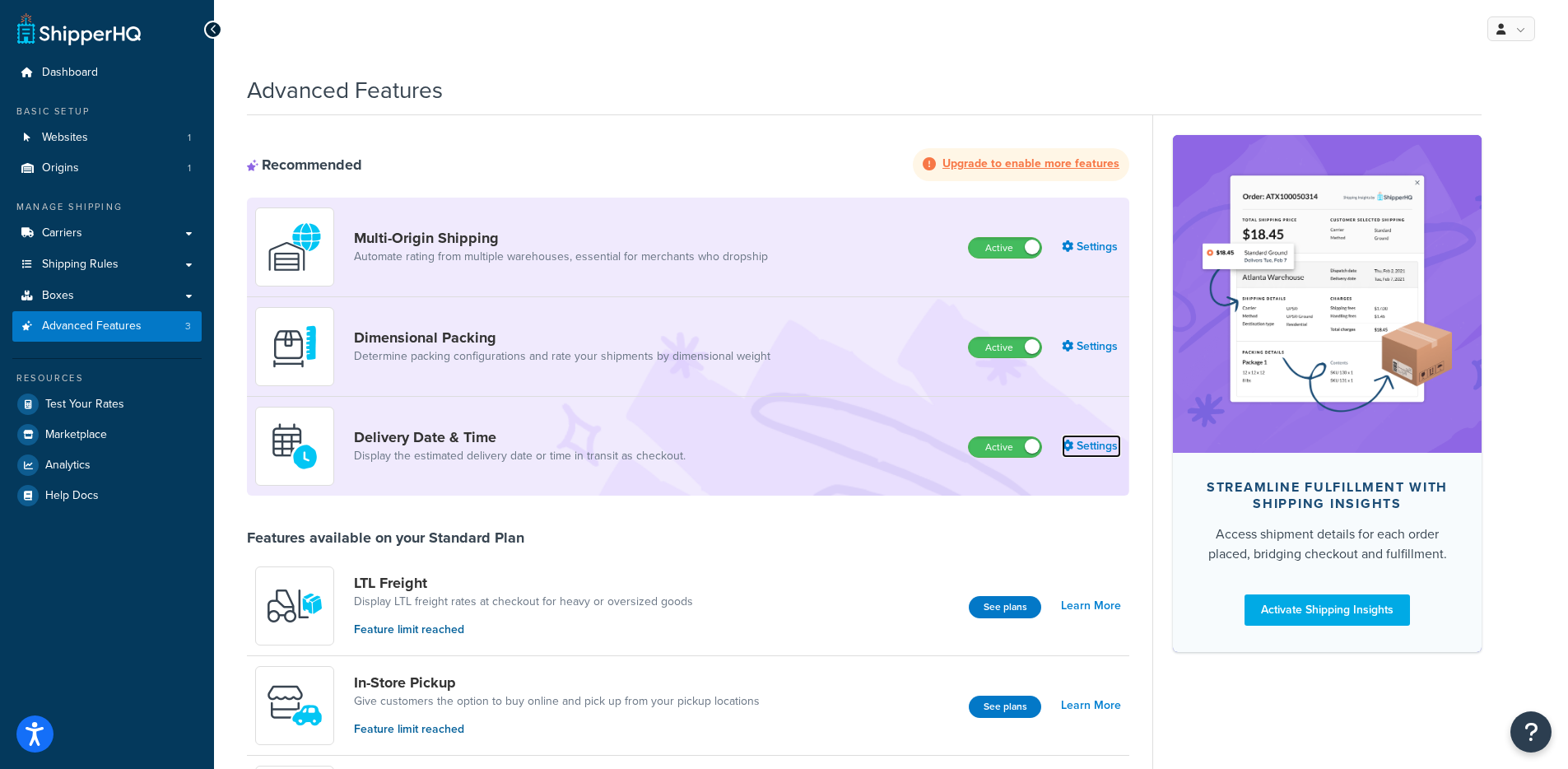
click at [1113, 449] on link "Settings" at bounding box center [1091, 446] width 59 height 23
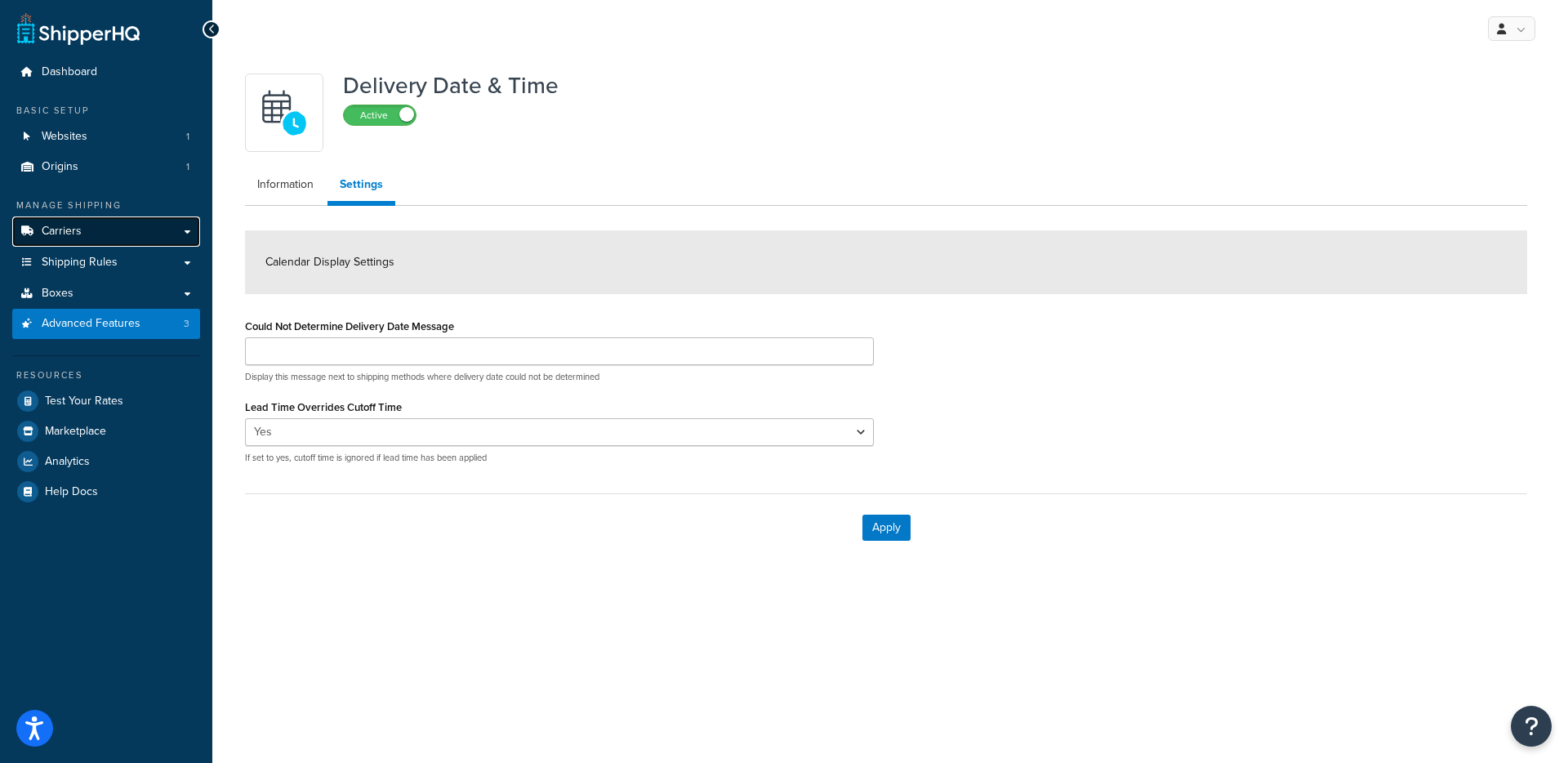
click at [49, 228] on span "Carriers" at bounding box center [62, 231] width 40 height 14
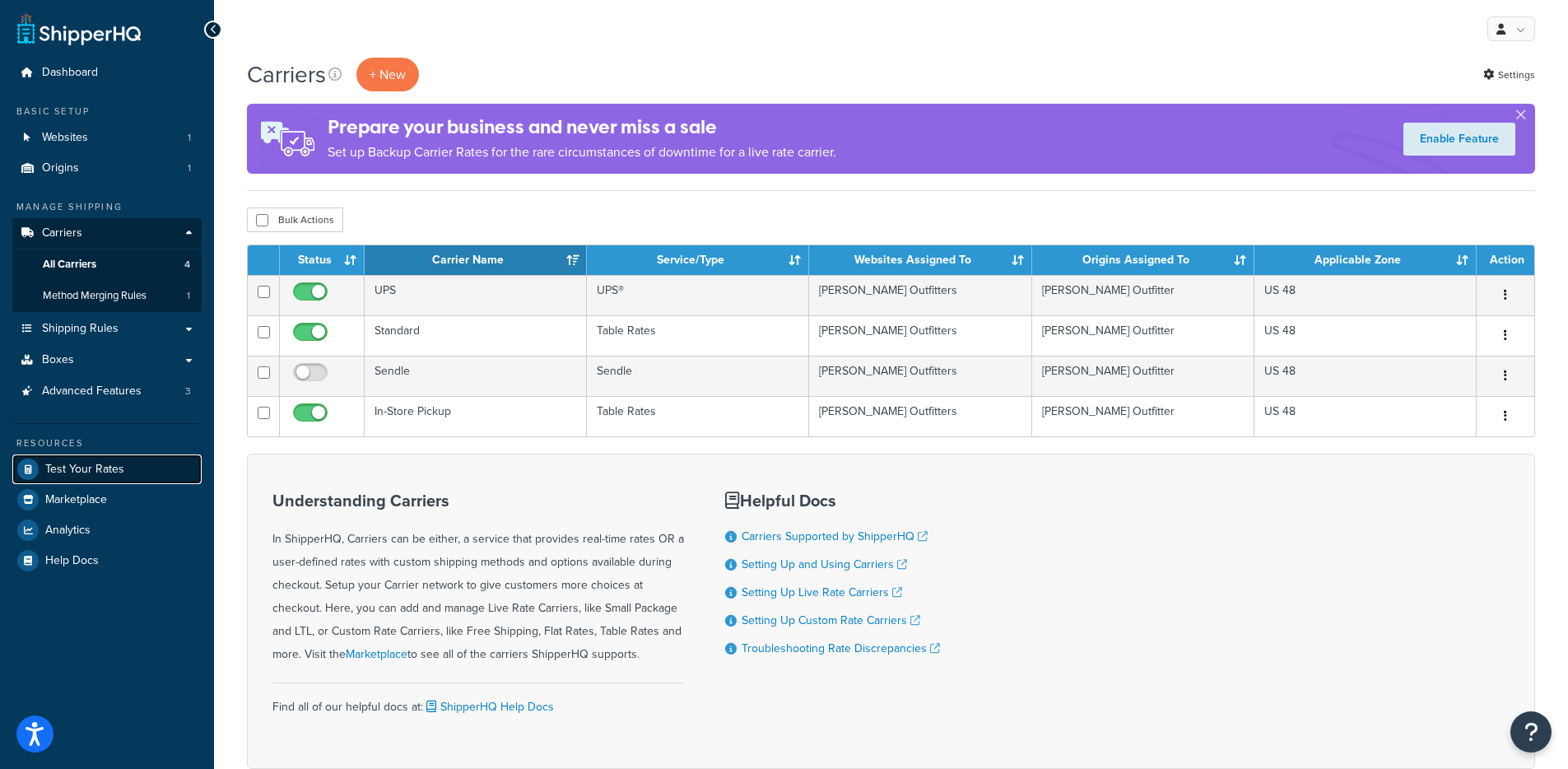
click at [156, 481] on link "Test Your Rates" at bounding box center [107, 469] width 189 height 30
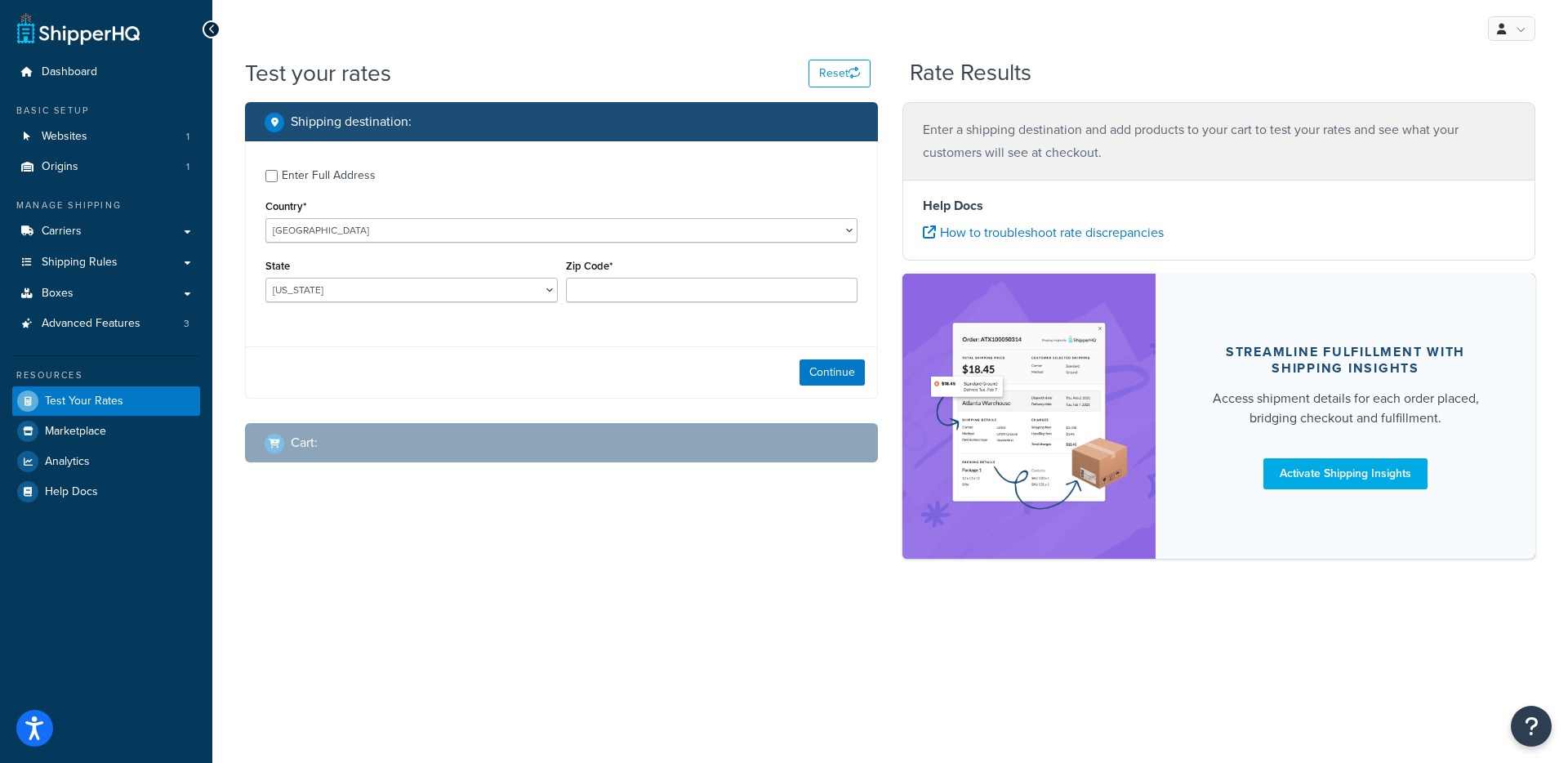
click at [348, 177] on div "Enter Full Address" at bounding box center [329, 175] width 94 height 23
click at [278, 177] on input "Enter Full Address" at bounding box center [272, 176] width 13 height 13
checkbox input "true"
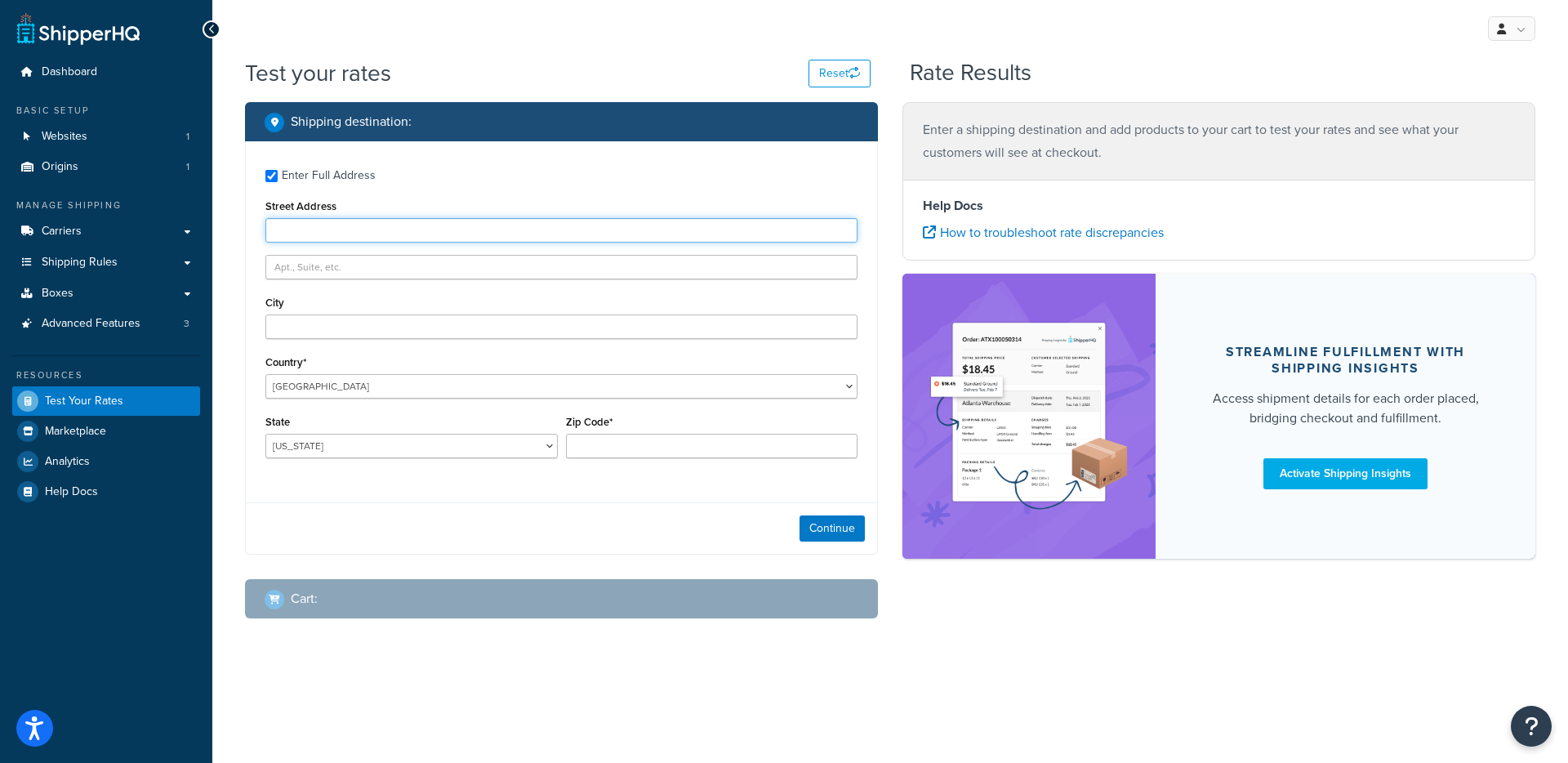
click at [324, 237] on input "Street Address" at bounding box center [562, 230] width 592 height 24
type input "40 west wesmark Boulevard"
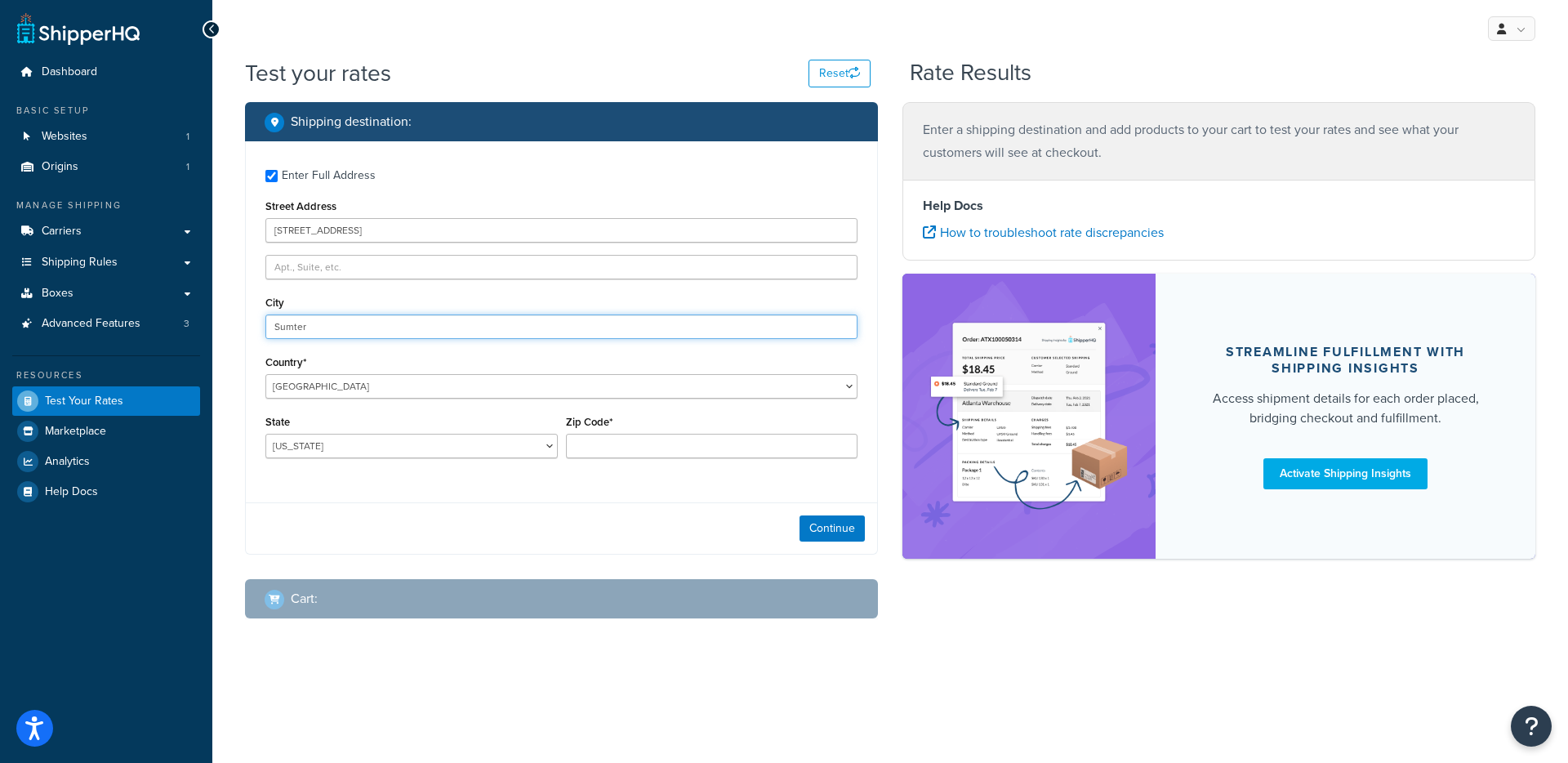
type input "Sumter"
select select "SC"
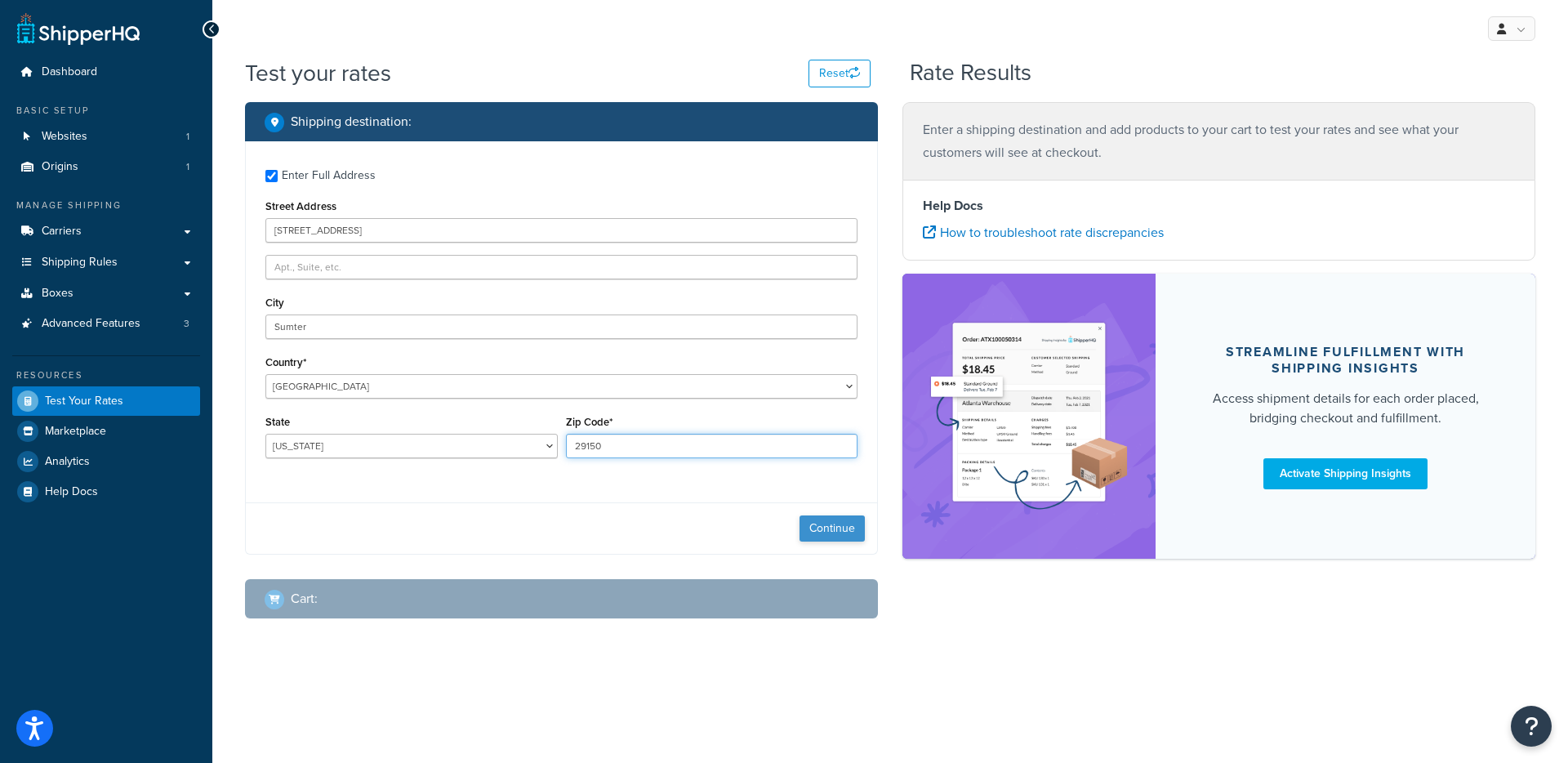
type input "29150"
click at [851, 521] on button "Continue" at bounding box center [833, 528] width 66 height 26
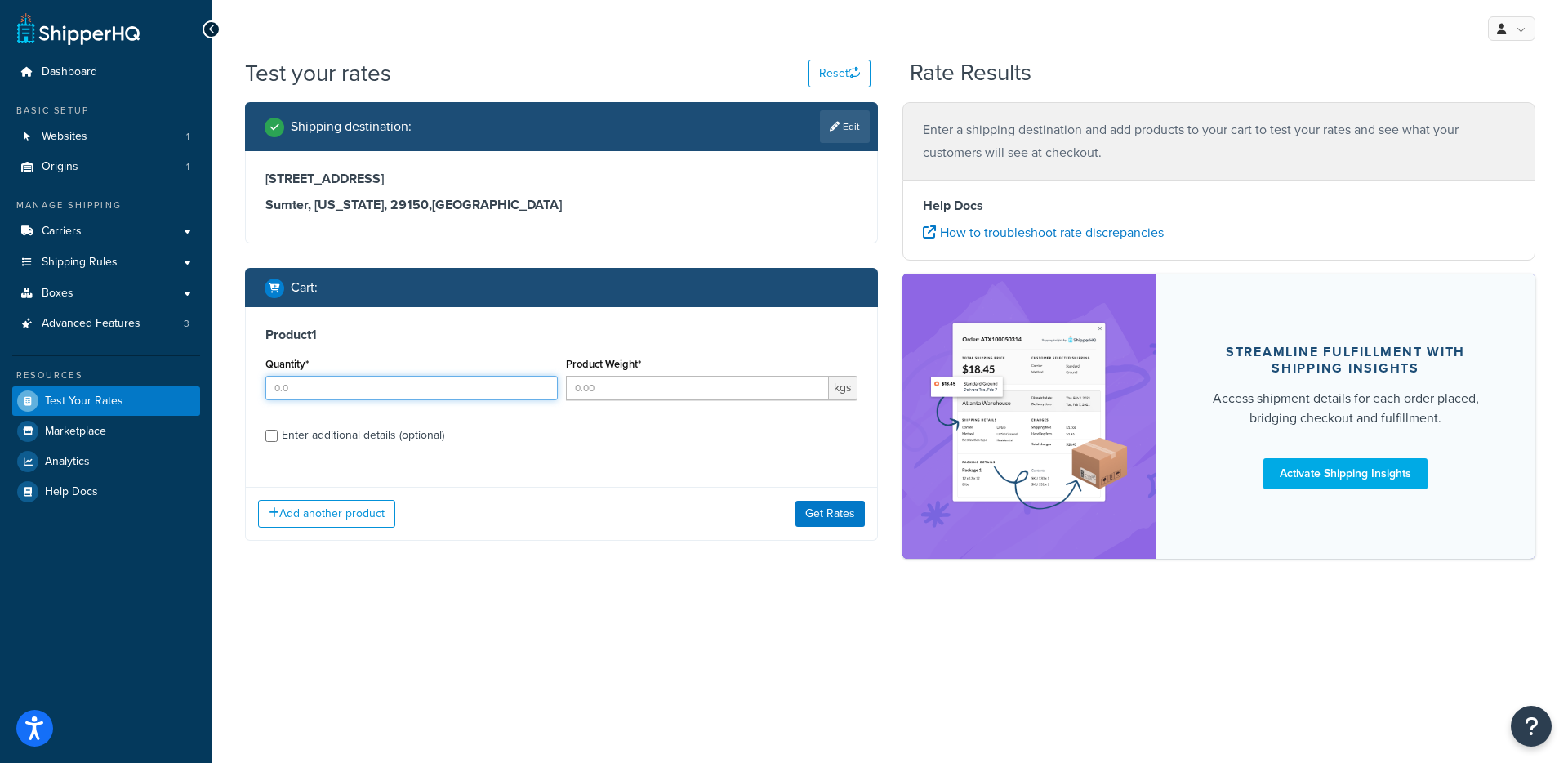
click at [456, 384] on input "Quantity*" at bounding box center [412, 388] width 293 height 24
type input "1"
click at [650, 402] on div "Product Weight* kgs" at bounding box center [712, 382] width 300 height 60
drag, startPoint x: 655, startPoint y: 392, endPoint x: 718, endPoint y: 427, distance: 72.1
click at [655, 391] on input "Product Weight*" at bounding box center [698, 388] width 264 height 24
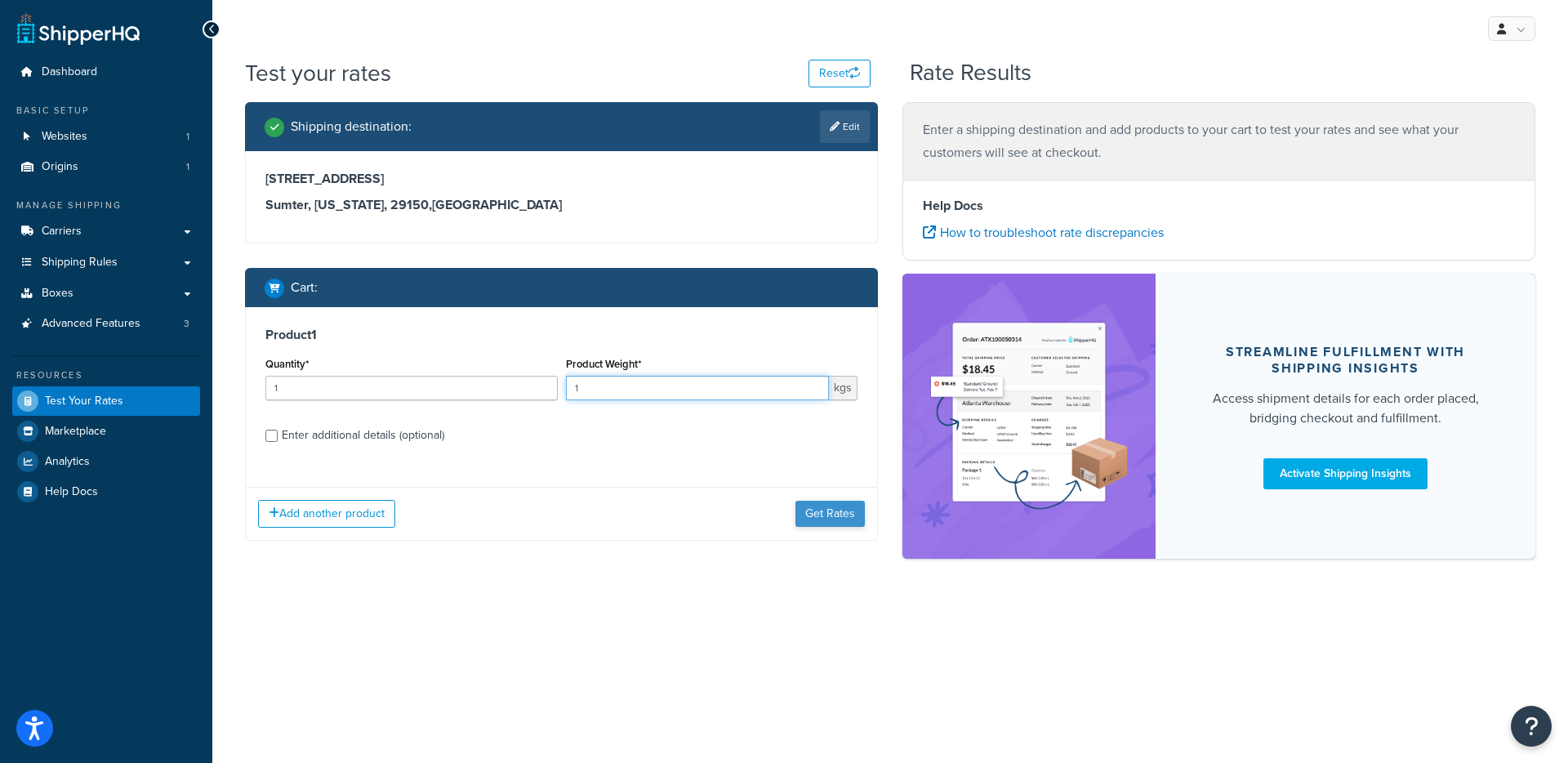
type input "1"
click at [840, 520] on button "Get Rates" at bounding box center [830, 513] width 70 height 26
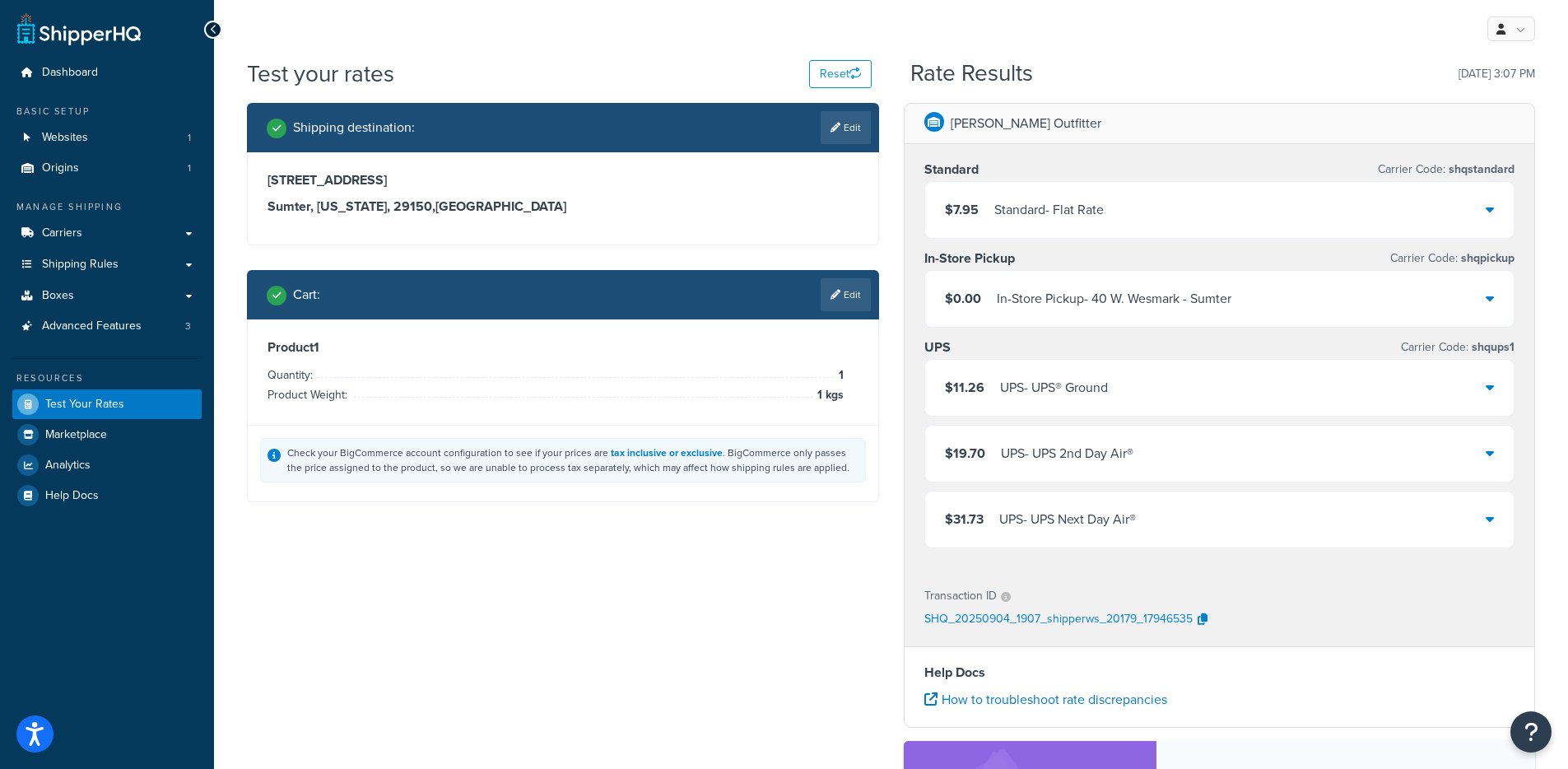
drag, startPoint x: 720, startPoint y: 410, endPoint x: 730, endPoint y: 406, distance: 10.8
click at [720, 410] on div "Product 1 Quantity: 1 Product Weight: 1 kgs" at bounding box center [563, 372] width 631 height 105
click at [157, 231] on link "Carriers" at bounding box center [107, 233] width 189 height 31
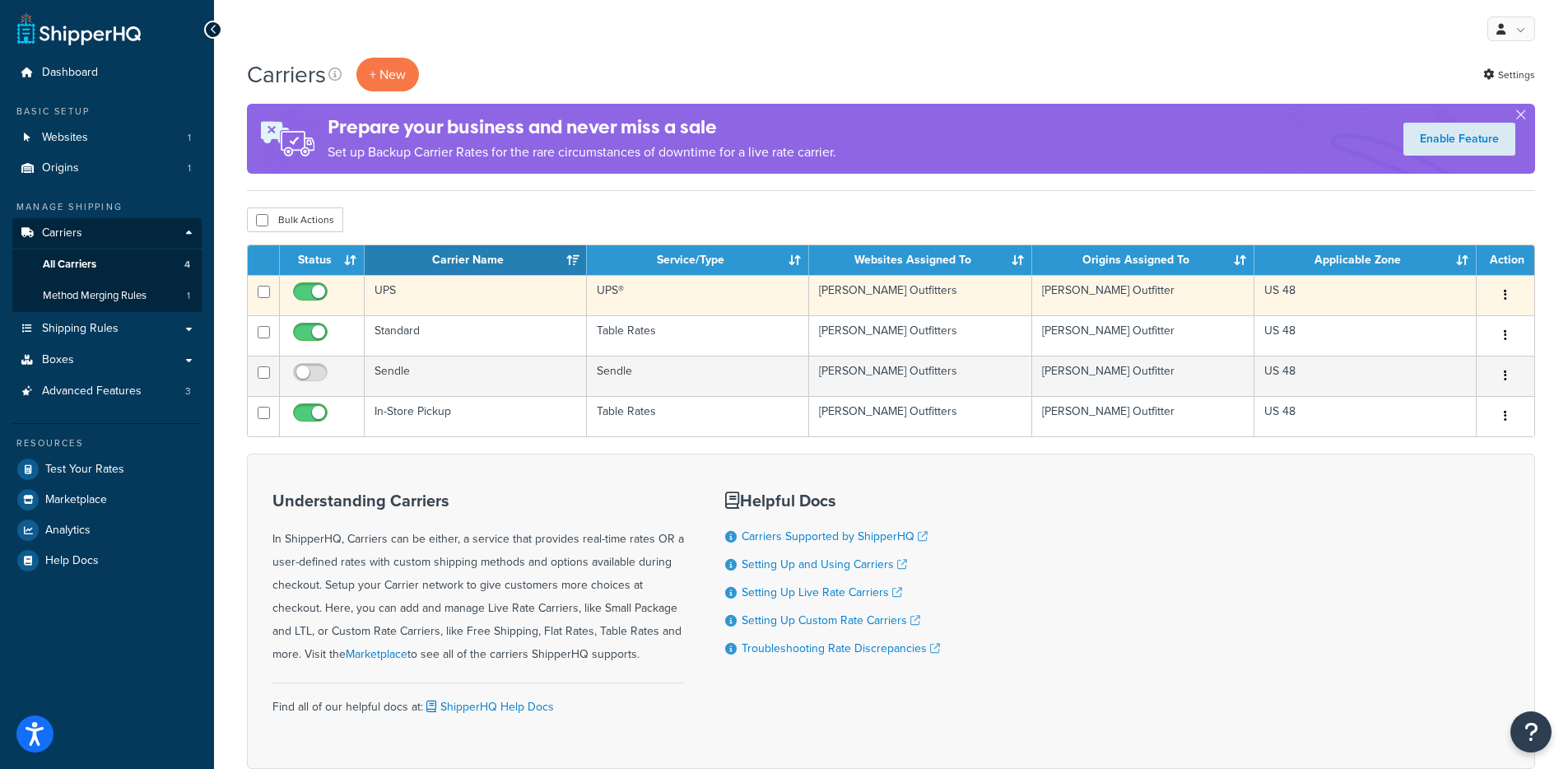
click at [1507, 292] on button "button" at bounding box center [1504, 295] width 23 height 26
click at [1474, 320] on link "Edit" at bounding box center [1437, 329] width 130 height 34
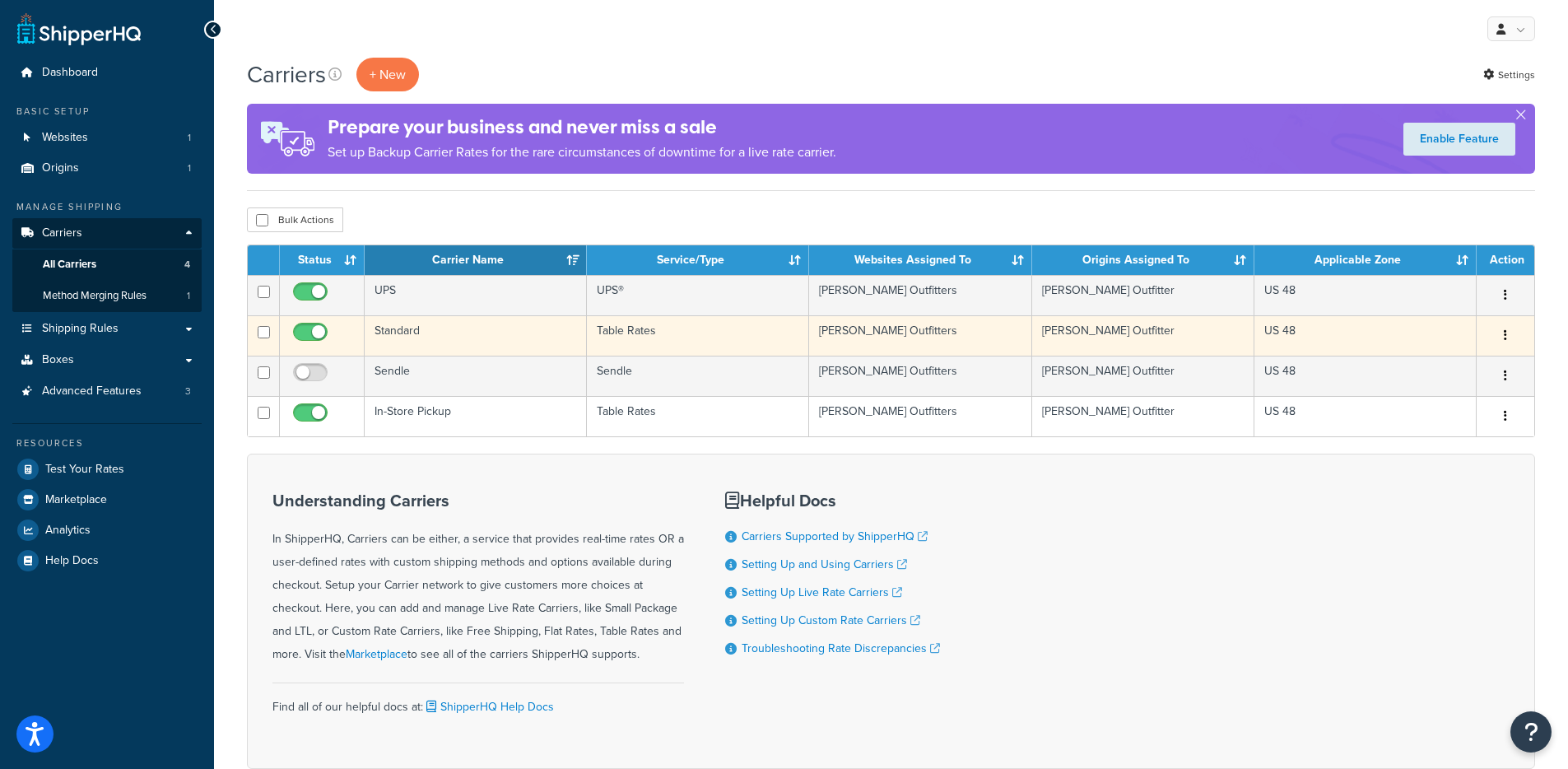
click at [1510, 338] on button "button" at bounding box center [1504, 336] width 23 height 26
click at [1448, 368] on link "Edit" at bounding box center [1437, 370] width 130 height 34
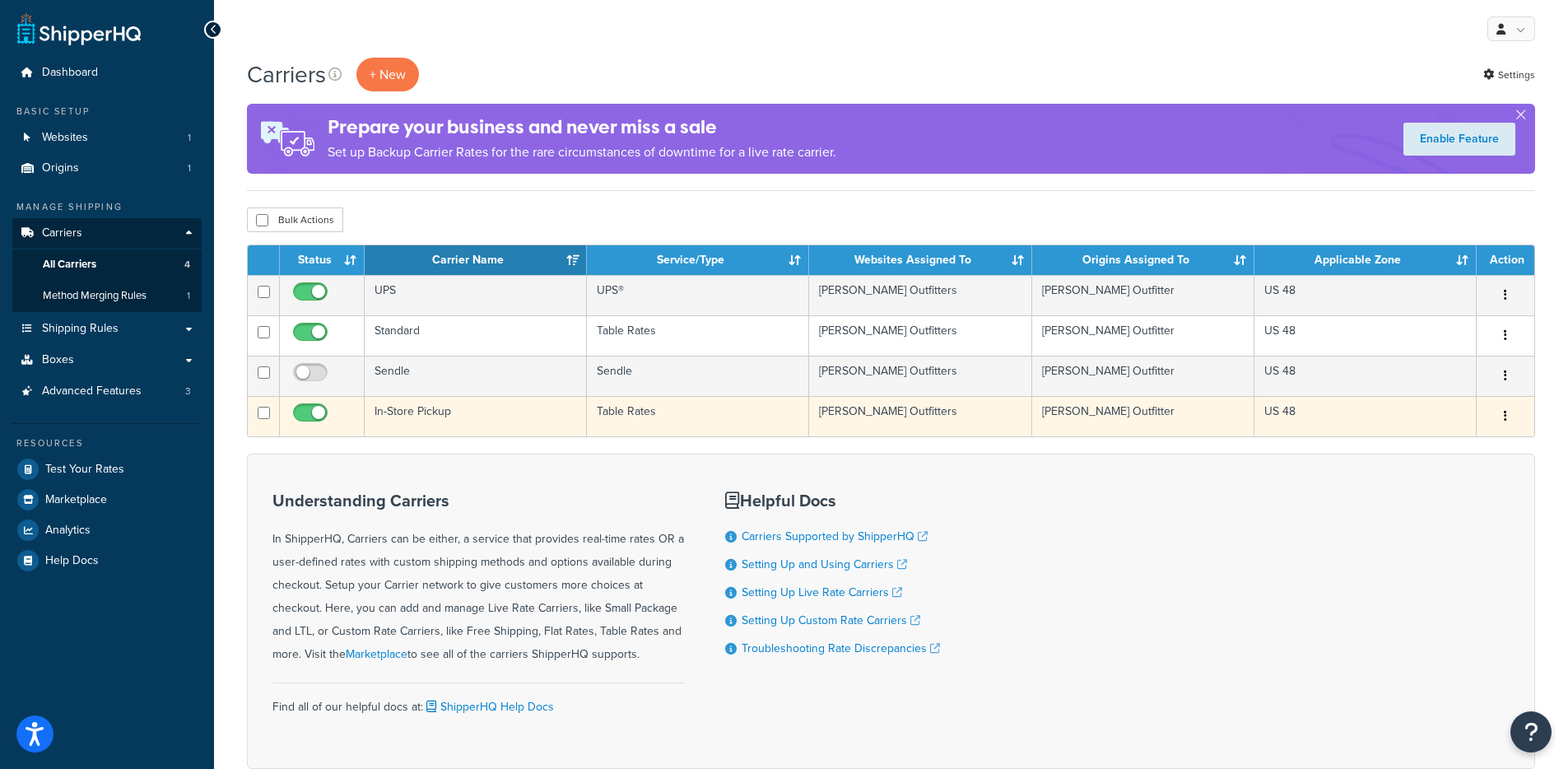
click at [1061, 414] on td "Simpson Outfitter" at bounding box center [1143, 416] width 222 height 41
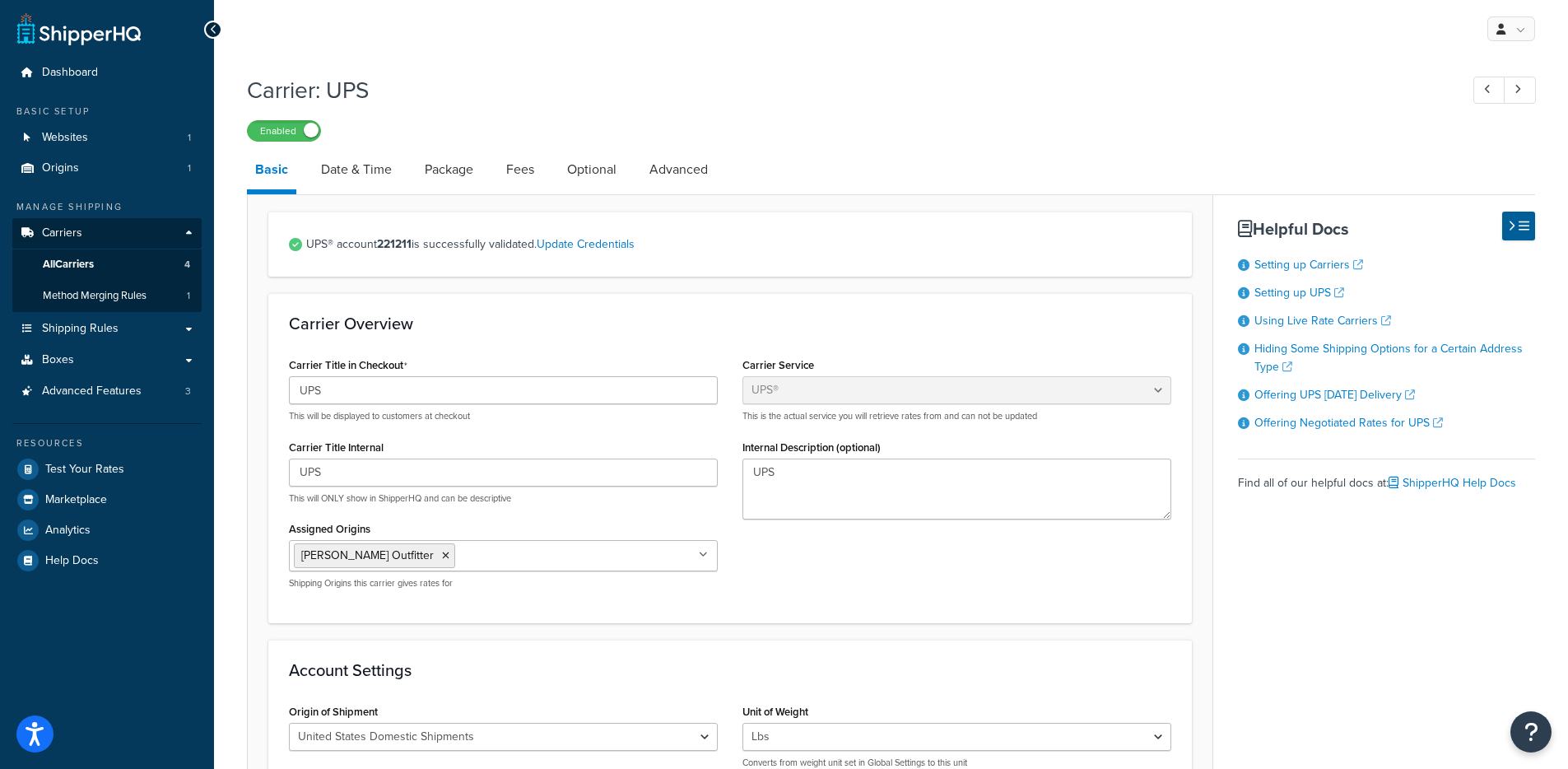
select select "ups"
select select "01"
click at [514, 176] on link "Fees" at bounding box center [520, 170] width 44 height 40
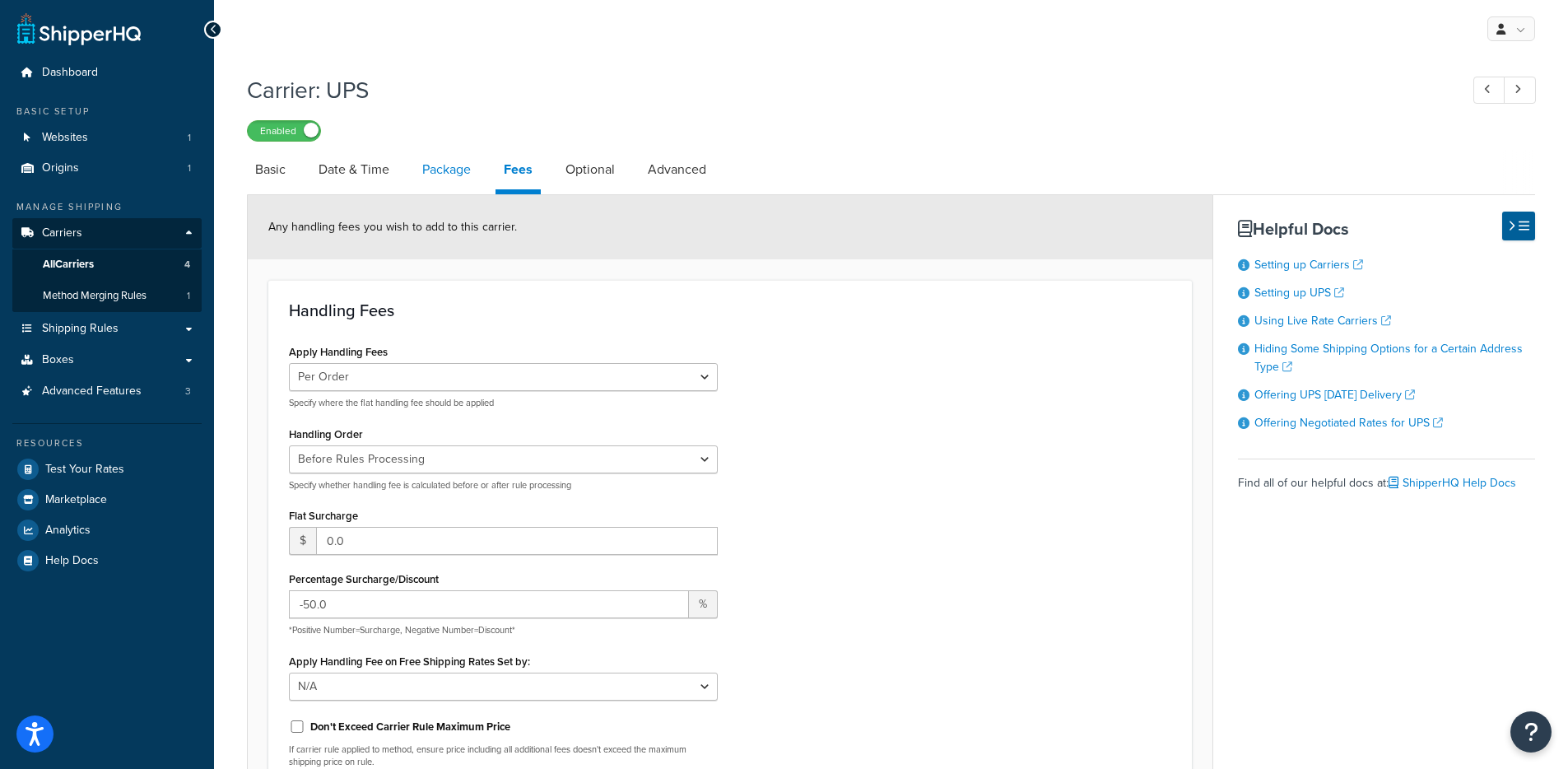
click at [420, 168] on link "Package" at bounding box center [446, 170] width 65 height 40
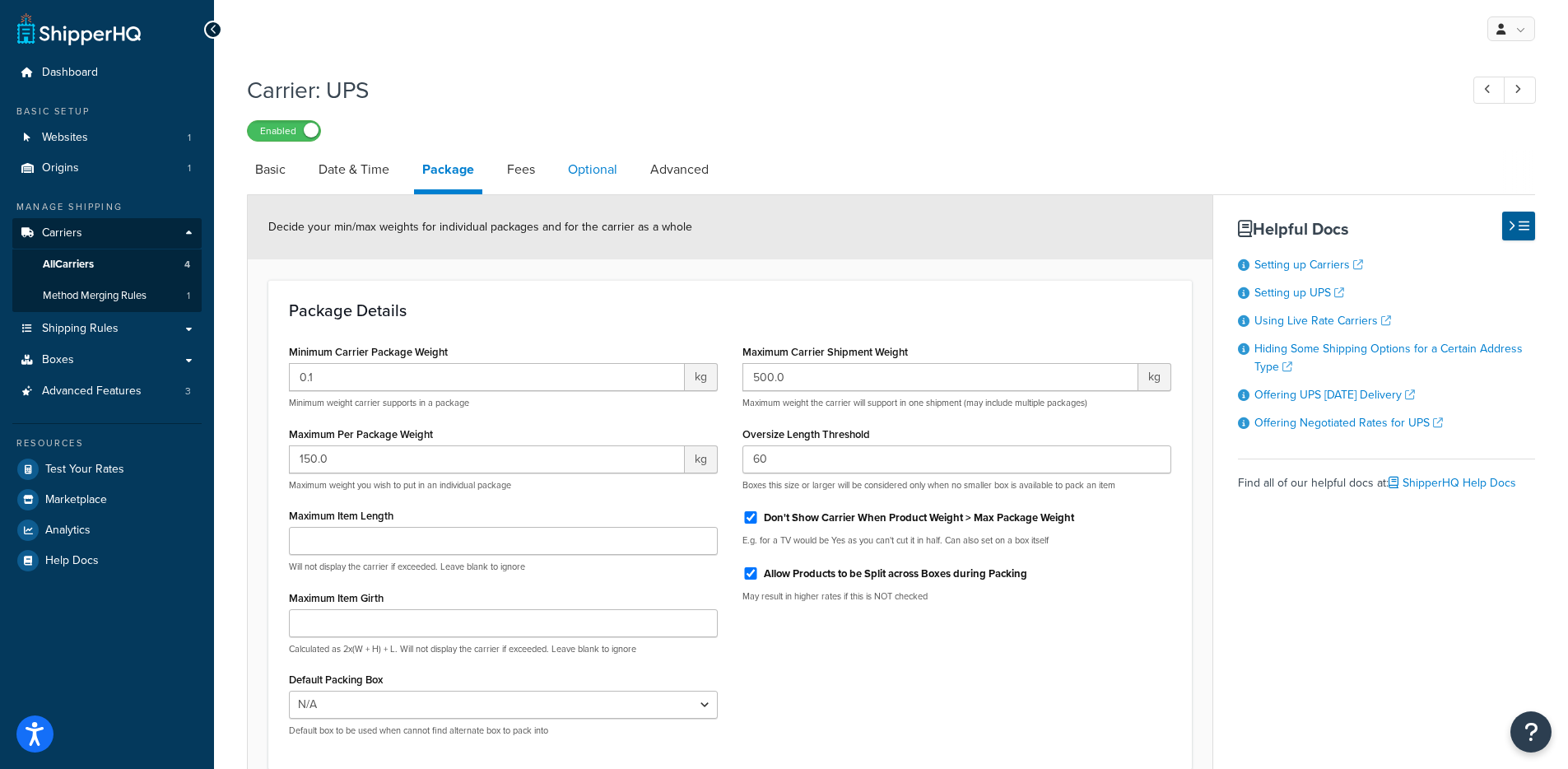
click at [613, 171] on link "Optional" at bounding box center [592, 170] width 66 height 40
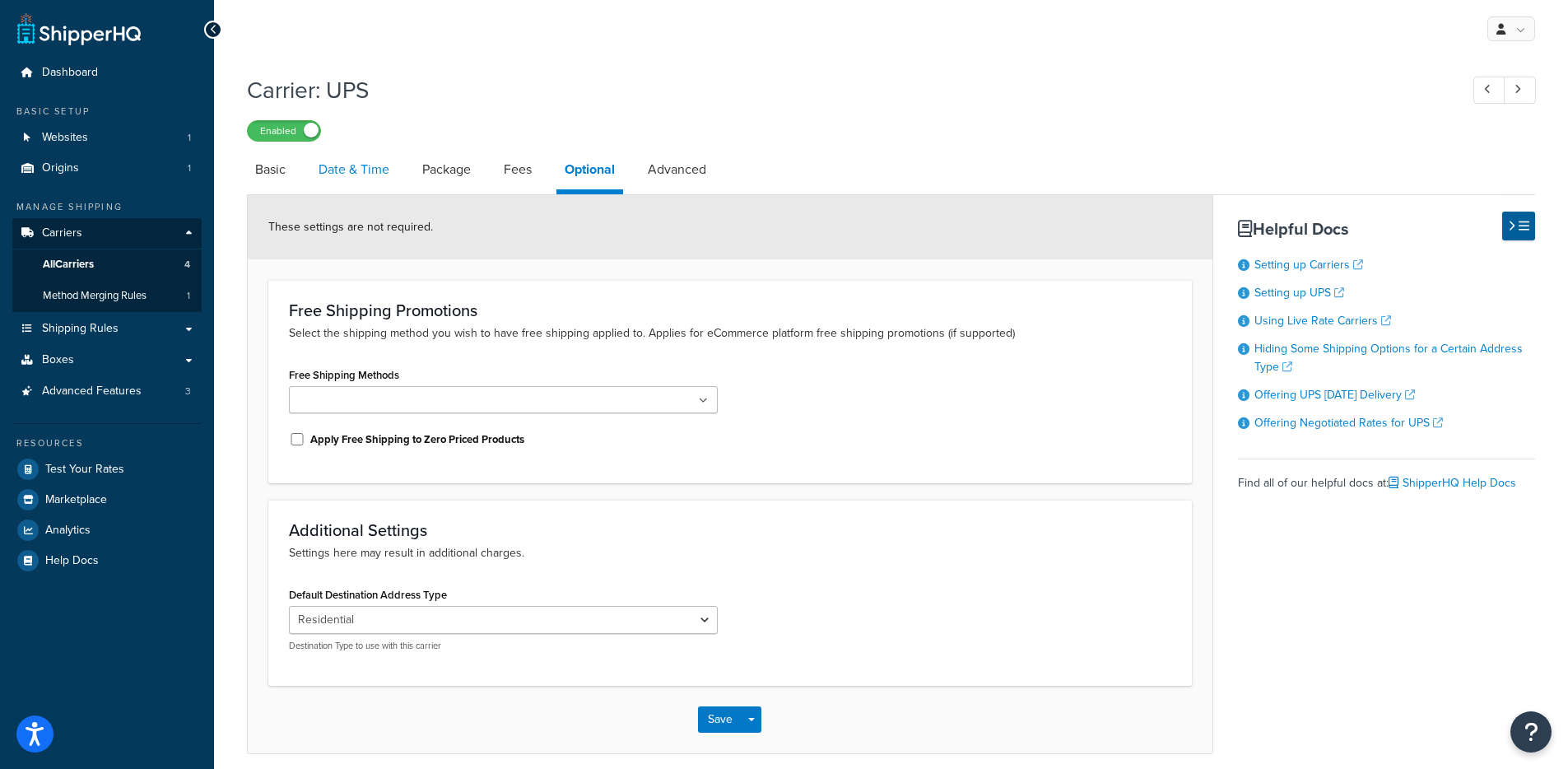
click at [346, 172] on link "Date & Time" at bounding box center [353, 170] width 87 height 40
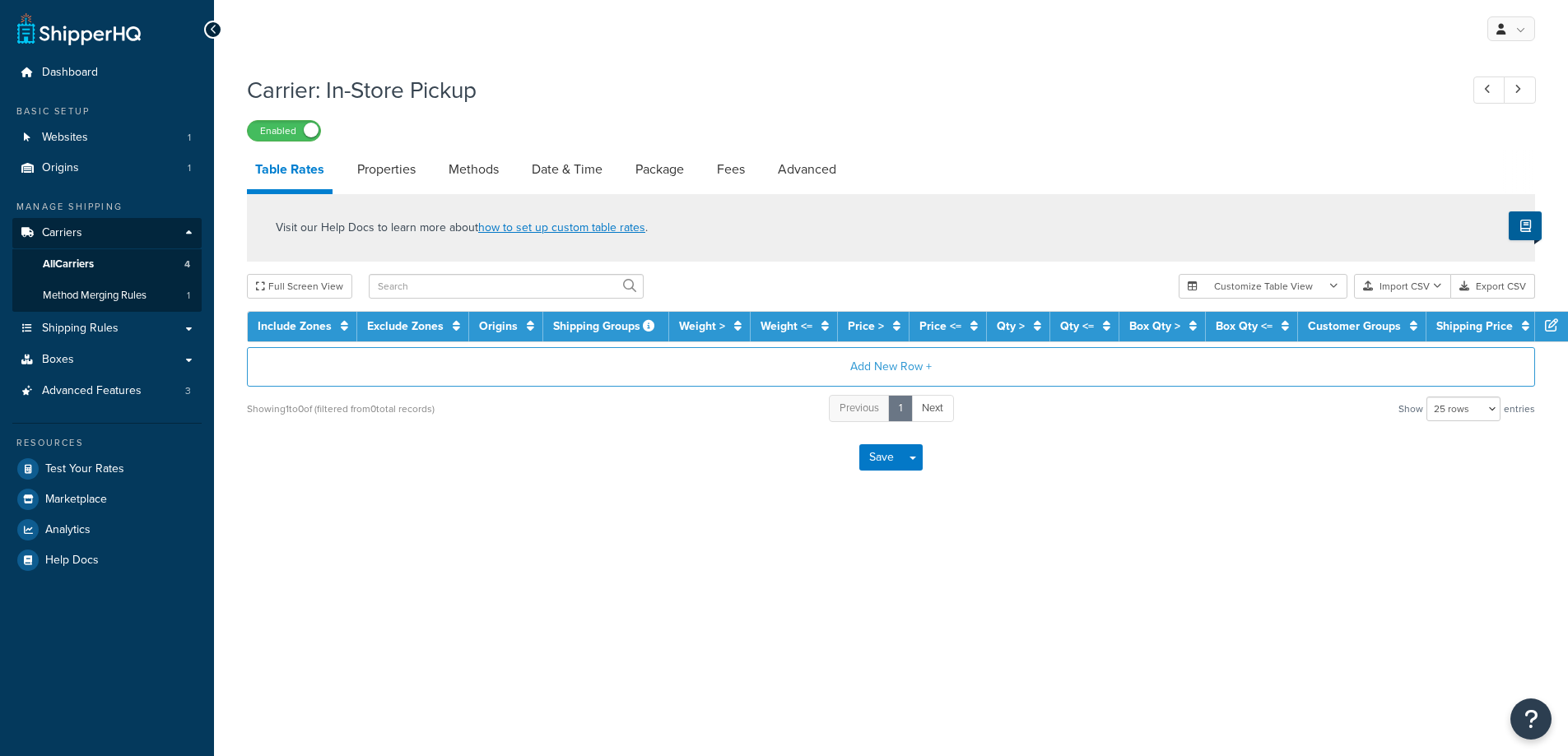
select select "25"
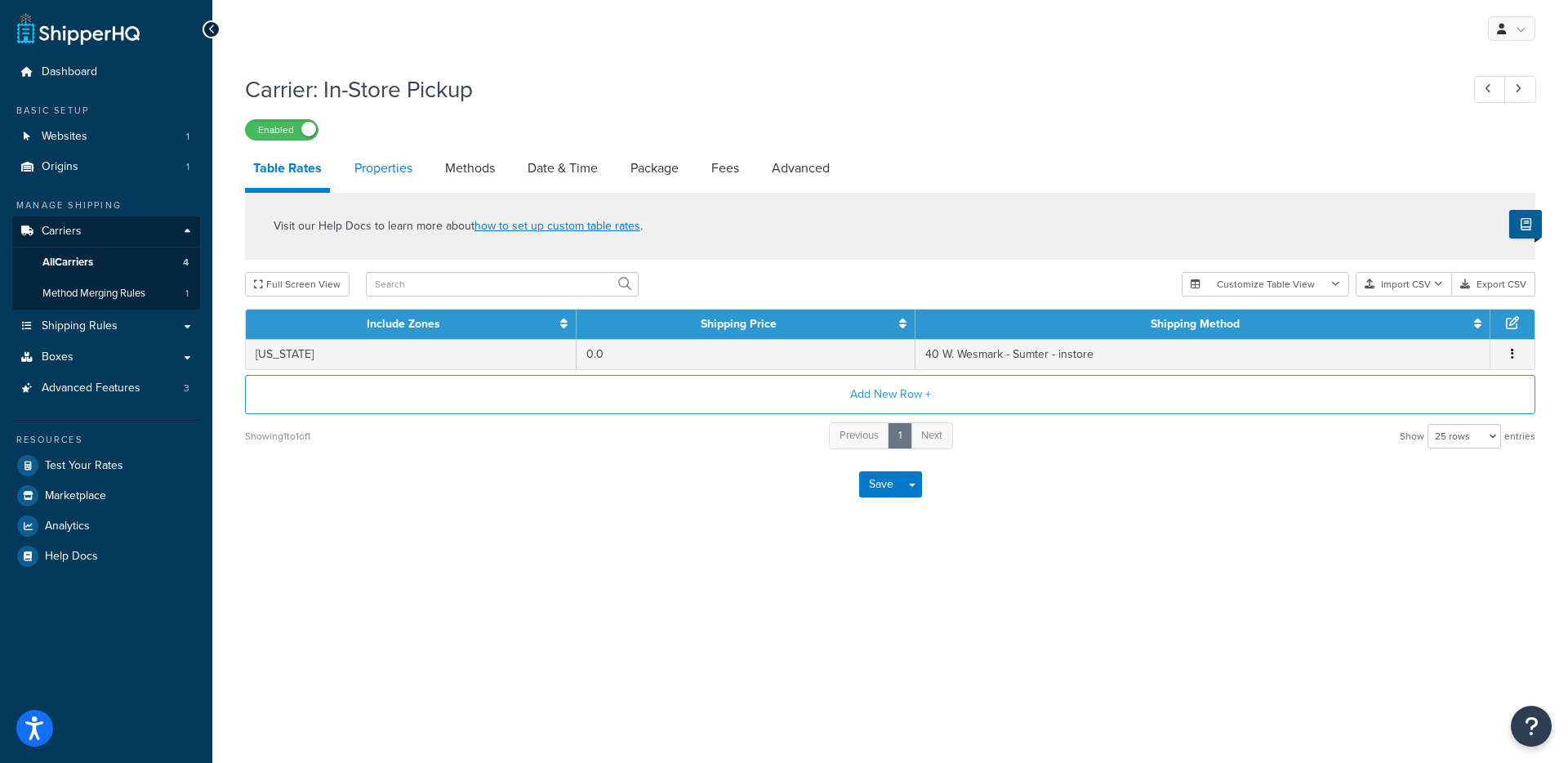
click at [409, 170] on link "Properties" at bounding box center [384, 168] width 74 height 40
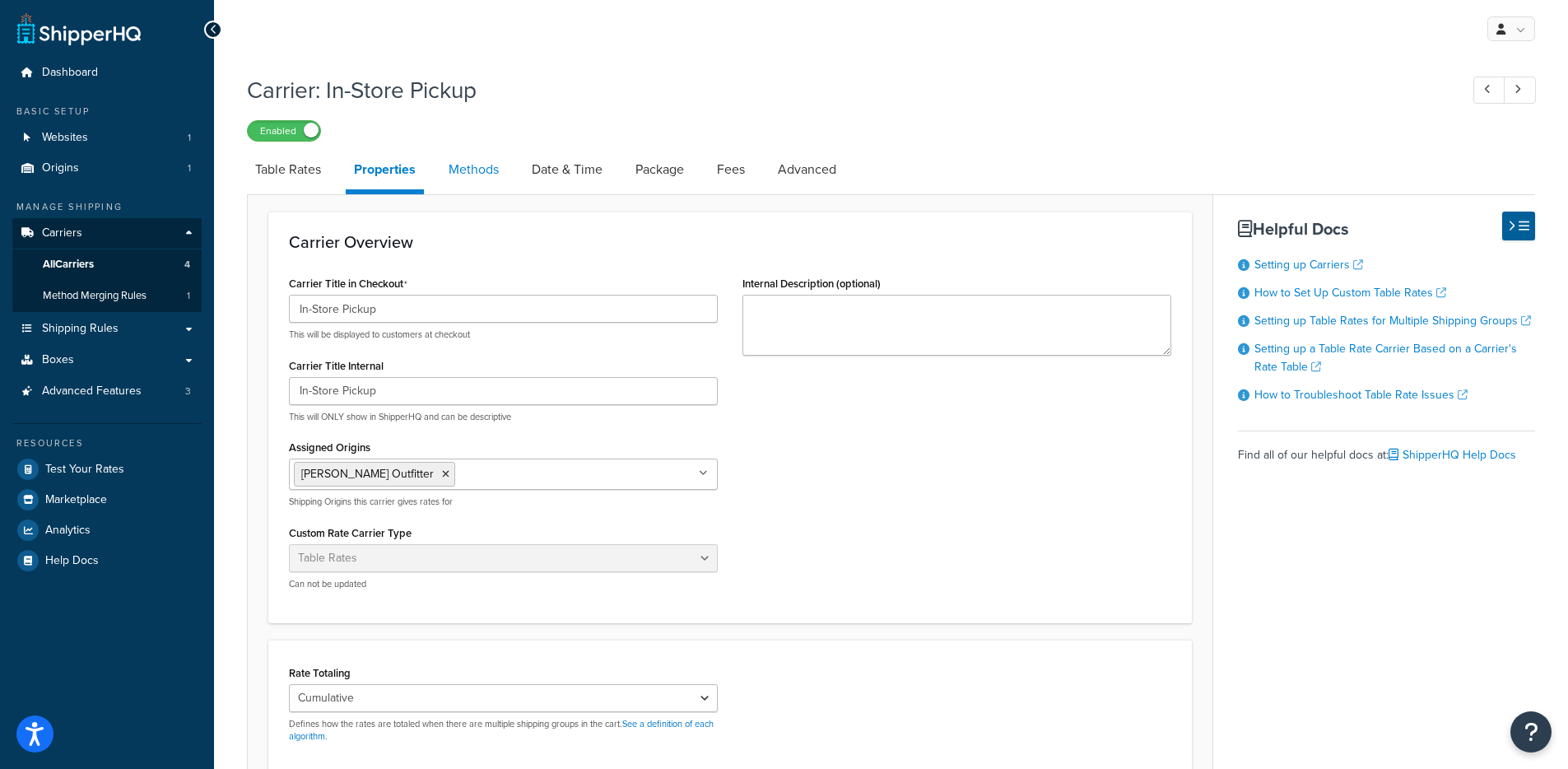
click at [466, 165] on link "Methods" at bounding box center [473, 170] width 67 height 40
select select "25"
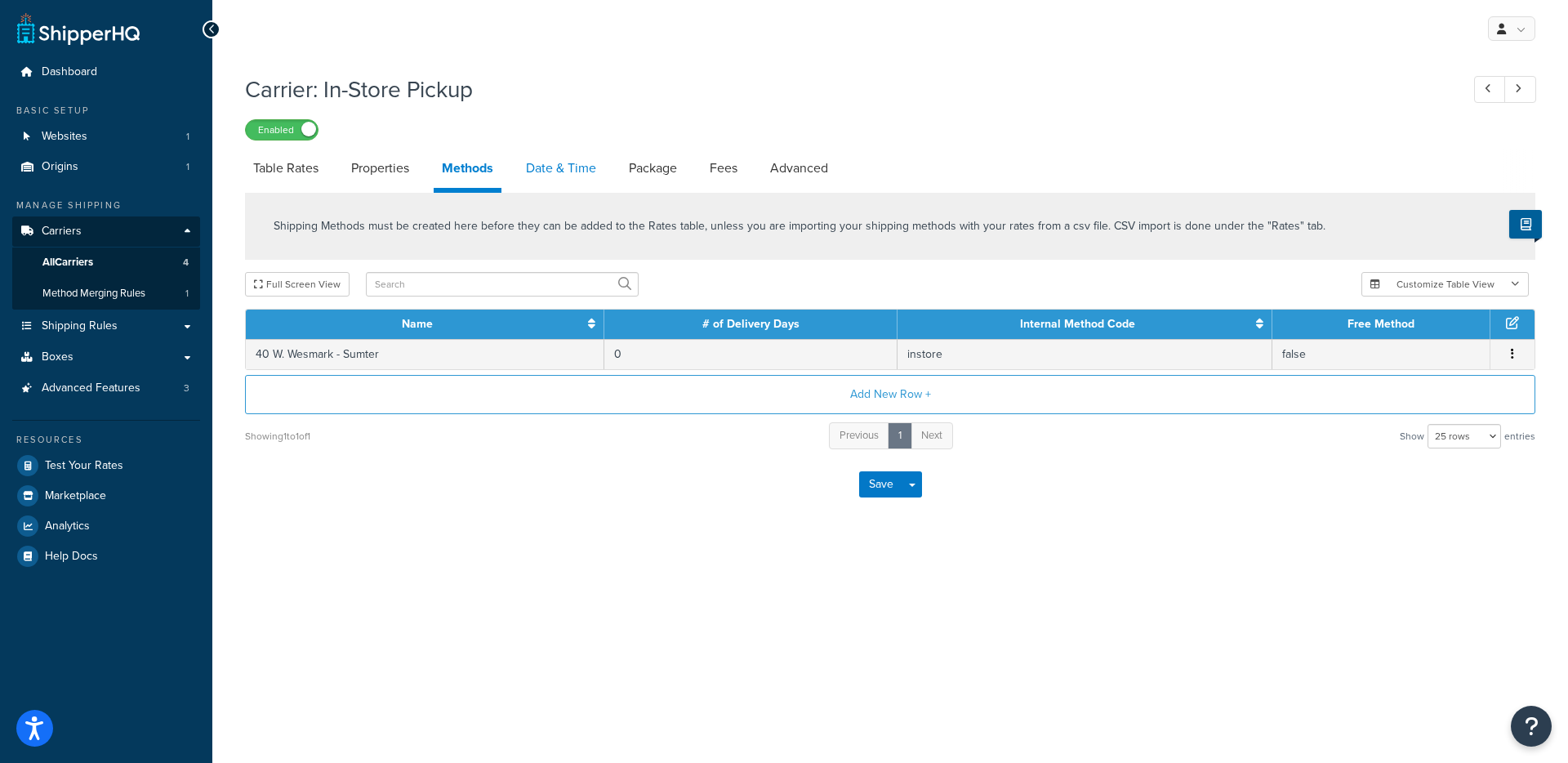
click at [574, 179] on link "Date & Time" at bounding box center [561, 168] width 87 height 40
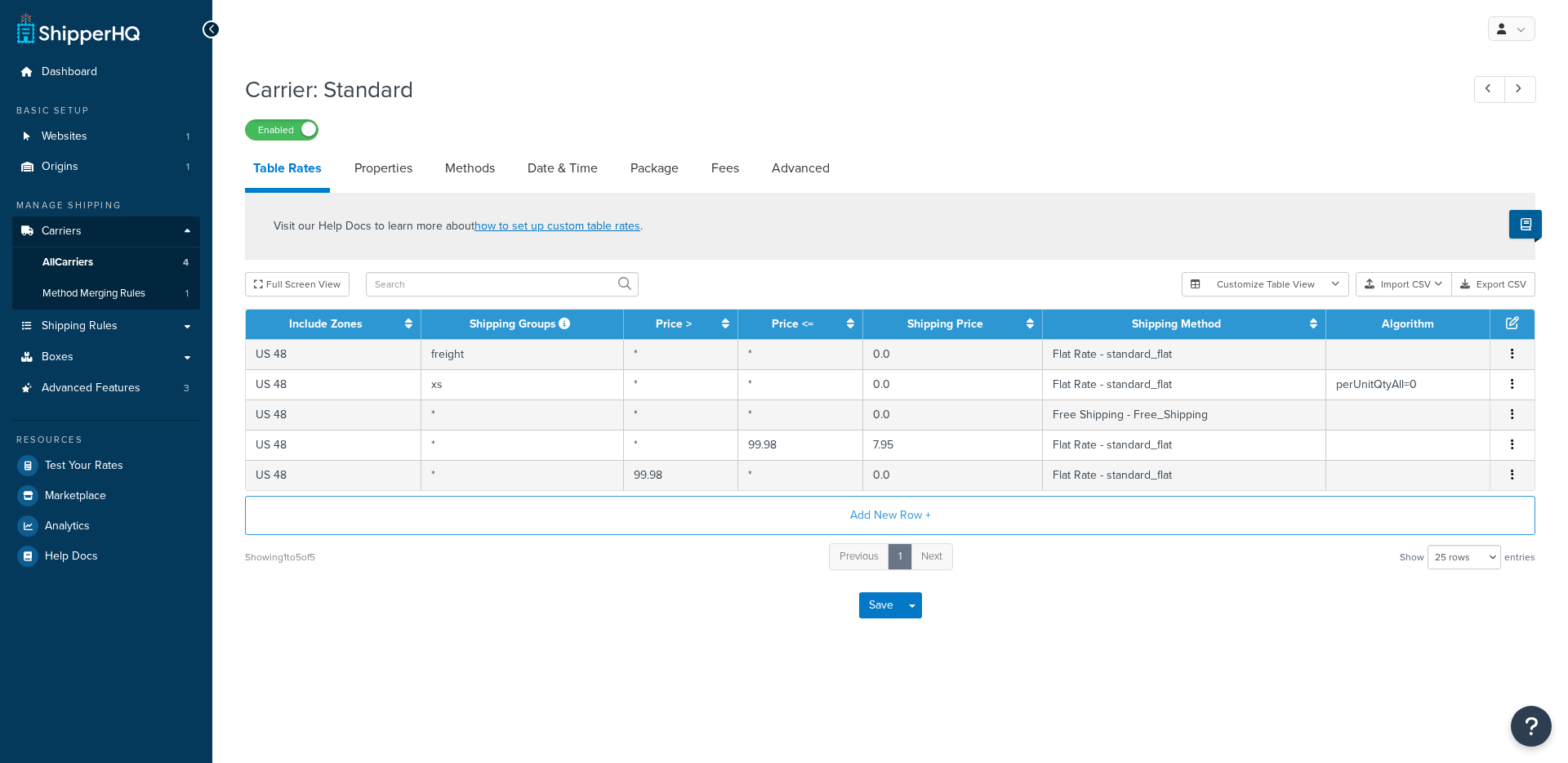
select select "25"
click at [654, 176] on link "Package" at bounding box center [654, 168] width 65 height 40
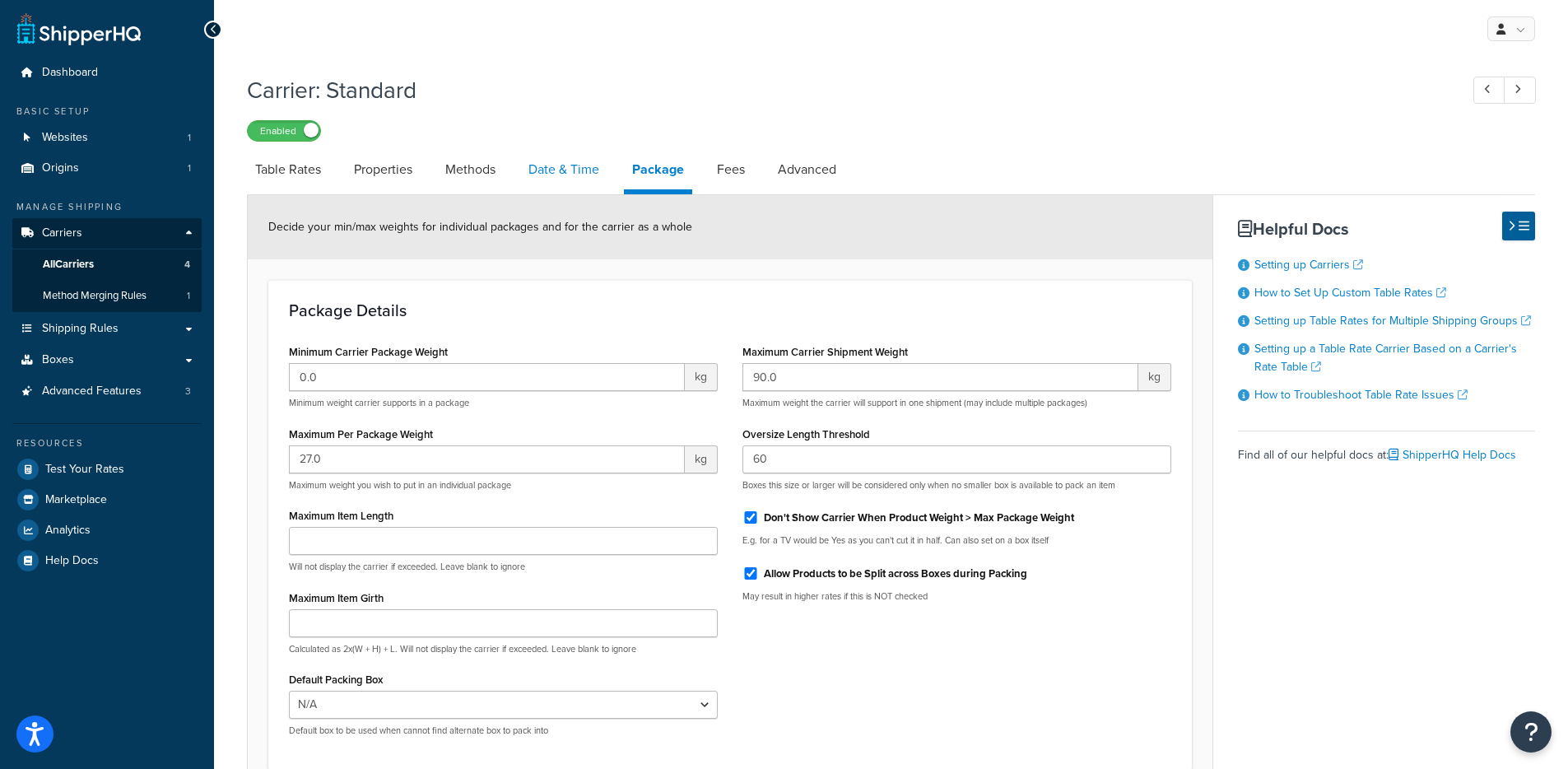
click at [588, 169] on link "Date & Time" at bounding box center [564, 170] width 87 height 40
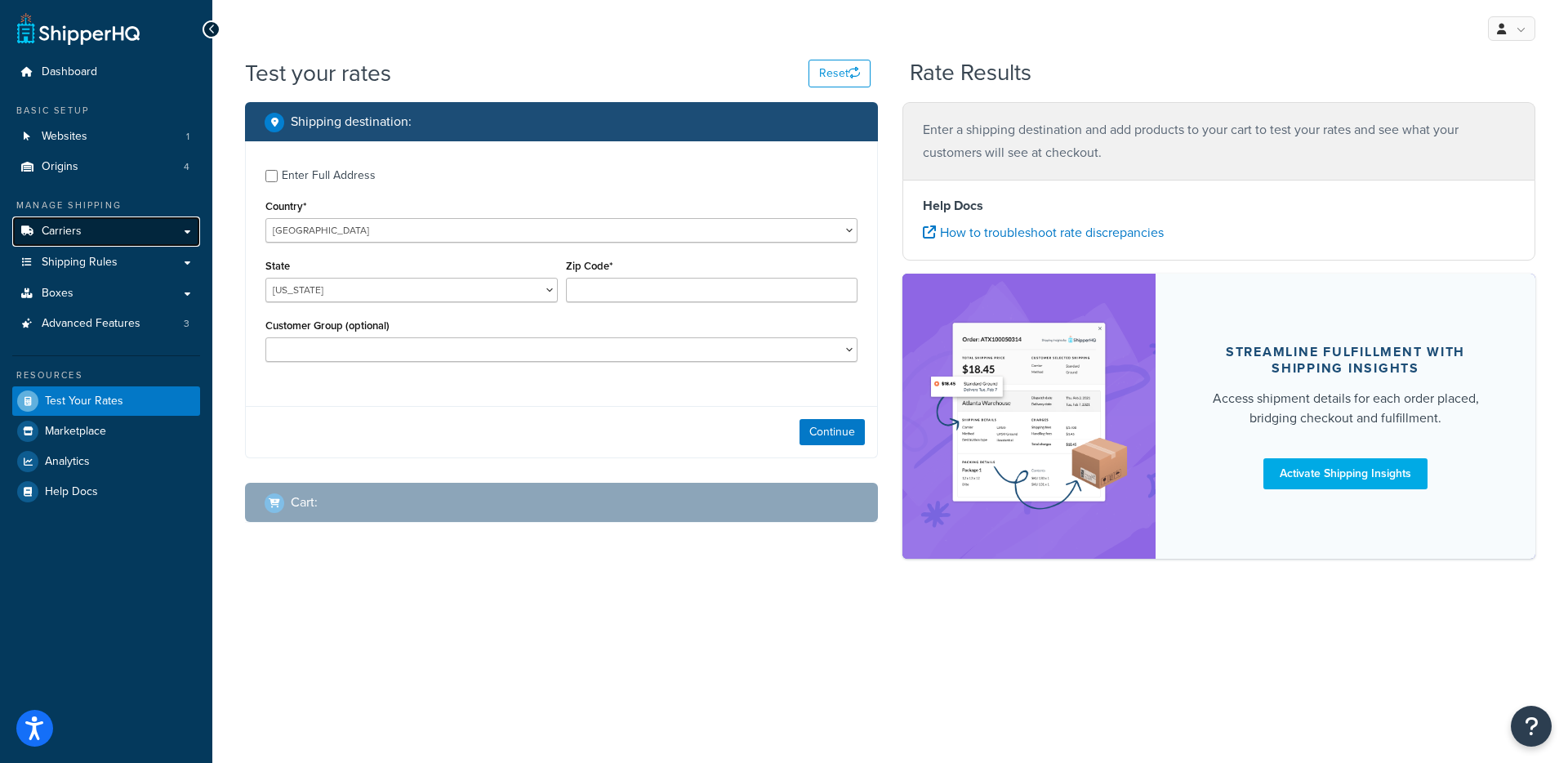
click at [67, 241] on link "Carriers" at bounding box center [106, 231] width 188 height 30
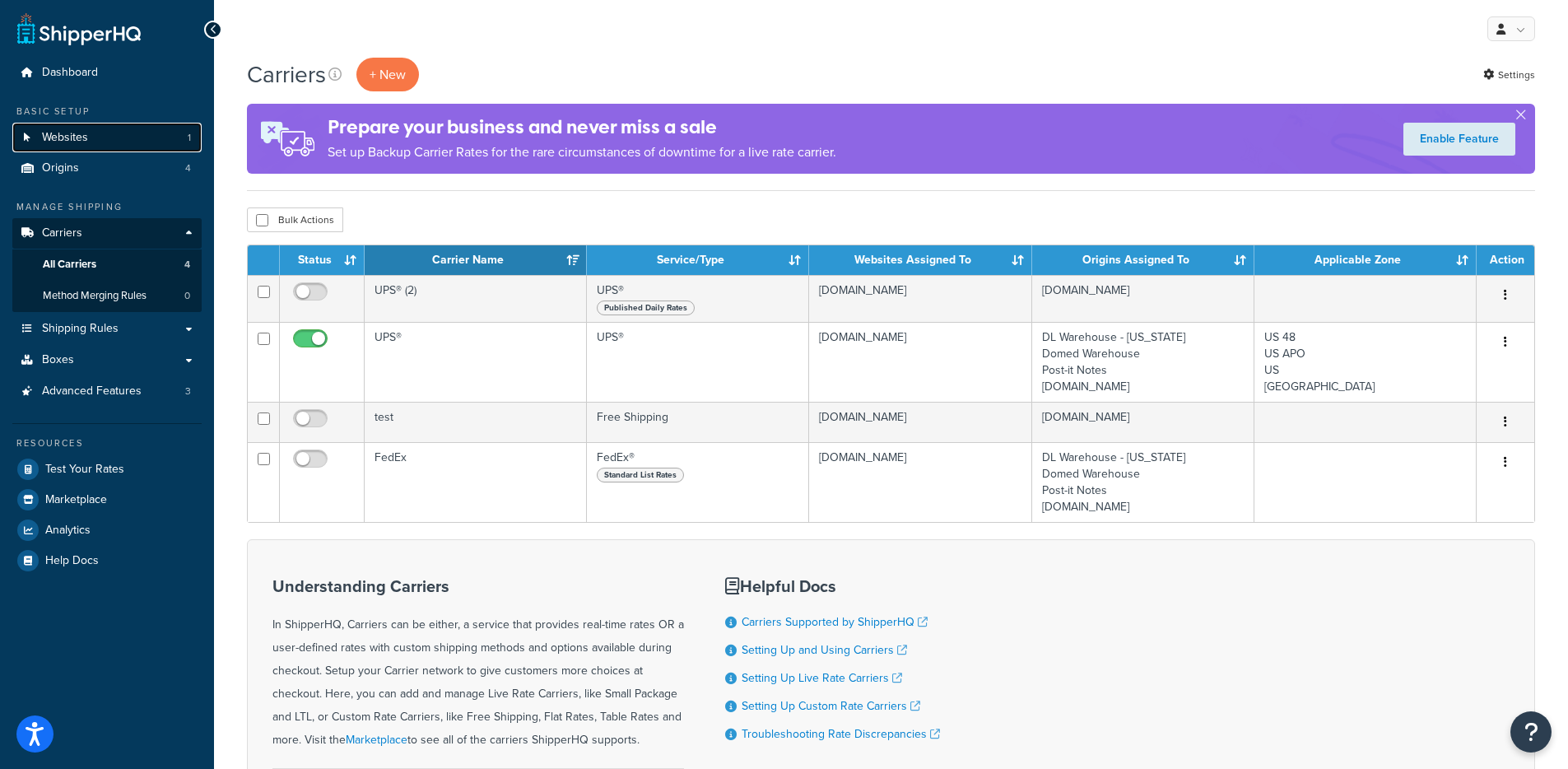
click at [178, 143] on link "Websites 1" at bounding box center [107, 138] width 189 height 31
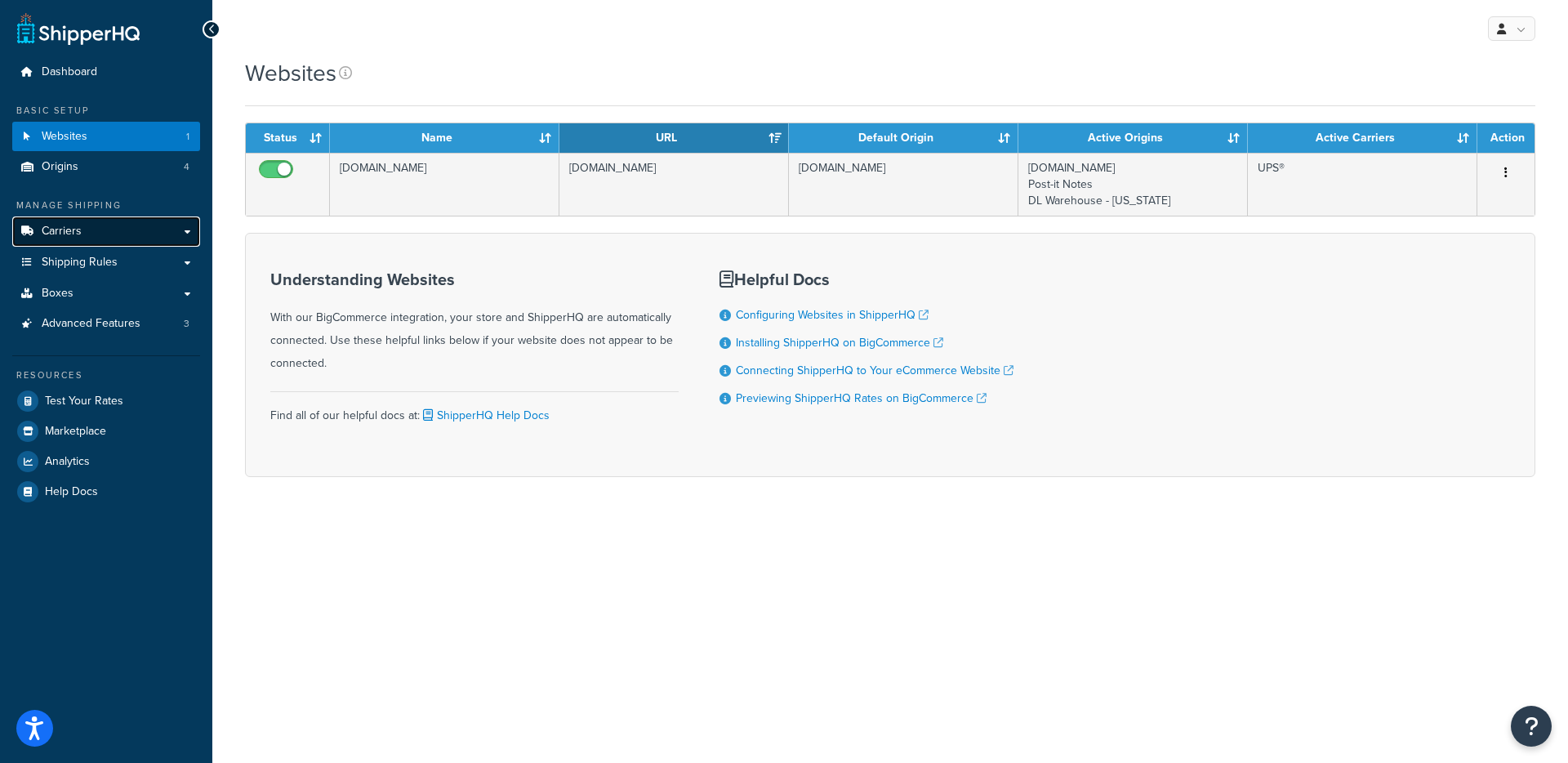
click at [160, 233] on link "Carriers" at bounding box center [106, 231] width 188 height 30
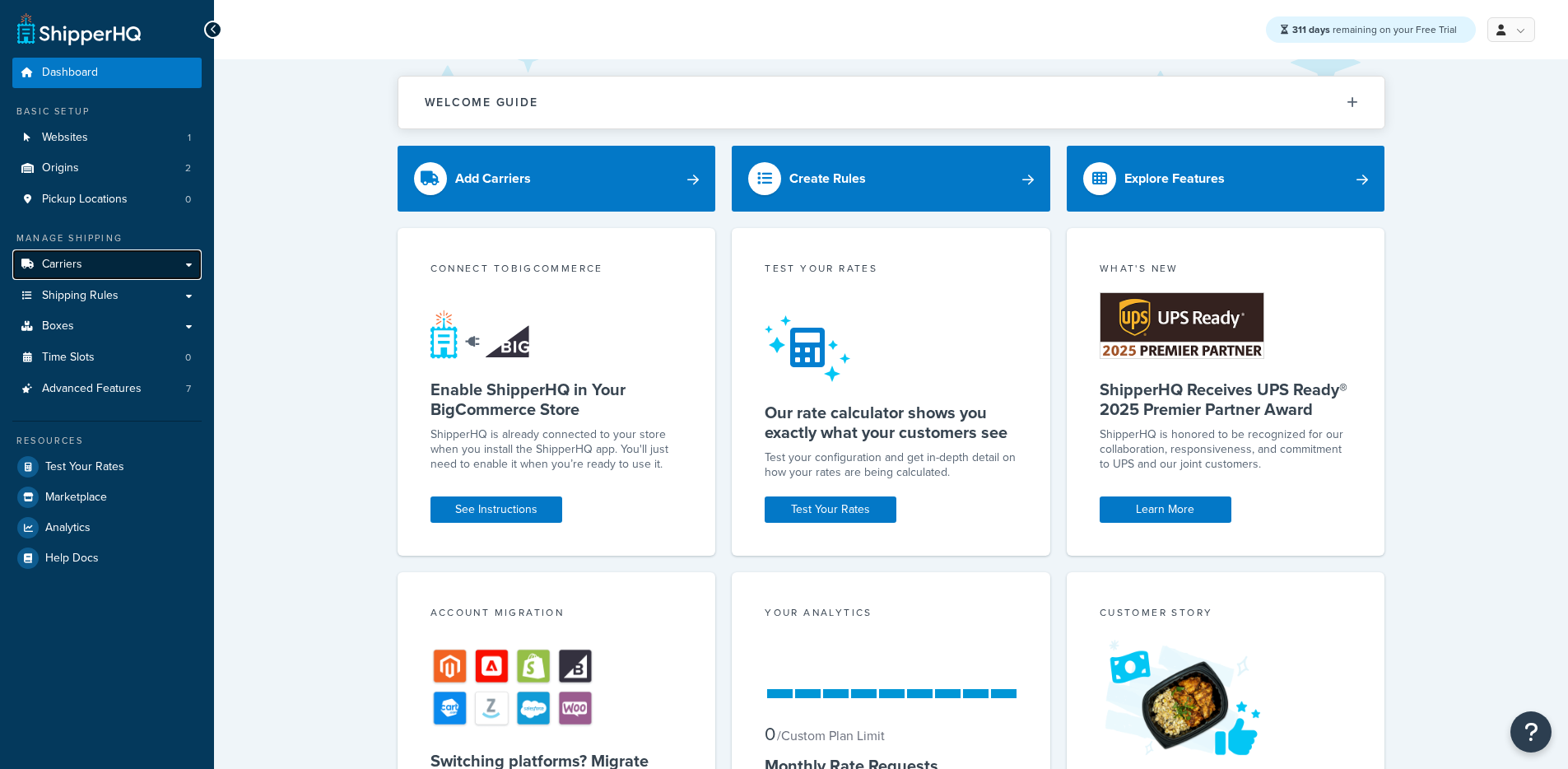
click at [92, 264] on link "Carriers" at bounding box center [107, 265] width 189 height 31
click at [117, 298] on link "Shipping Rules" at bounding box center [107, 296] width 189 height 31
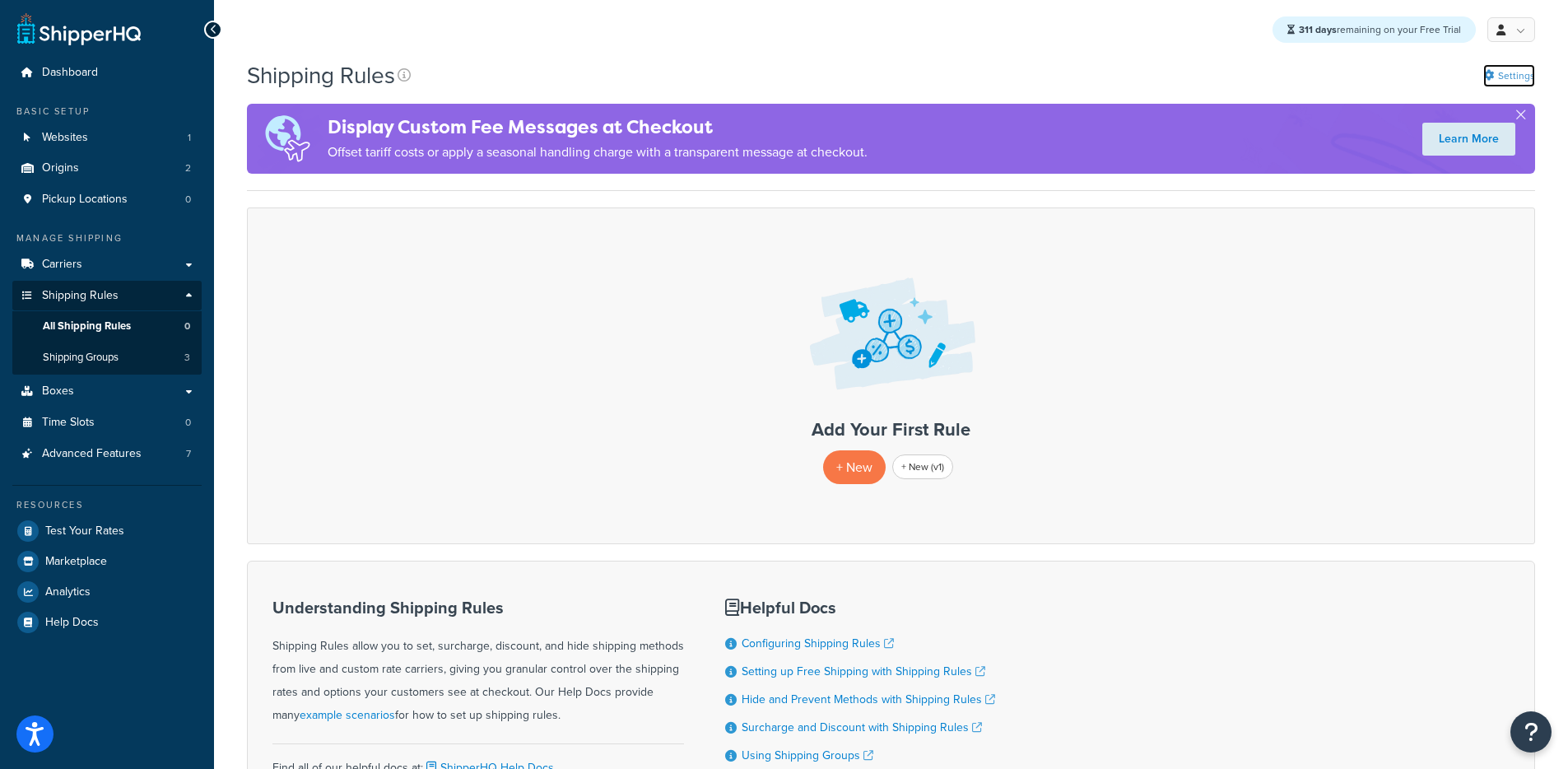
click at [1513, 75] on link "Settings" at bounding box center [1509, 75] width 52 height 23
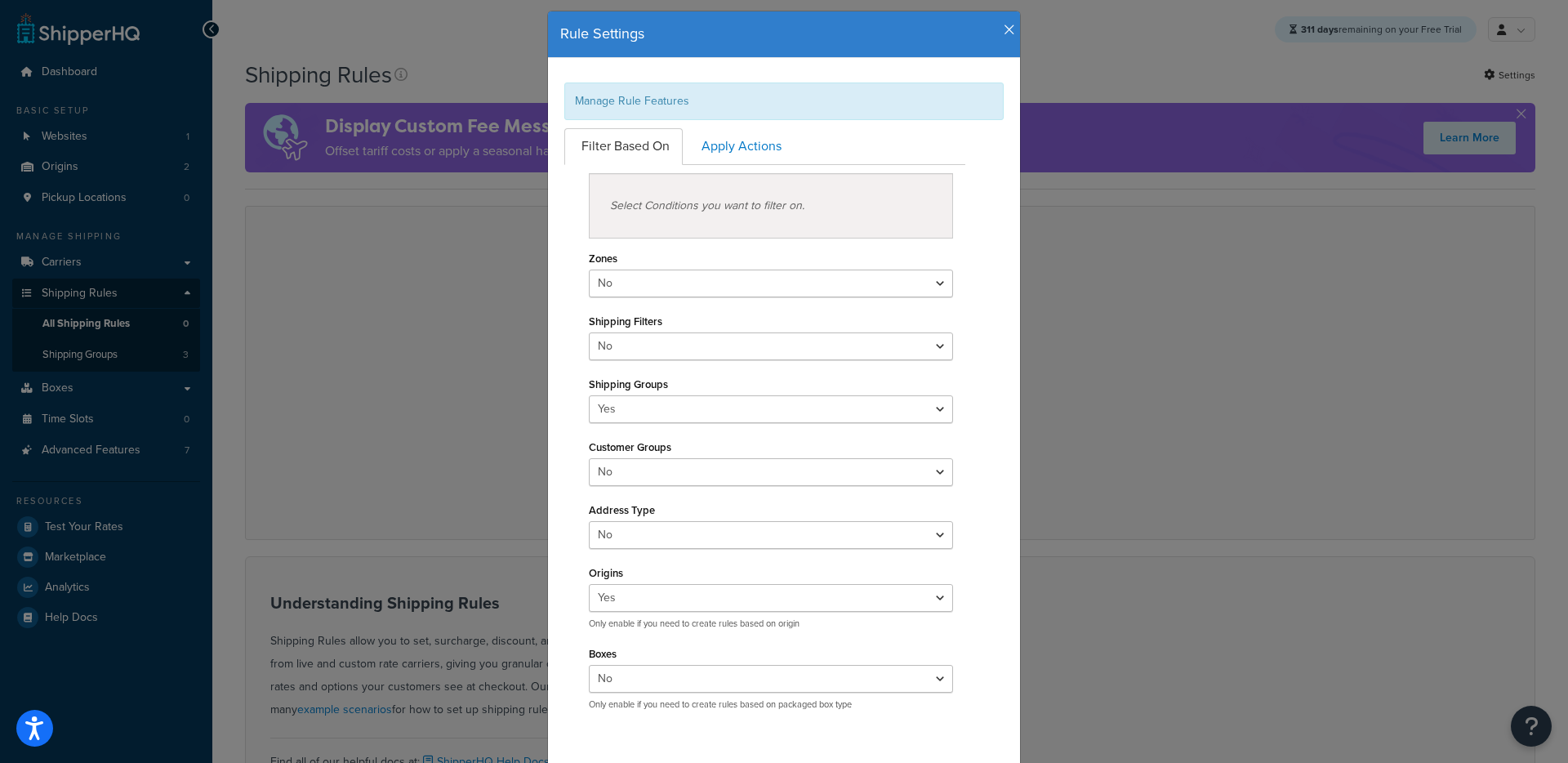
scroll to position [57, 0]
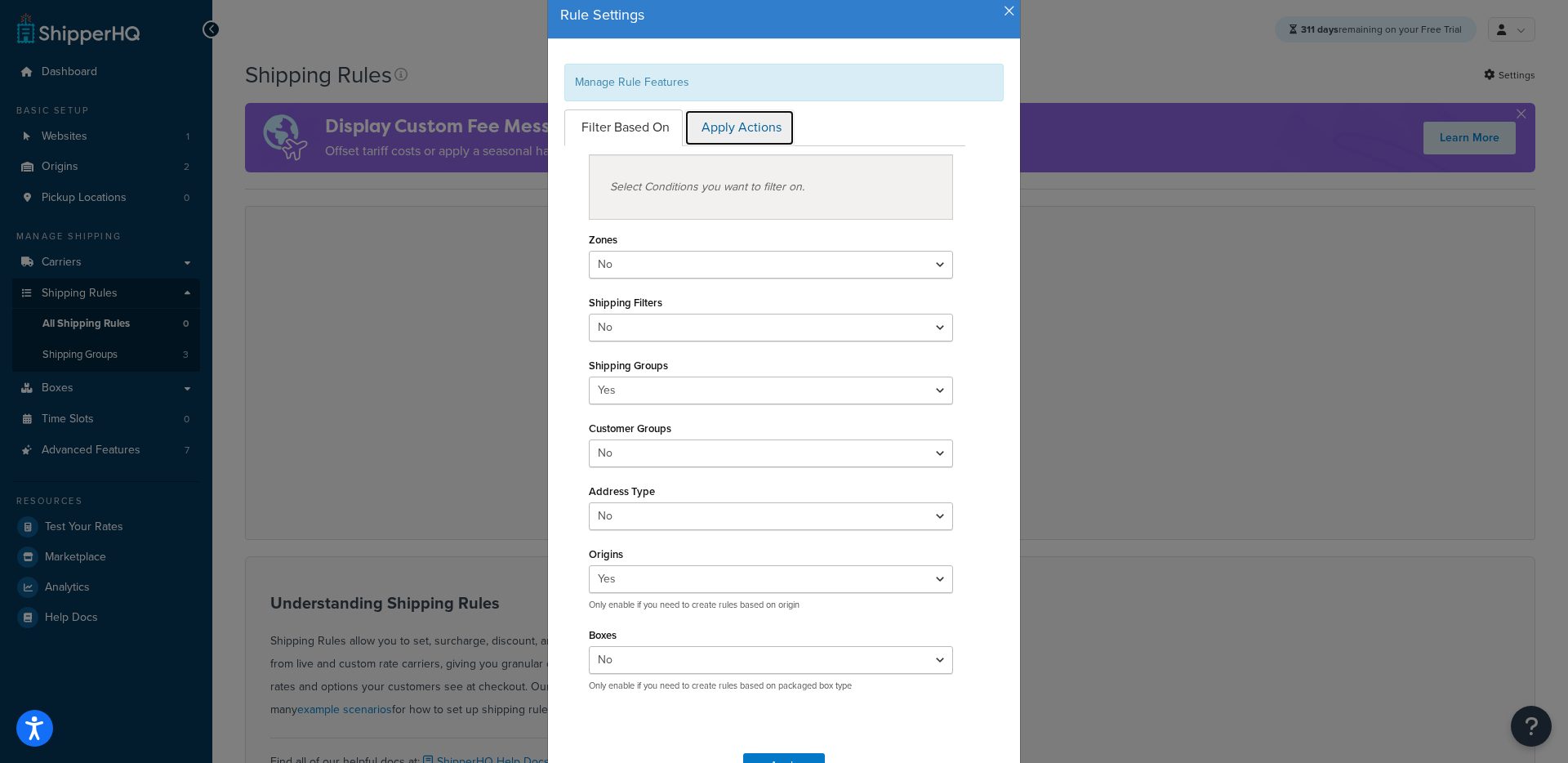
click at [747, 130] on link "Apply Actions" at bounding box center [739, 128] width 110 height 37
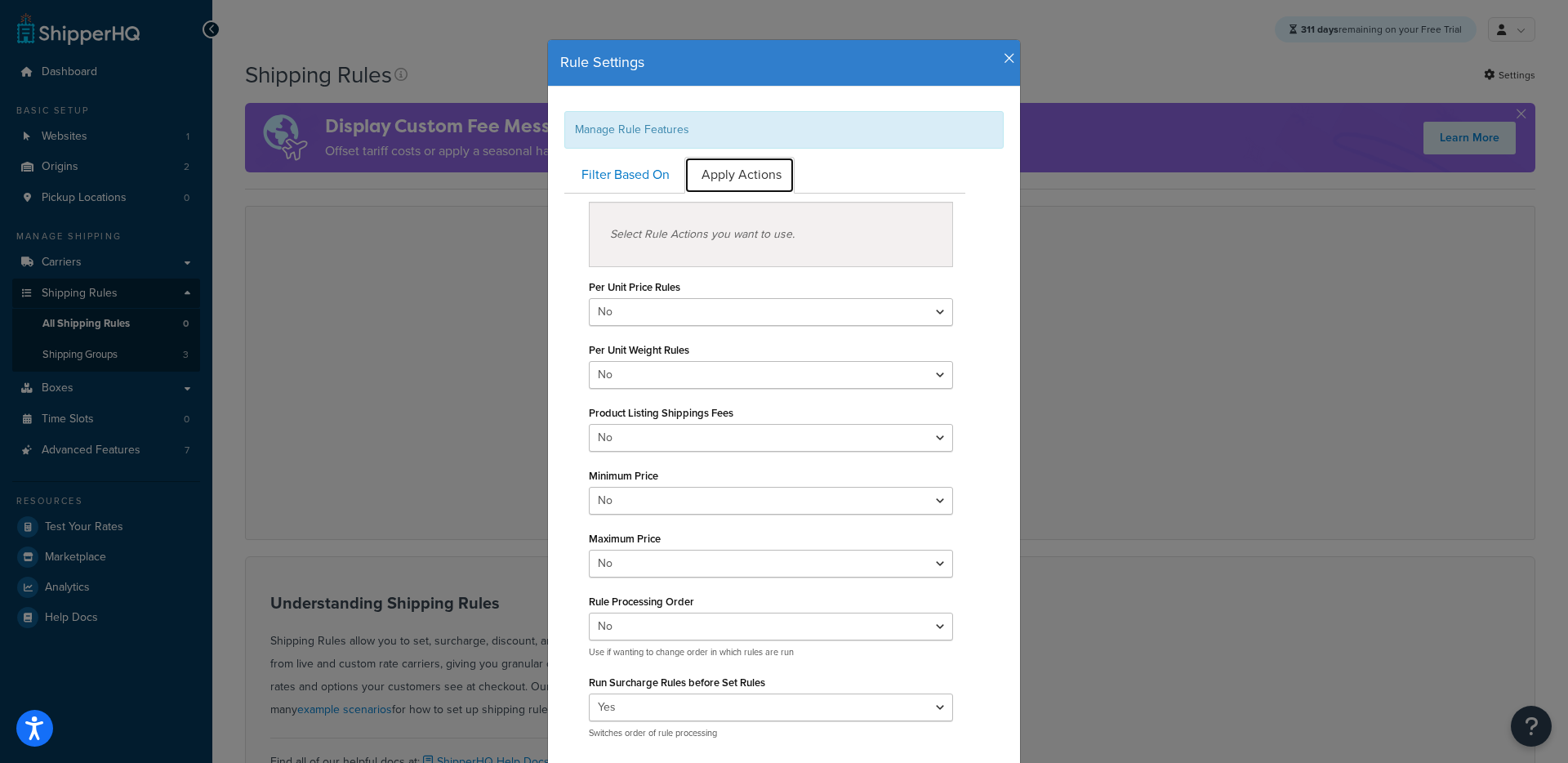
scroll to position [0, 0]
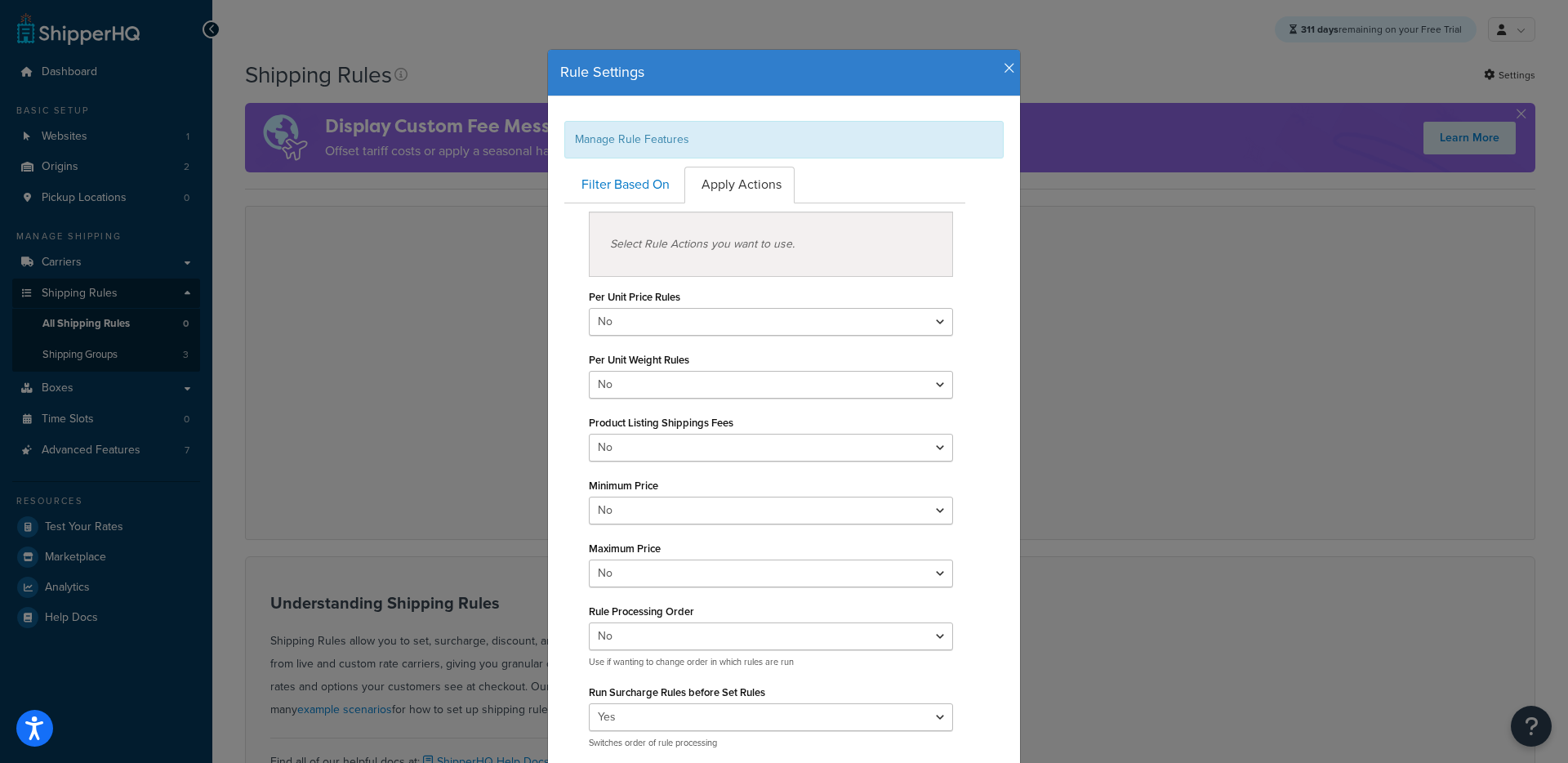
click at [1009, 68] on div "Rule Settings" at bounding box center [783, 72] width 472 height 46
click at [1004, 69] on icon "button" at bounding box center [1009, 68] width 12 height 14
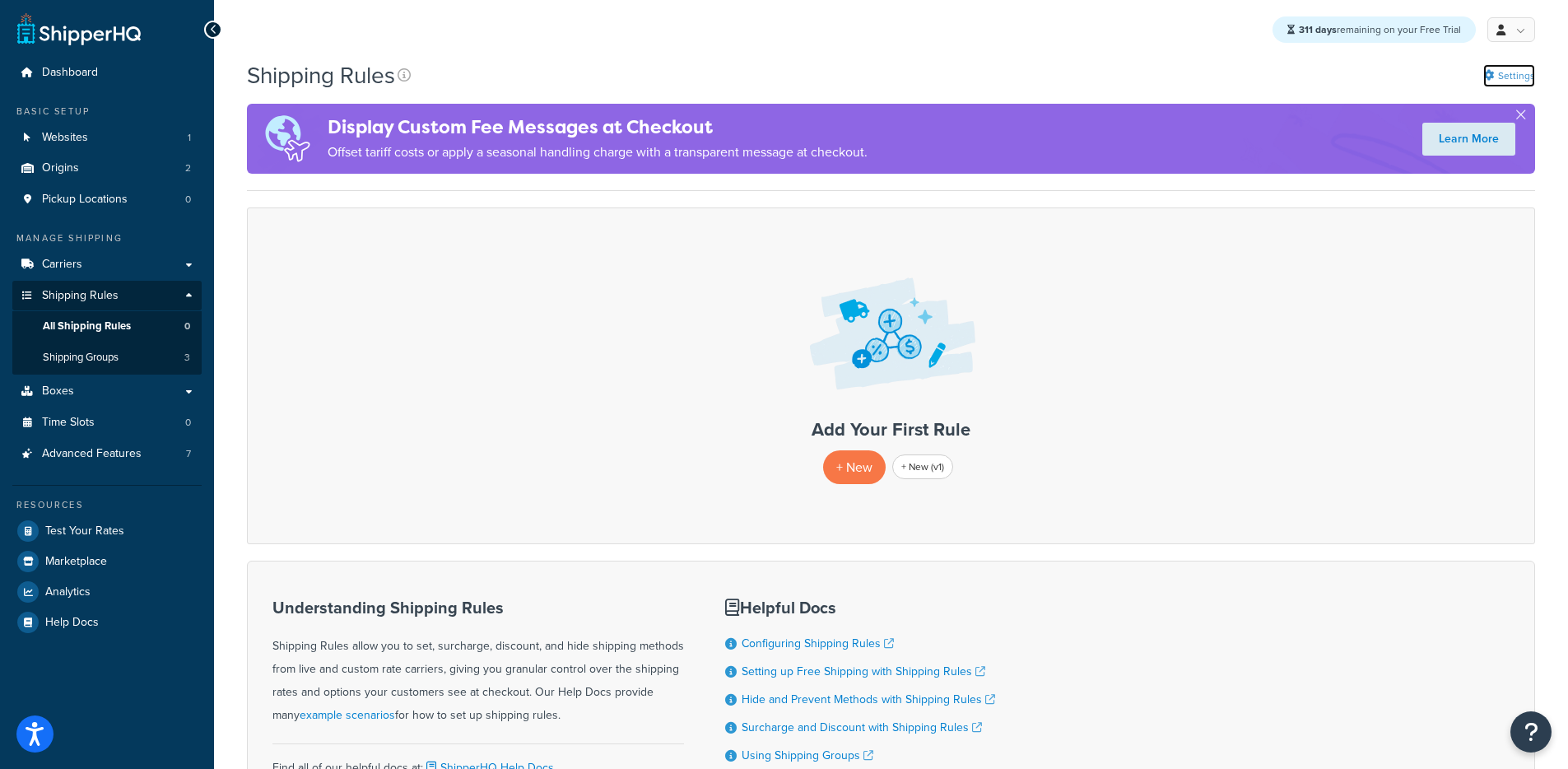
click at [1514, 82] on link "Settings" at bounding box center [1509, 75] width 52 height 23
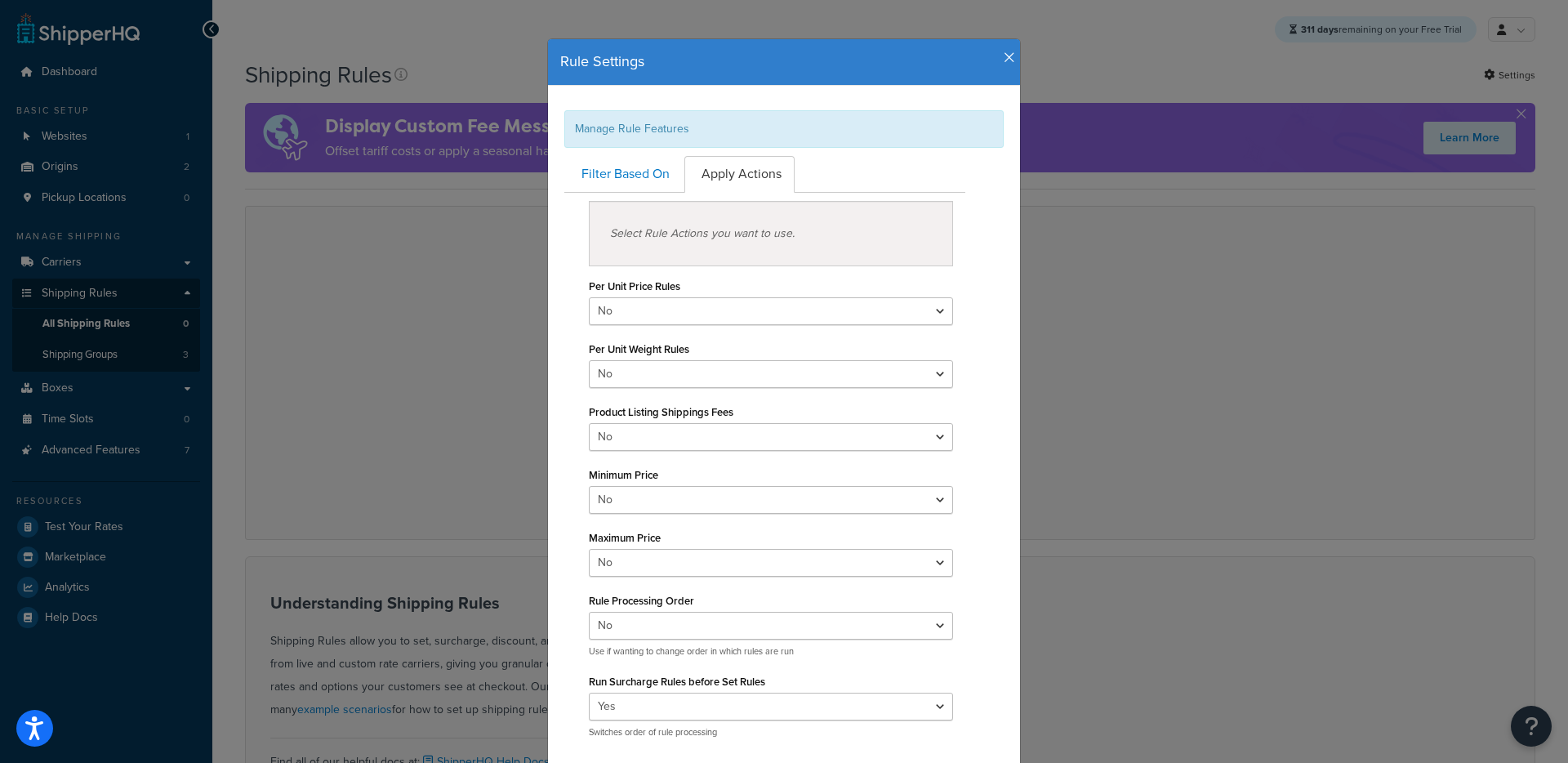
scroll to position [27, 0]
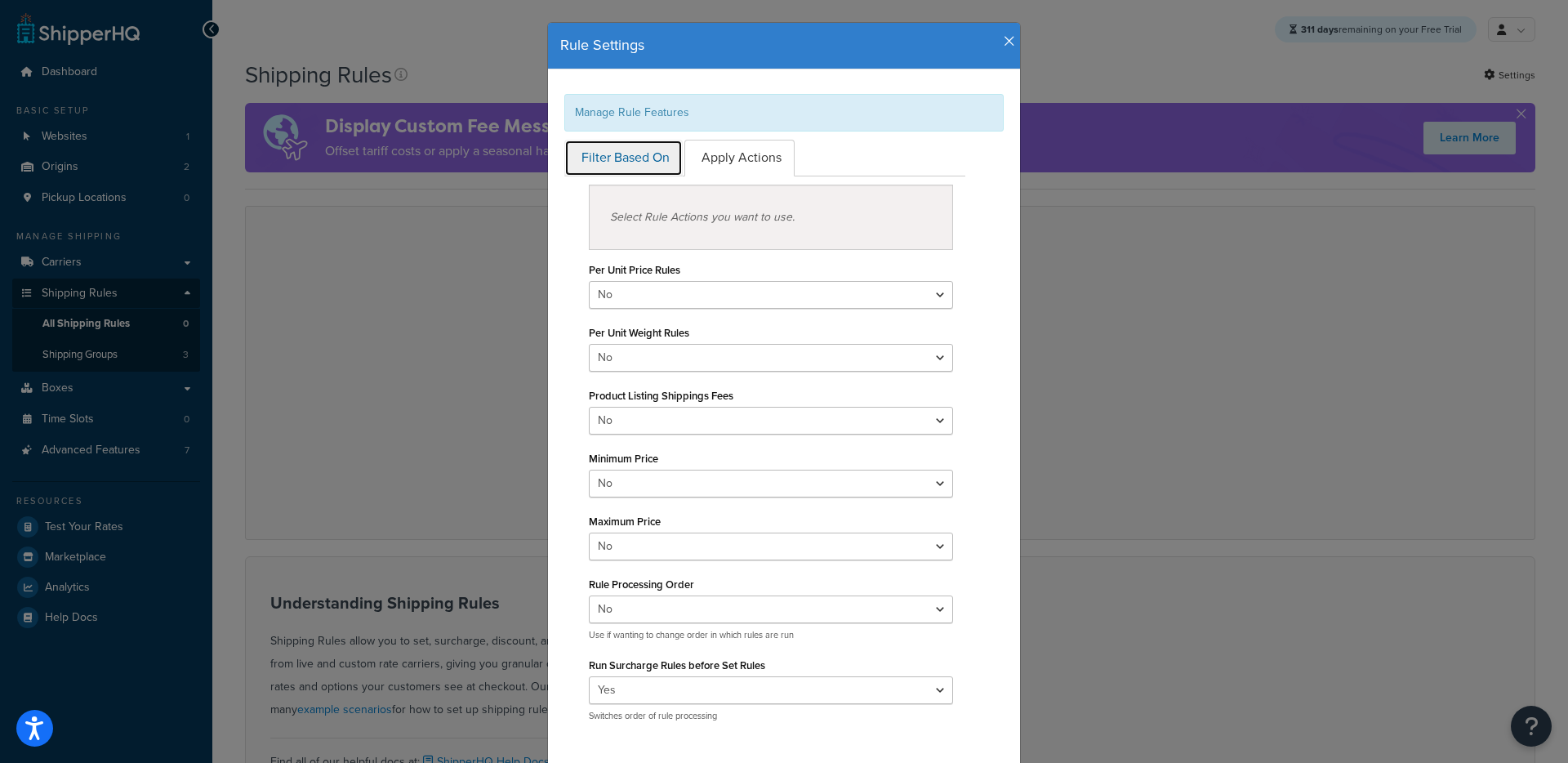
click at [641, 146] on link "Filter Based On" at bounding box center [623, 158] width 119 height 37
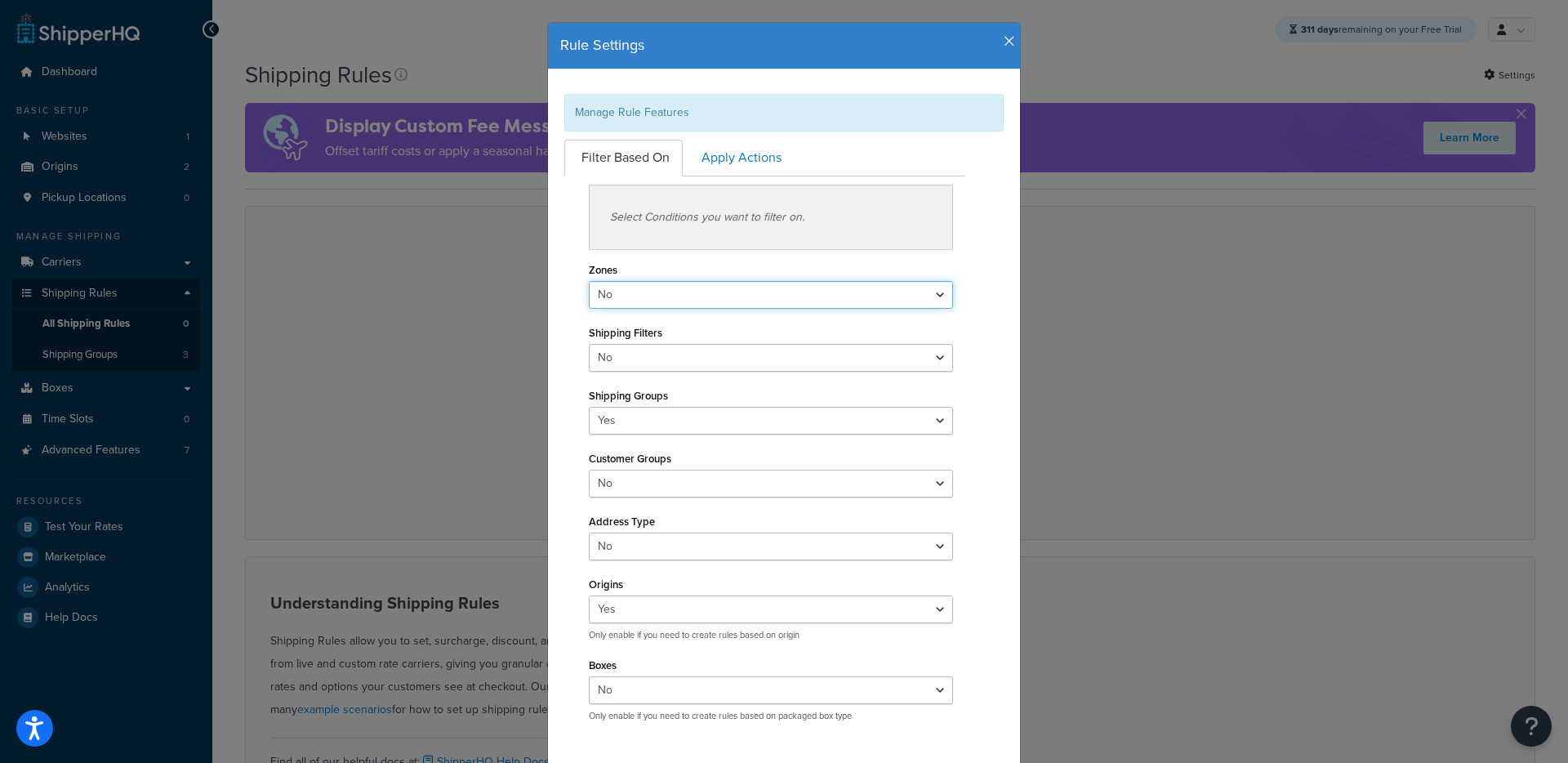
click at [627, 292] on select "Yes No" at bounding box center [771, 294] width 364 height 28
click at [670, 294] on select "Yes No" at bounding box center [771, 294] width 364 height 28
select select "true"
click at [589, 281] on select "Yes No" at bounding box center [771, 294] width 364 height 28
click at [702, 222] on div "Select Conditions you want to filter on." at bounding box center [771, 217] width 364 height 66
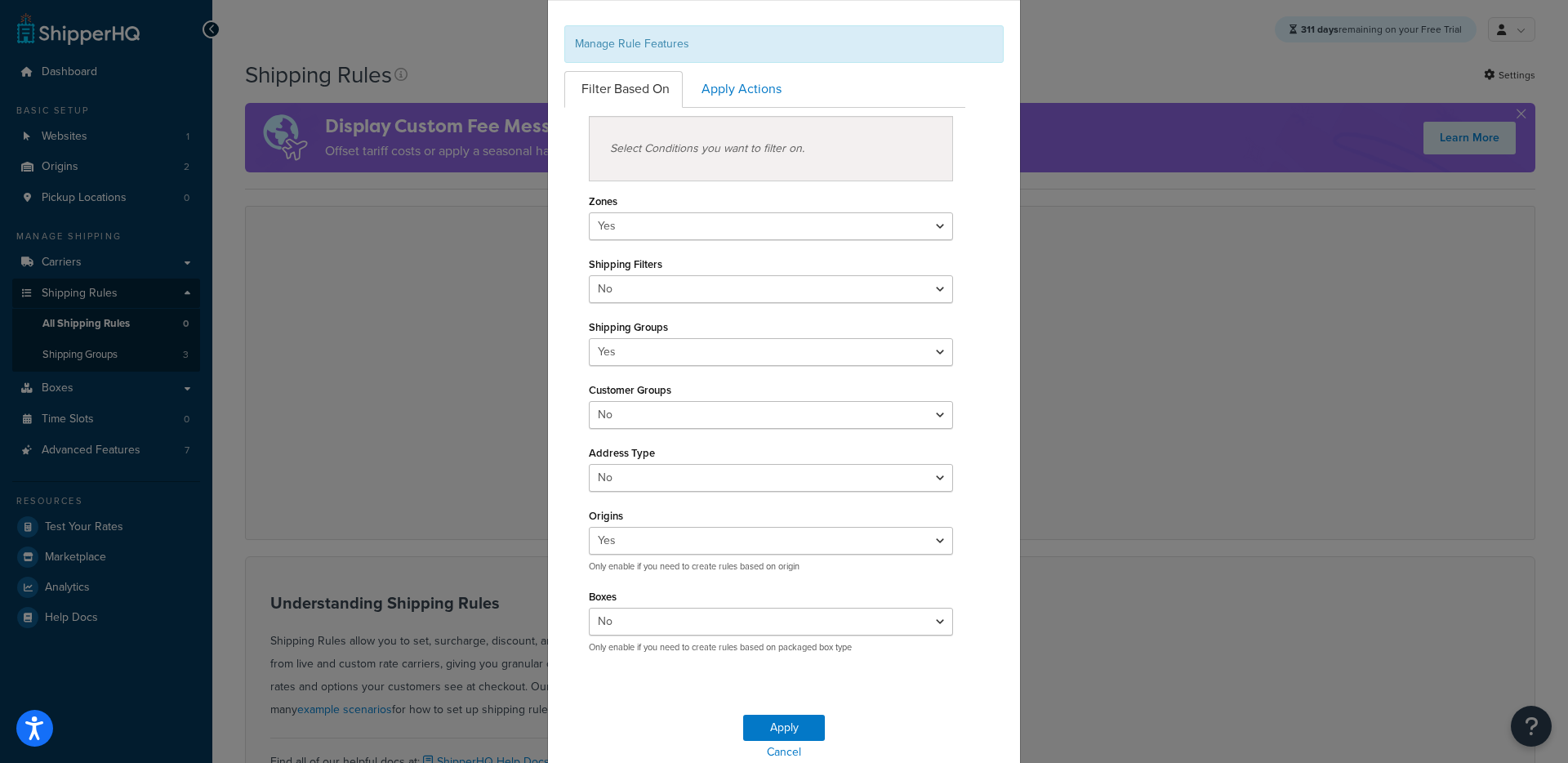
scroll to position [167, 0]
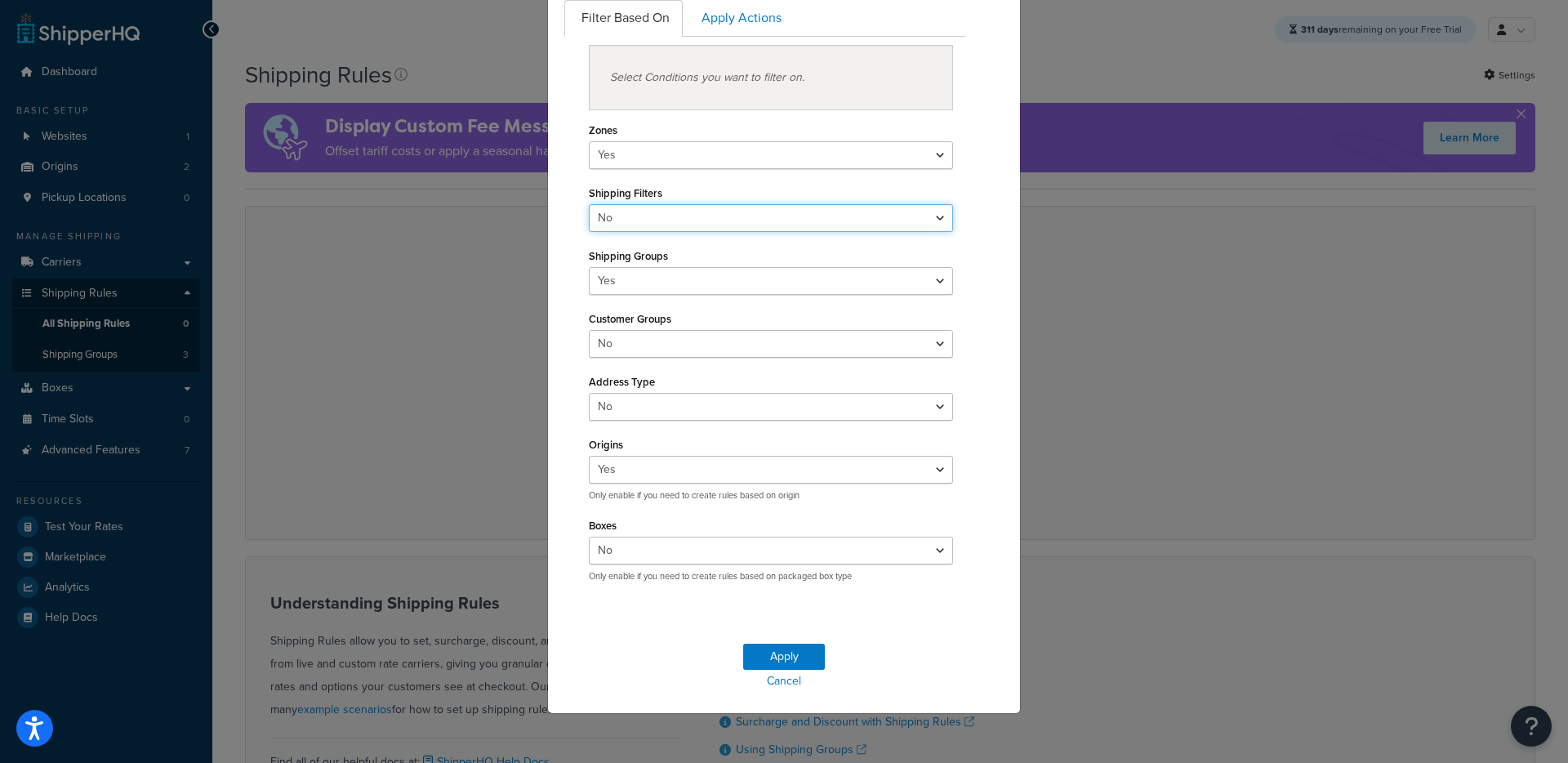
click at [663, 218] on select "Yes No" at bounding box center [771, 218] width 364 height 28
select select "true"
click at [589, 204] on select "Yes No" at bounding box center [771, 218] width 364 height 28
click at [797, 657] on button "Apply" at bounding box center [784, 656] width 82 height 26
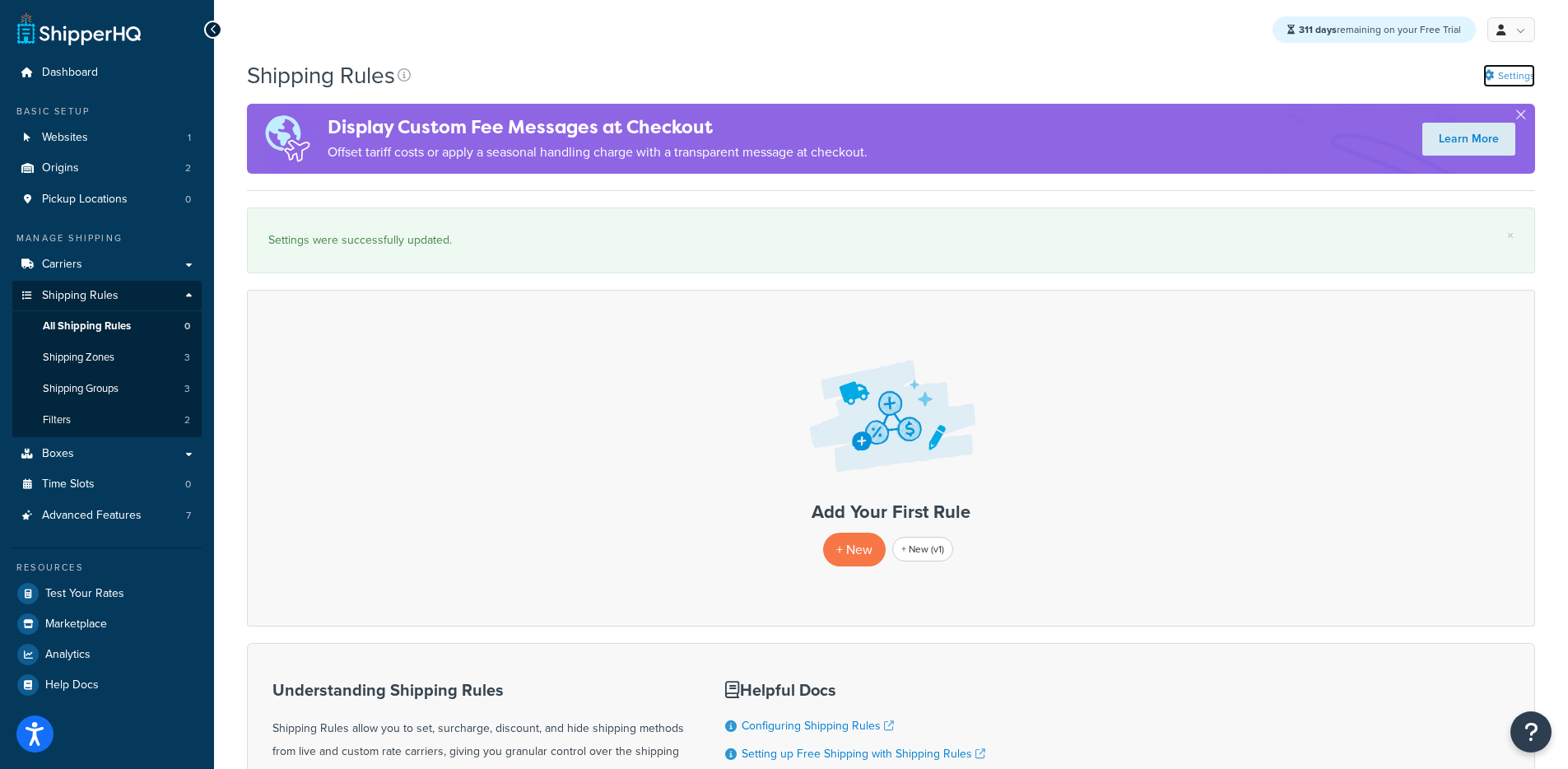
click at [1514, 76] on link "Settings" at bounding box center [1509, 75] width 52 height 23
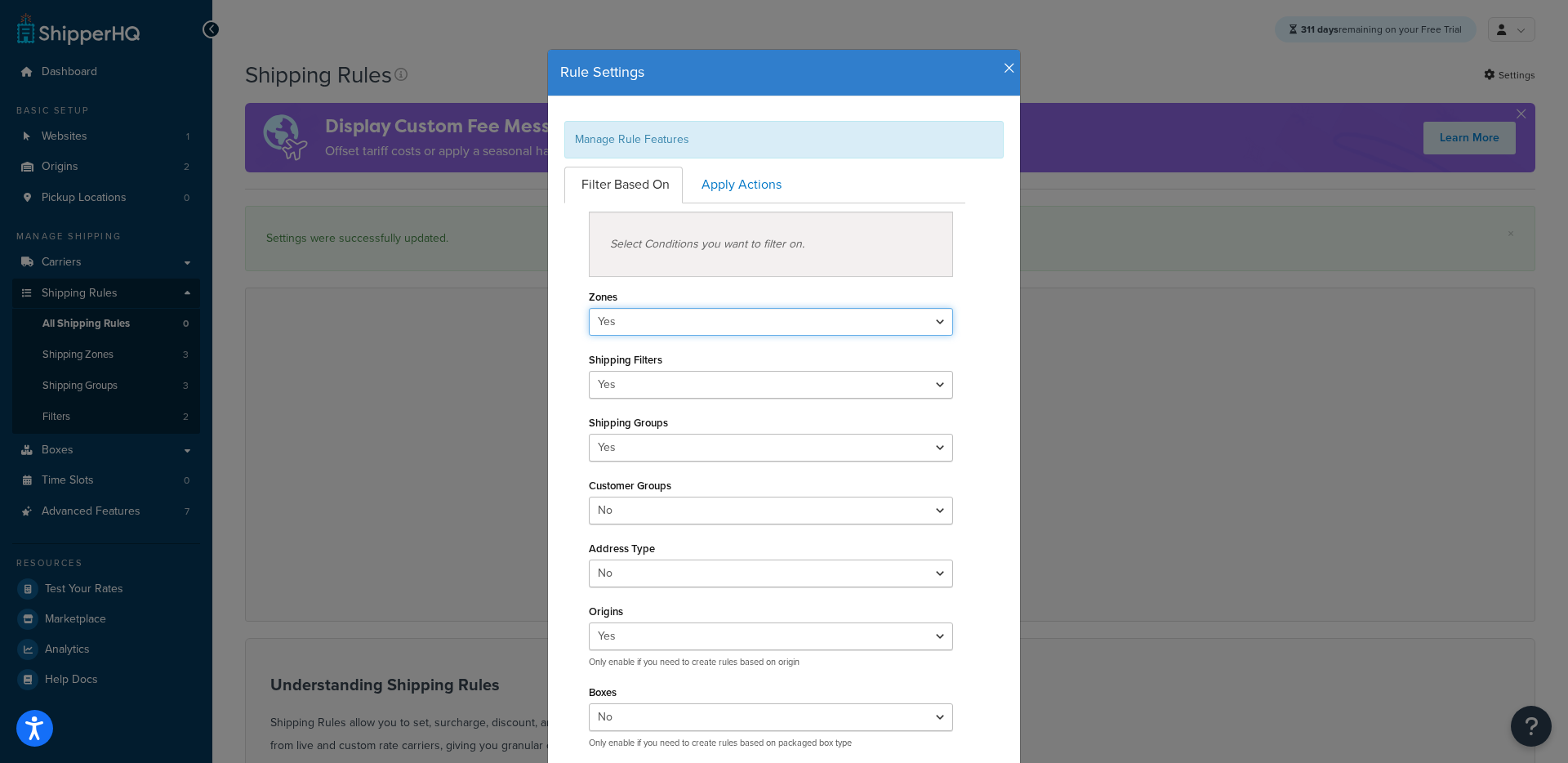
click at [770, 326] on select "Yes No" at bounding box center [771, 321] width 364 height 28
select select "false"
click at [589, 308] on select "Yes No" at bounding box center [771, 321] width 364 height 28
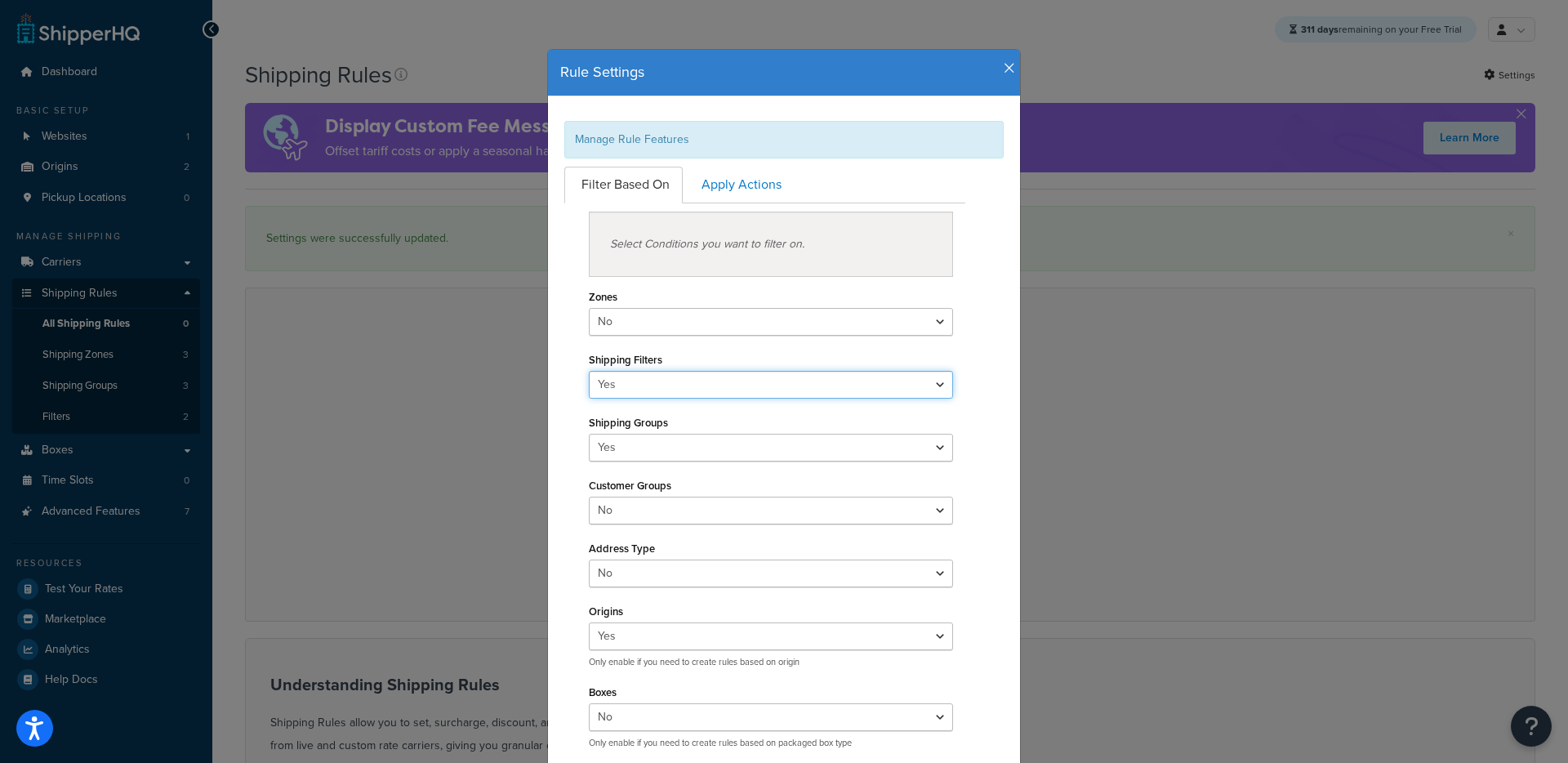
click at [674, 385] on select "Yes No" at bounding box center [771, 384] width 364 height 28
select select "false"
click at [589, 371] on select "Yes No" at bounding box center [771, 384] width 364 height 28
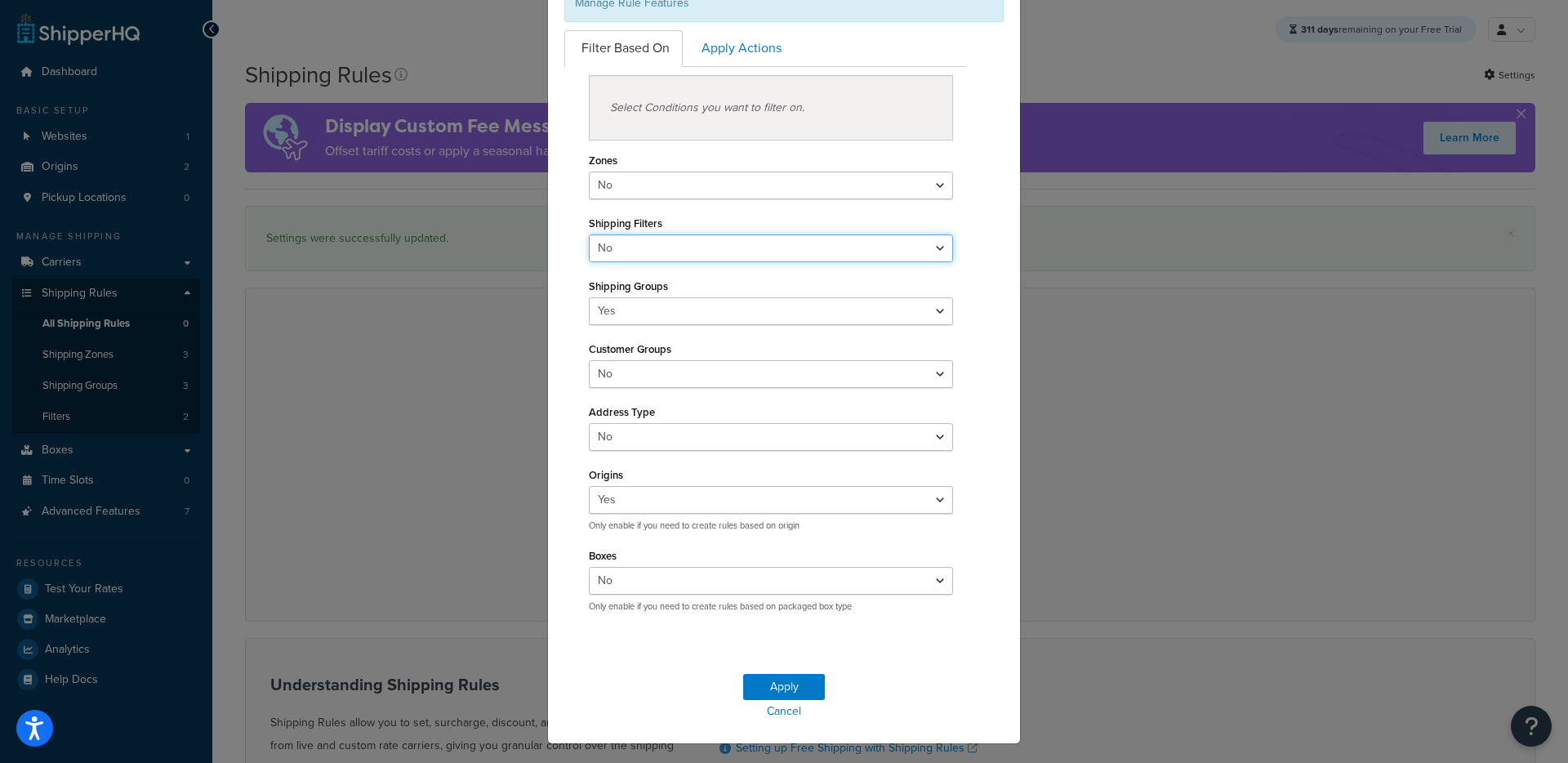
scroll to position [167, 0]
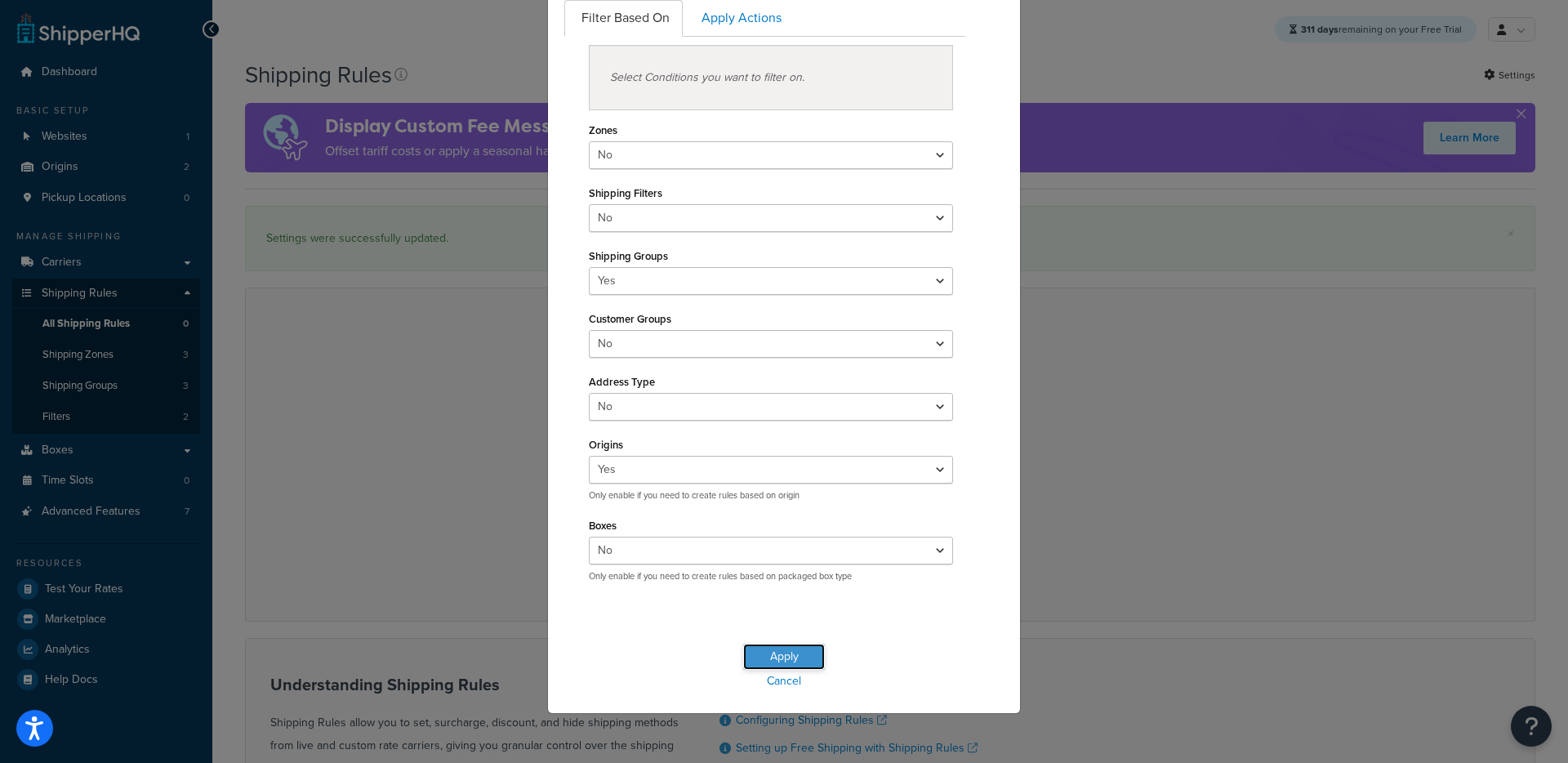
click at [760, 660] on button "Apply" at bounding box center [784, 656] width 82 height 26
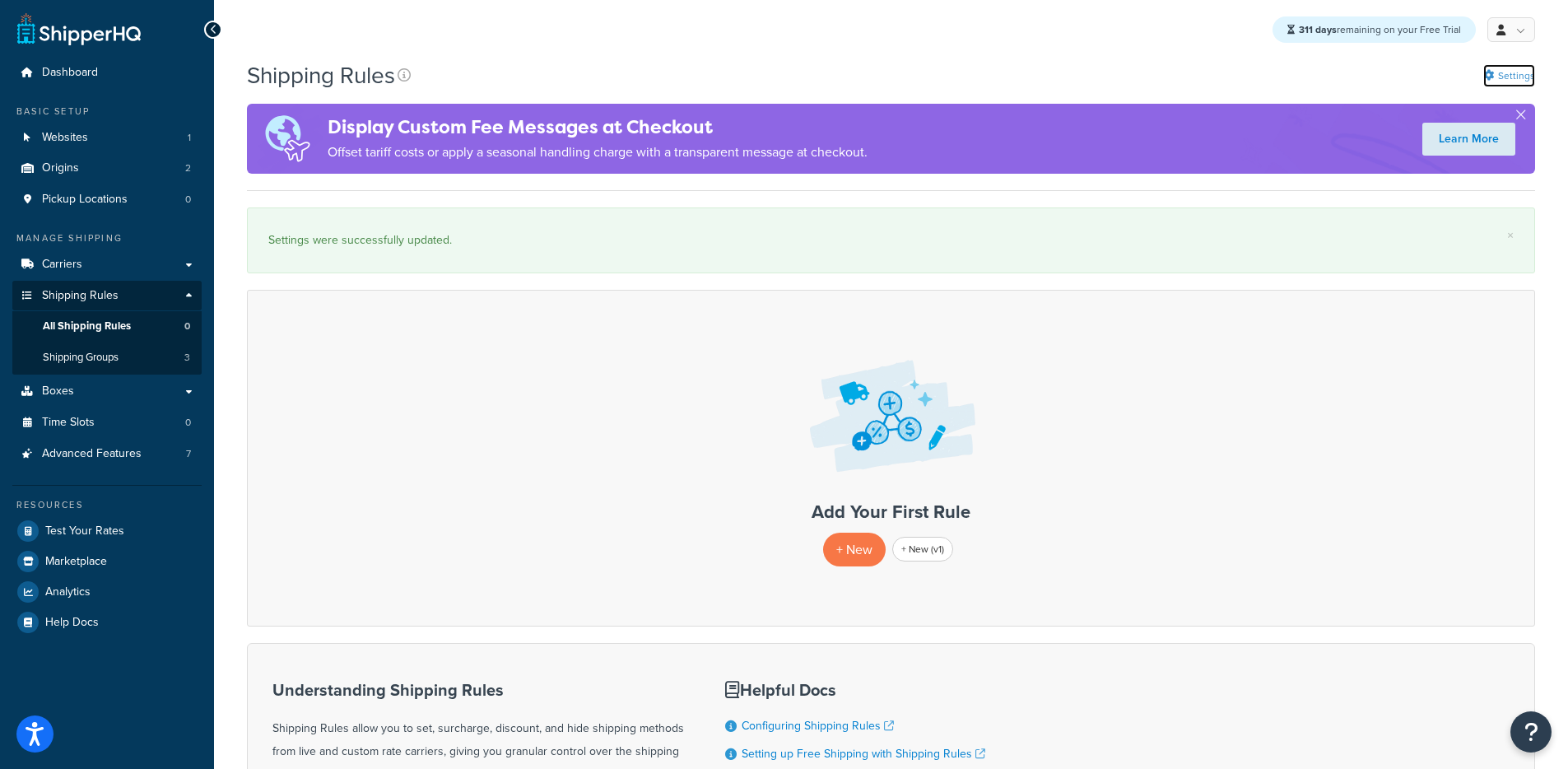
click at [1510, 78] on link "Settings" at bounding box center [1509, 75] width 52 height 23
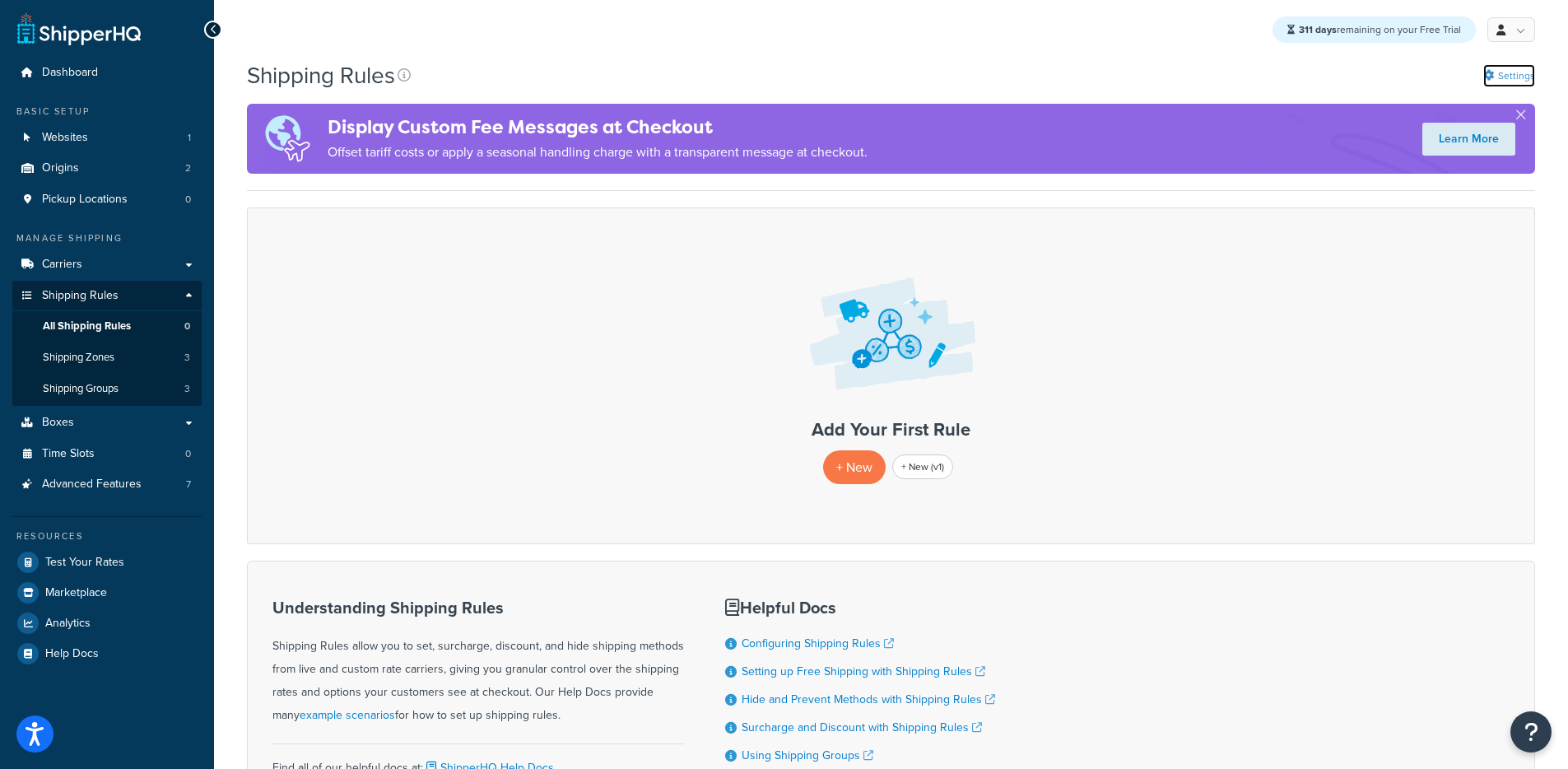
click at [1520, 67] on link "Settings" at bounding box center [1509, 75] width 52 height 23
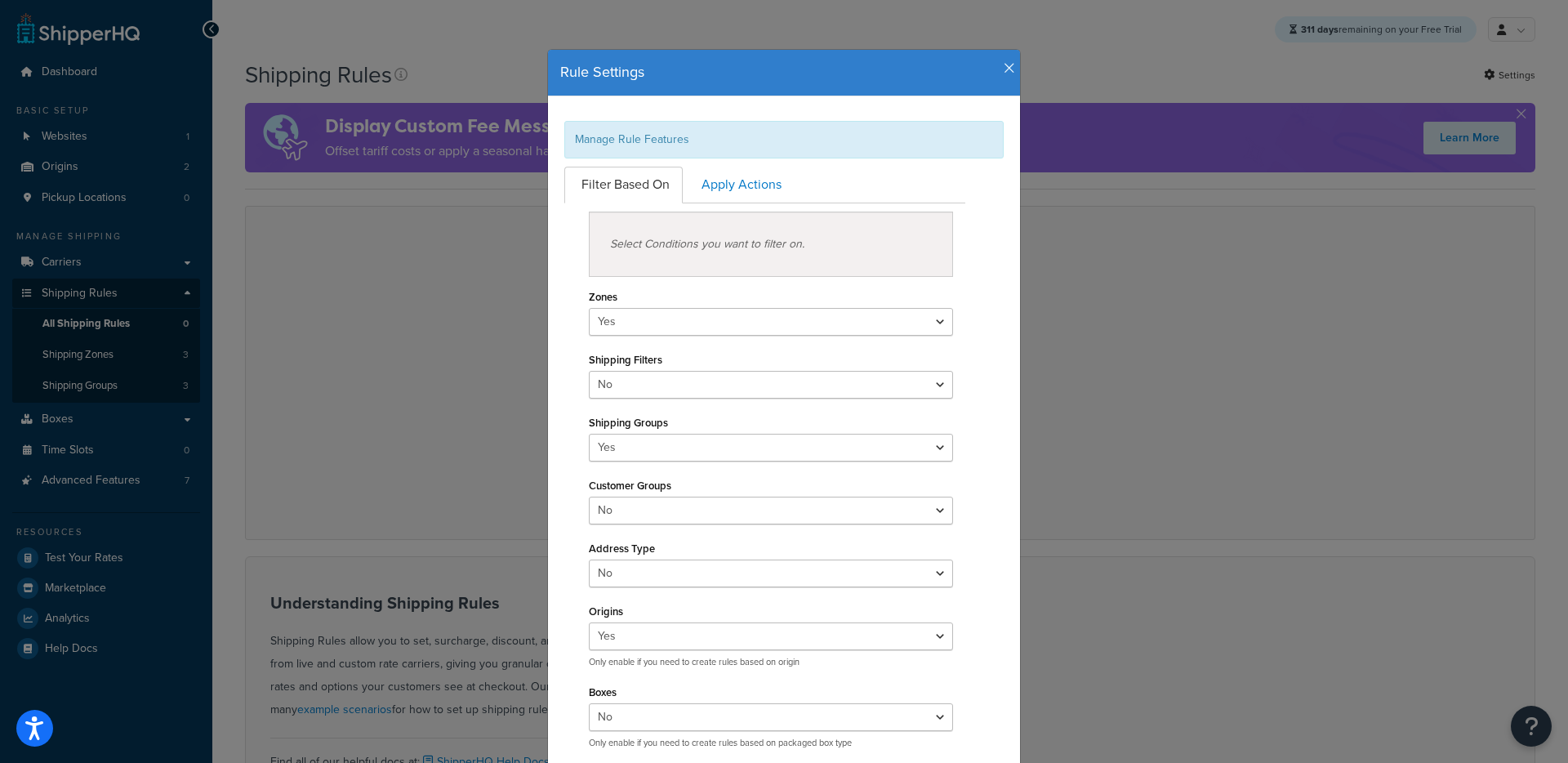
click at [1004, 70] on icon "button" at bounding box center [1009, 68] width 12 height 14
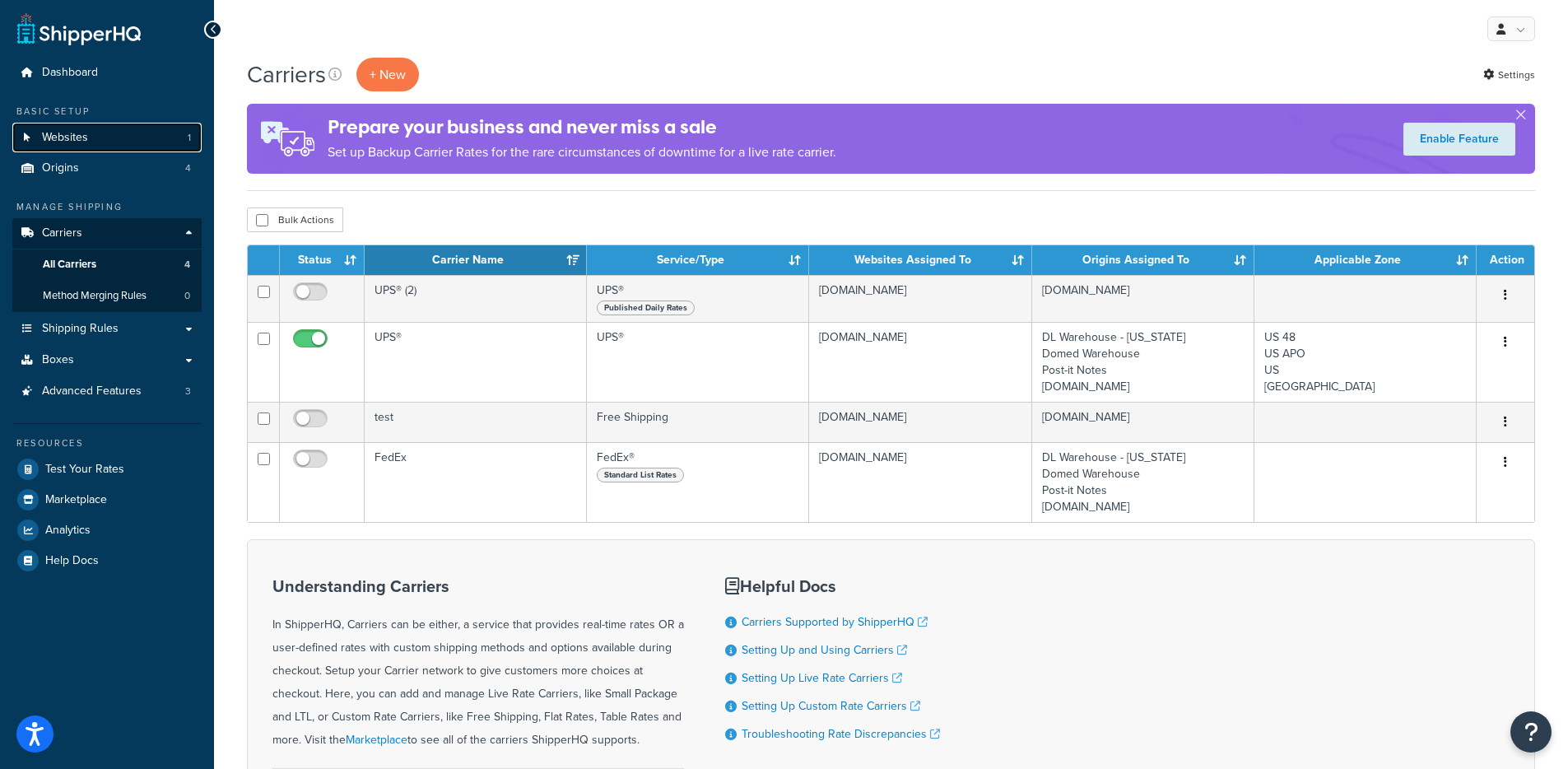
click at [72, 133] on span "Websites" at bounding box center [65, 137] width 46 height 14
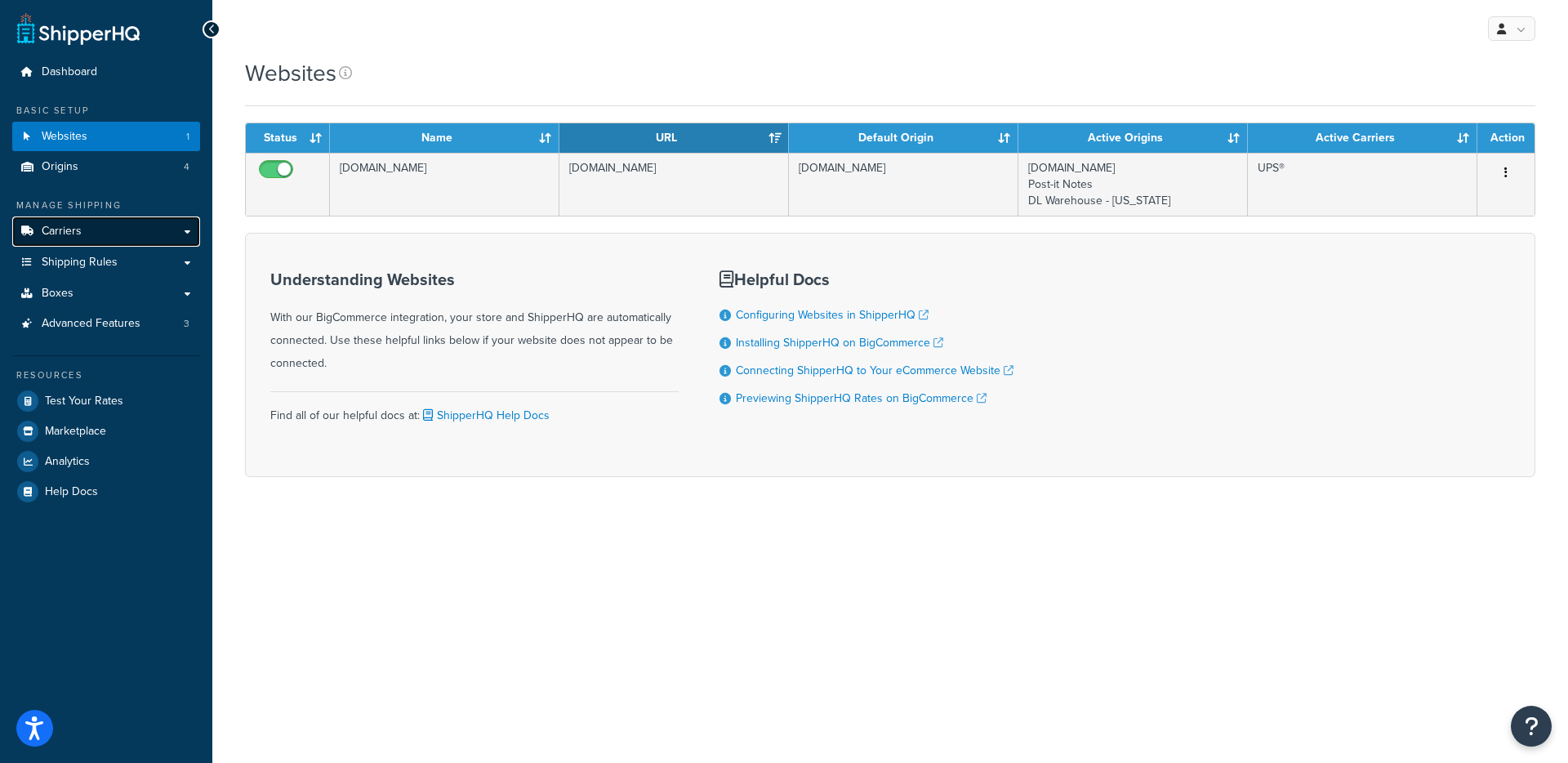
click at [103, 221] on link "Carriers" at bounding box center [106, 231] width 188 height 30
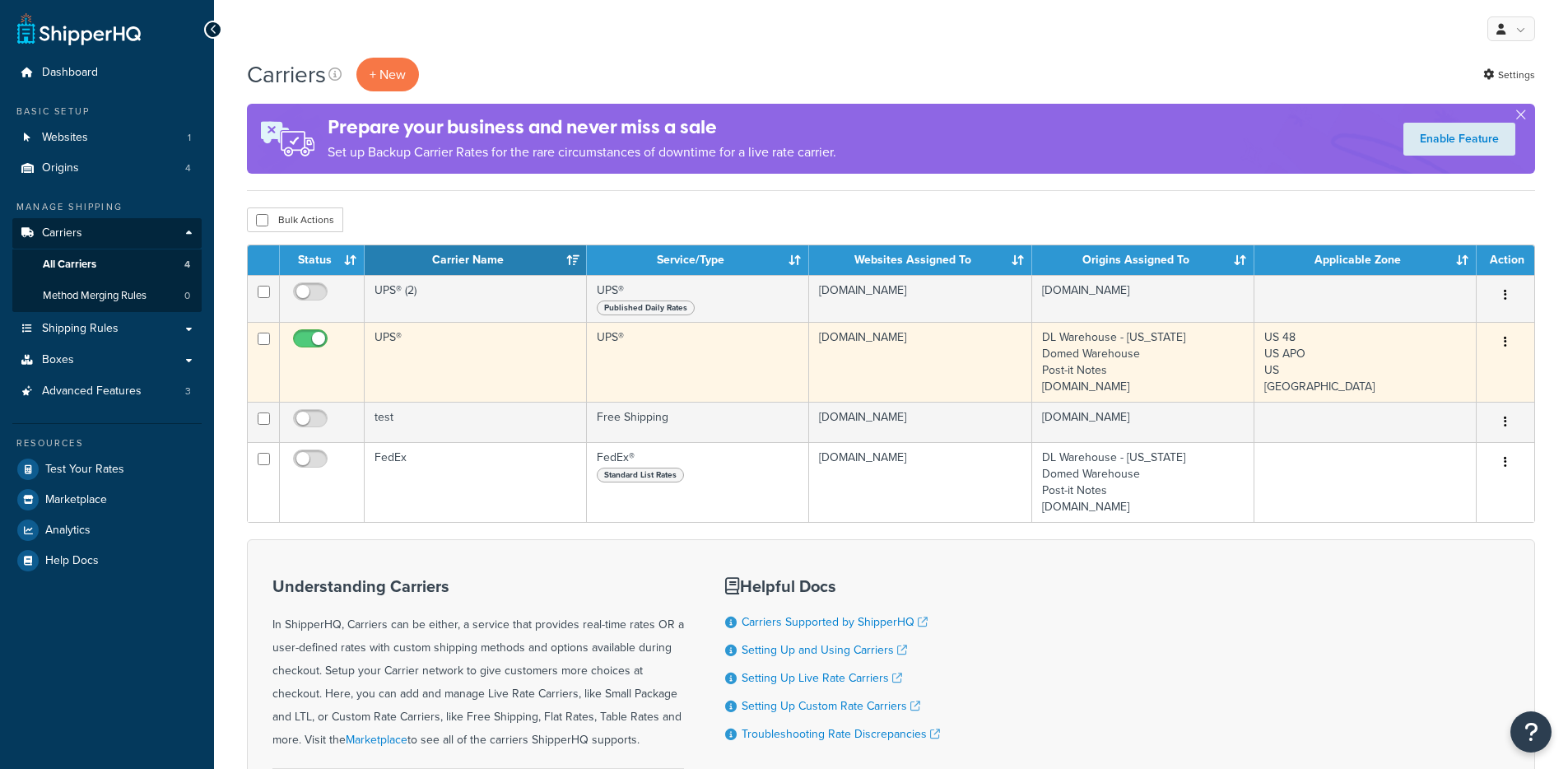
click at [516, 387] on td "UPS®" at bounding box center [475, 362] width 222 height 80
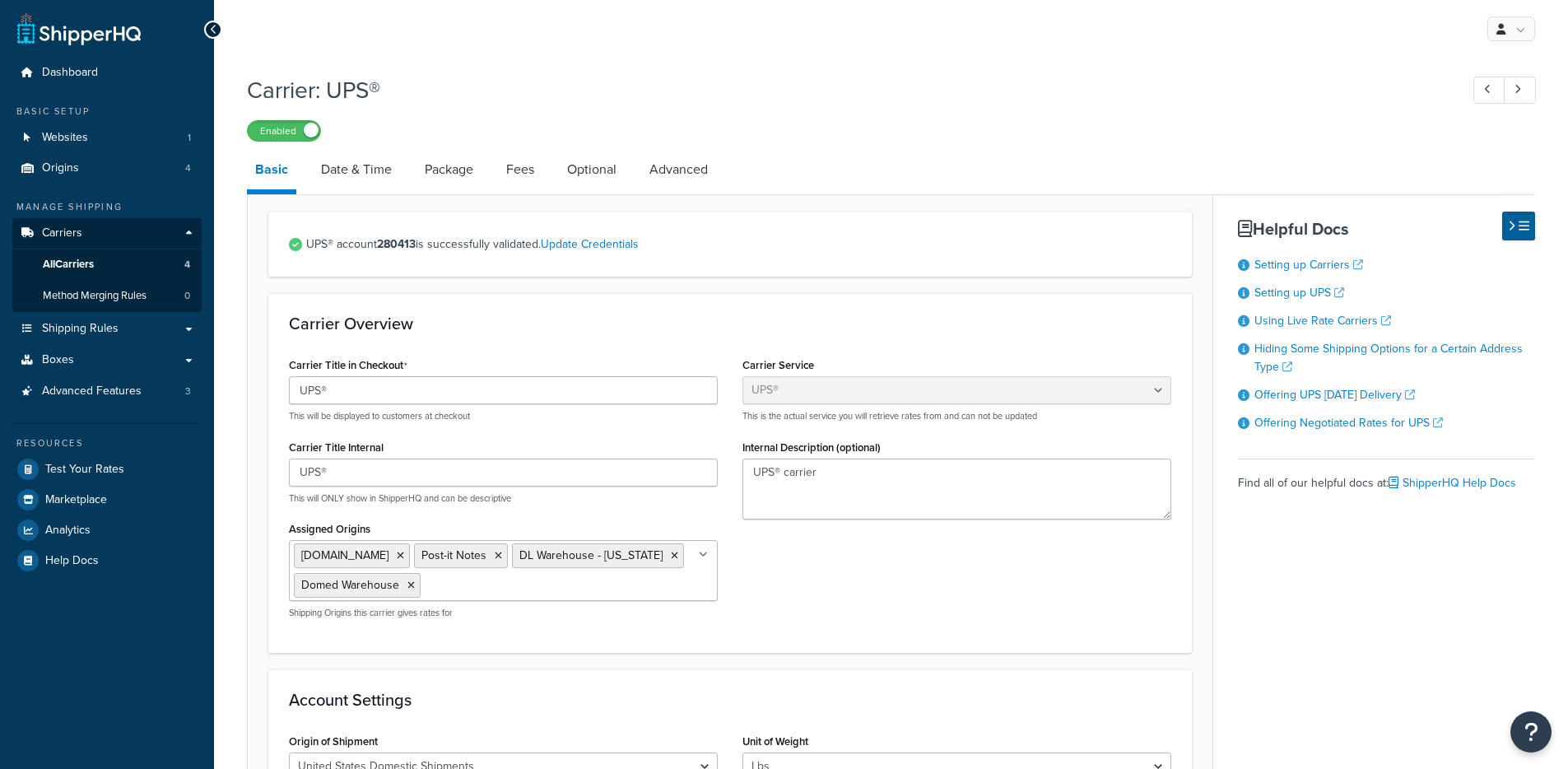
select select "ups"
click at [118, 259] on link "All Carriers 4" at bounding box center [107, 265] width 189 height 31
